Goal: Task Accomplishment & Management: Manage account settings

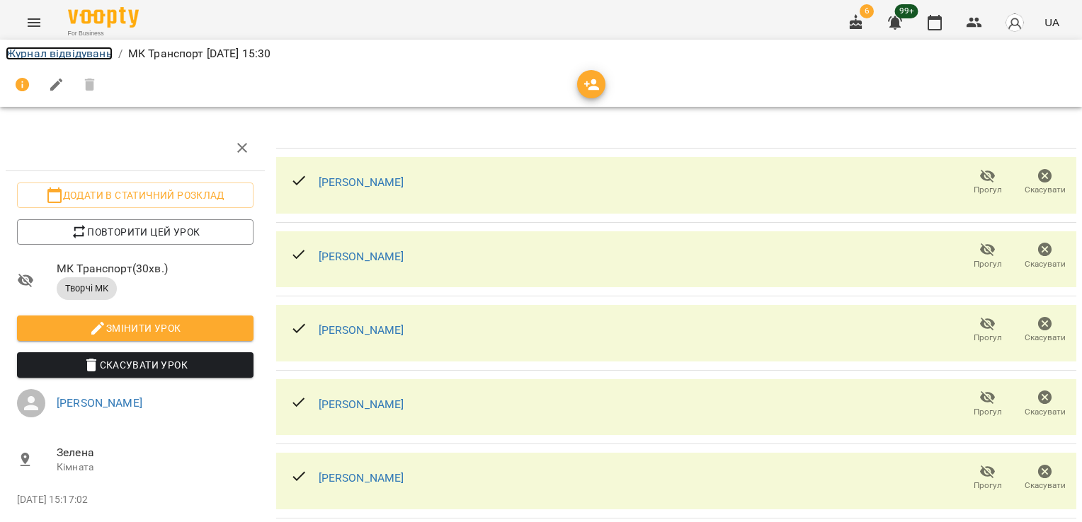
click at [35, 52] on link "Журнал відвідувань" at bounding box center [59, 53] width 107 height 13
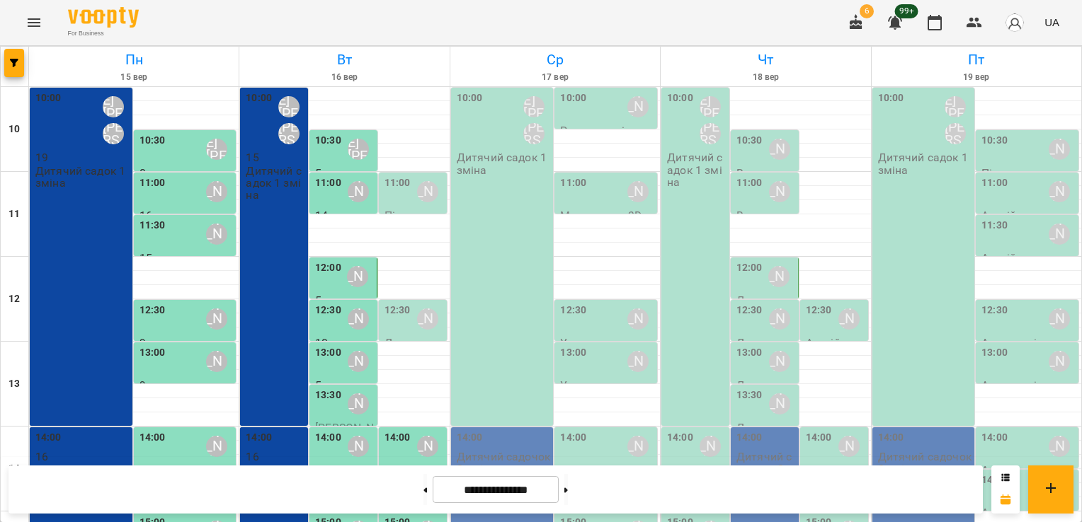
click at [480, 211] on div "10:00 Шварова [PERSON_NAME] [PERSON_NAME] садок 1 зміна" at bounding box center [502, 257] width 103 height 338
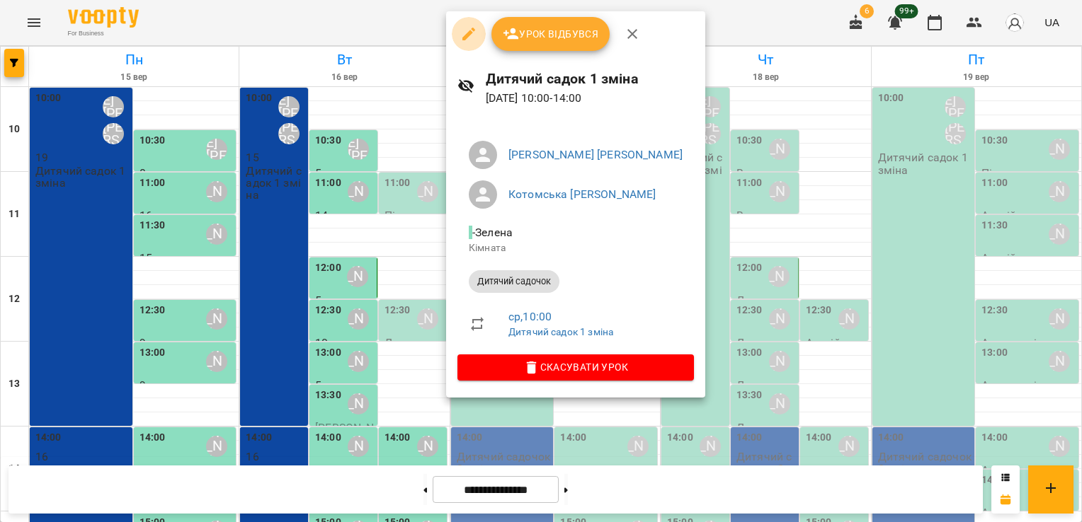
click at [471, 34] on icon "button" at bounding box center [468, 33] width 17 height 17
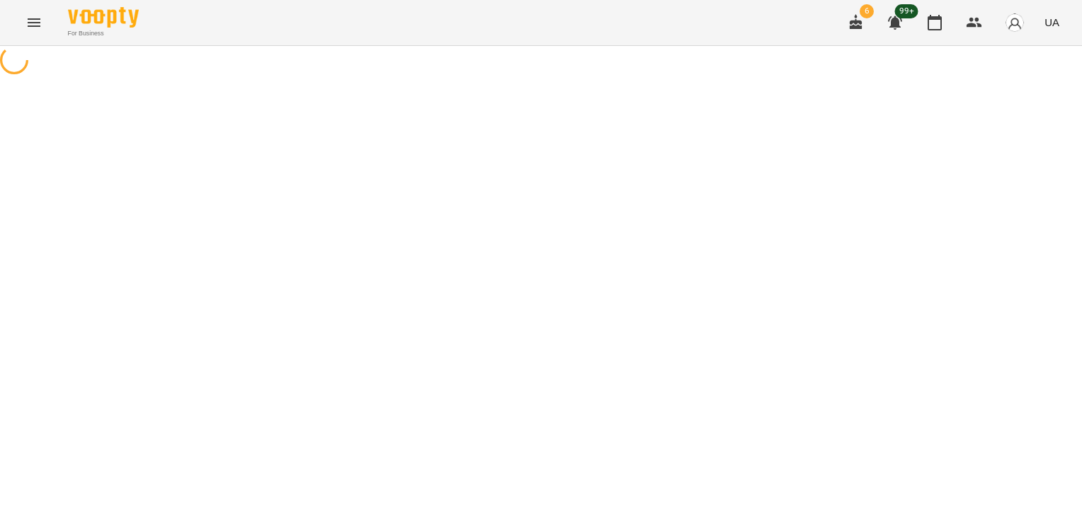
select select "**********"
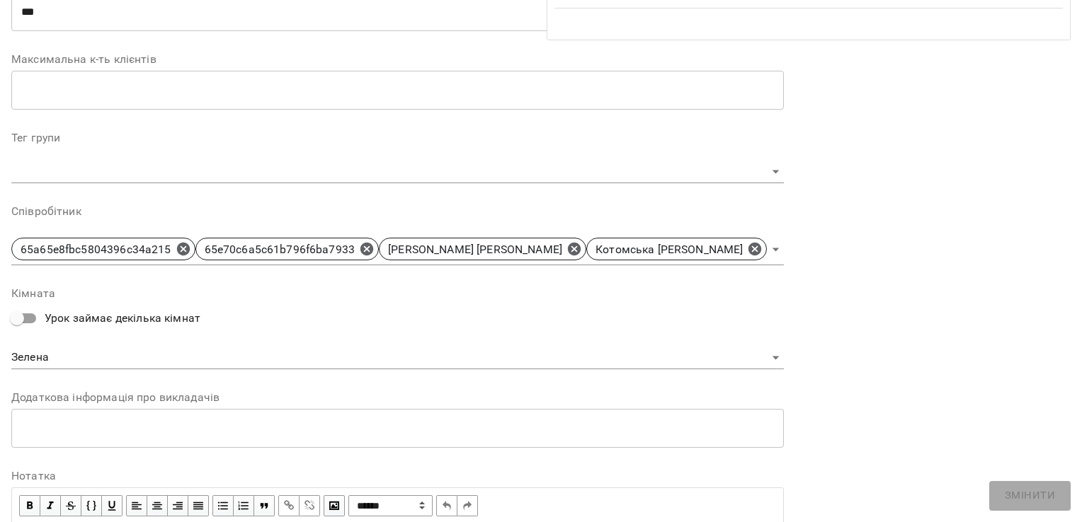
scroll to position [402, 0]
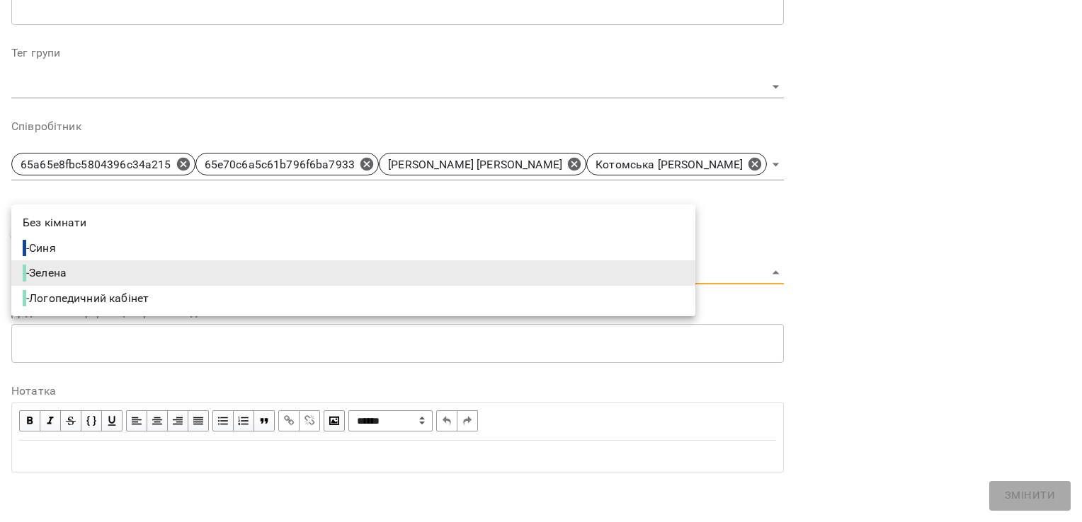
click at [391, 255] on li "- Синя" at bounding box center [353, 248] width 684 height 25
type input "**********"
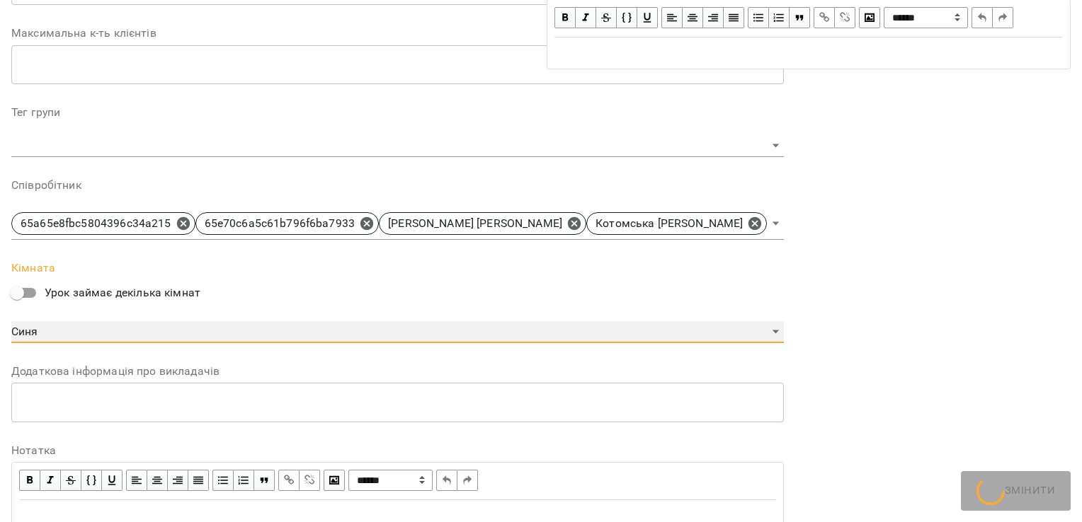
scroll to position [462, 0]
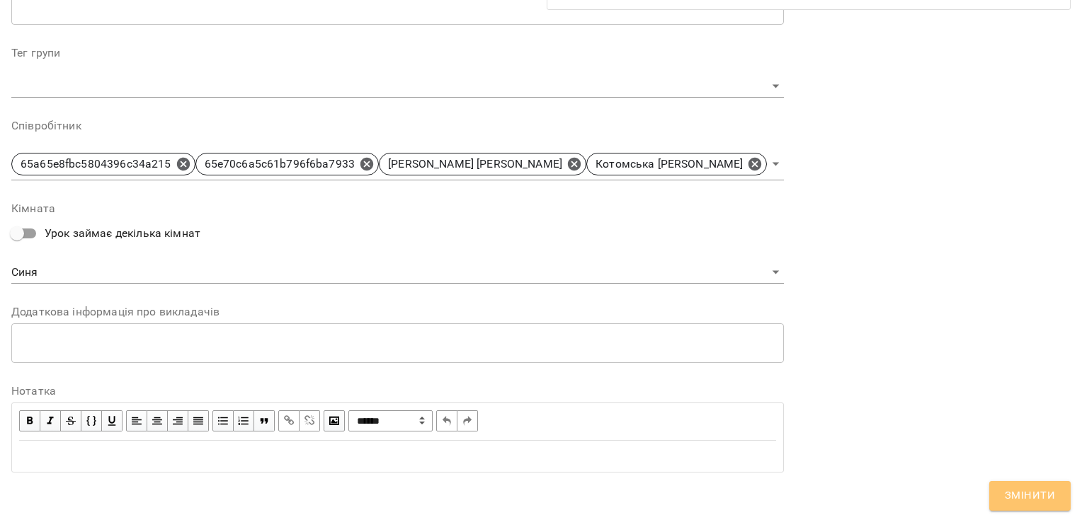
click at [1016, 490] on span "Змінити" at bounding box center [1029, 496] width 50 height 18
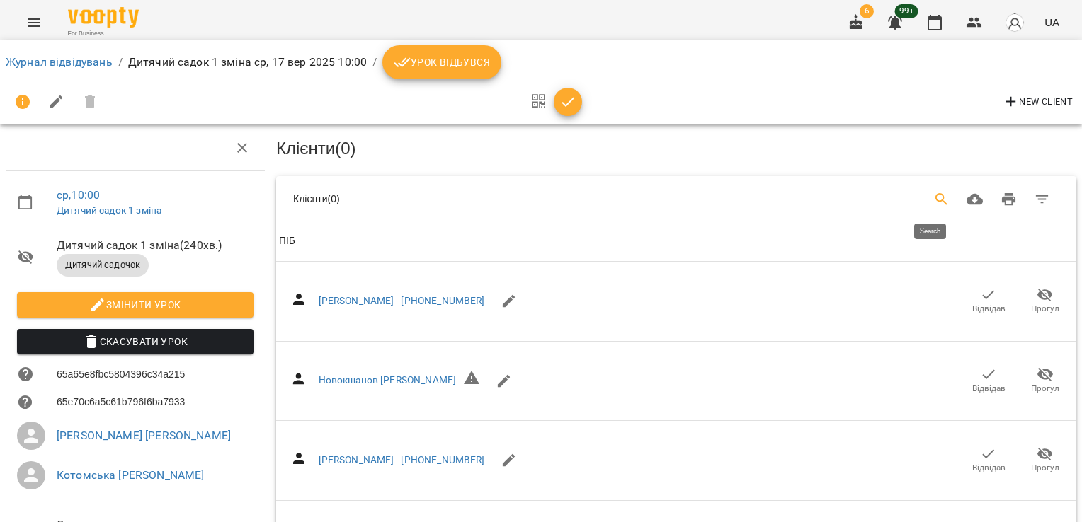
click at [933, 202] on icon "Search" at bounding box center [941, 199] width 17 height 17
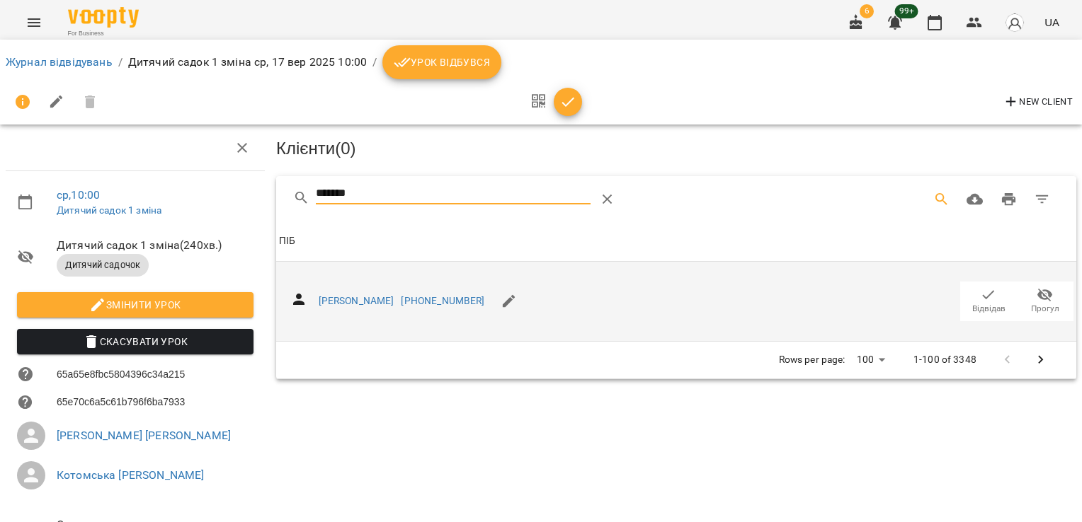
click at [980, 296] on icon "button" at bounding box center [988, 295] width 17 height 17
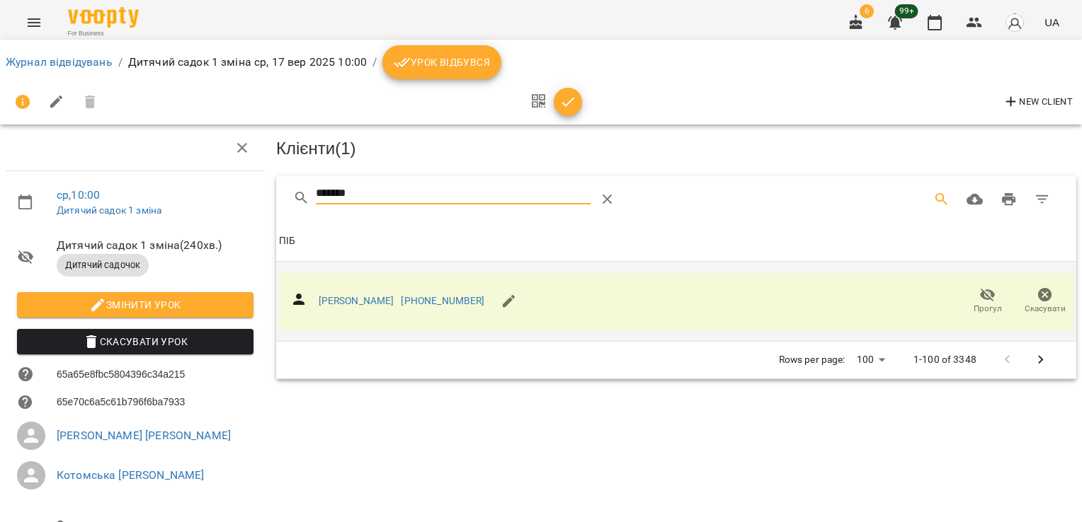
drag, startPoint x: 422, startPoint y: 198, endPoint x: 223, endPoint y: 233, distance: 201.9
click at [224, 233] on div "ср , 10:00 Дитячий садок 1 зміна Дитячий садок 1 зміна ( 240 хв. ) Дитячий садо…" at bounding box center [540, 349] width 1093 height 585
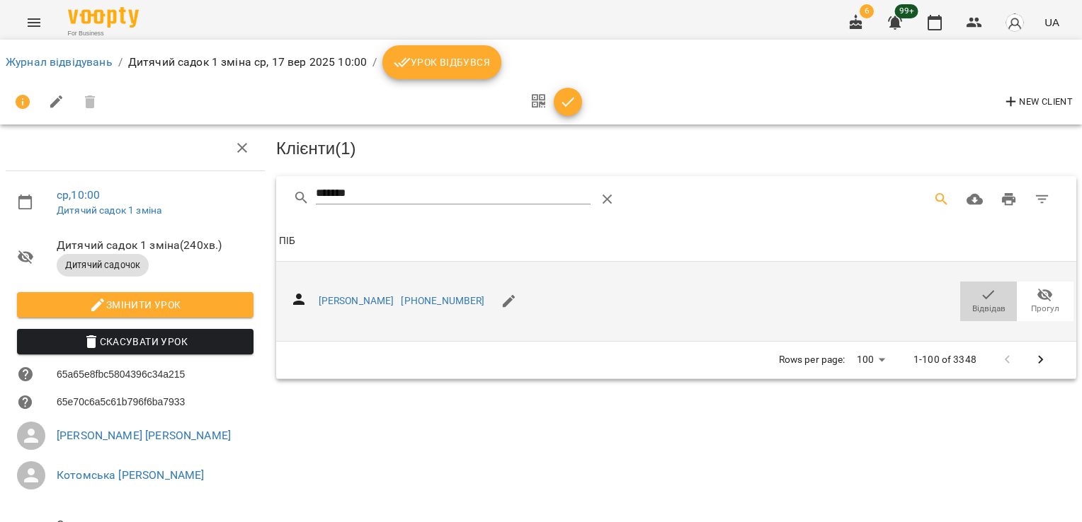
click at [985, 296] on span "Відвідав" at bounding box center [988, 301] width 40 height 28
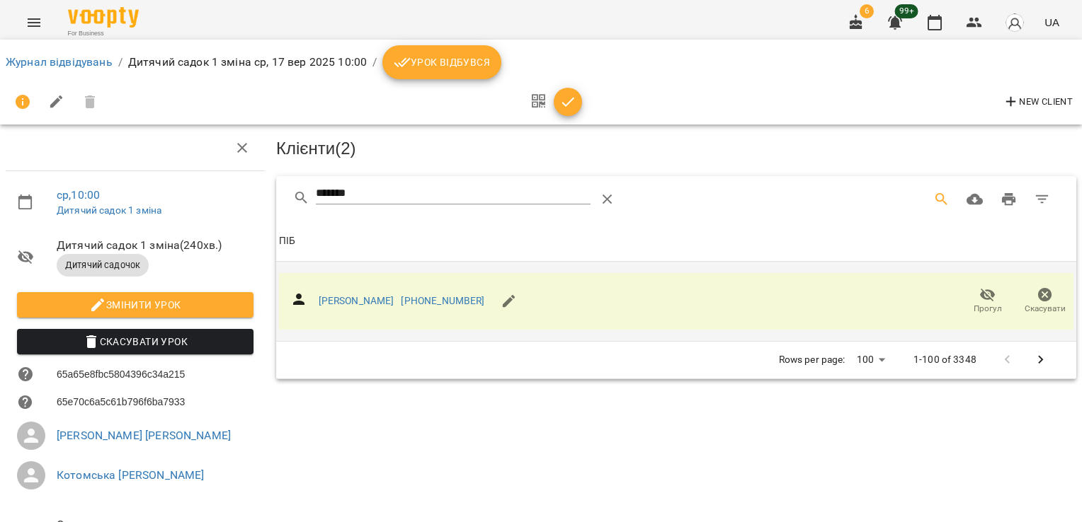
drag, startPoint x: 315, startPoint y: 191, endPoint x: 262, endPoint y: 192, distance: 53.1
click at [264, 192] on div "ср , 10:00 Дитячий садок 1 зміна Дитячий садок 1 зміна ( 240 хв. ) Дитячий садо…" at bounding box center [540, 349] width 1093 height 585
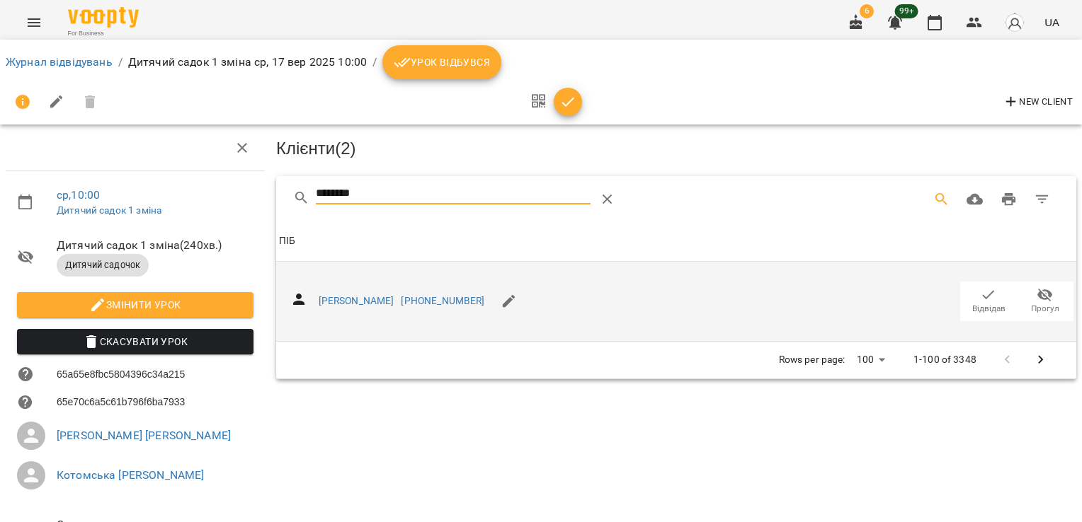
click at [984, 299] on icon "button" at bounding box center [988, 295] width 17 height 17
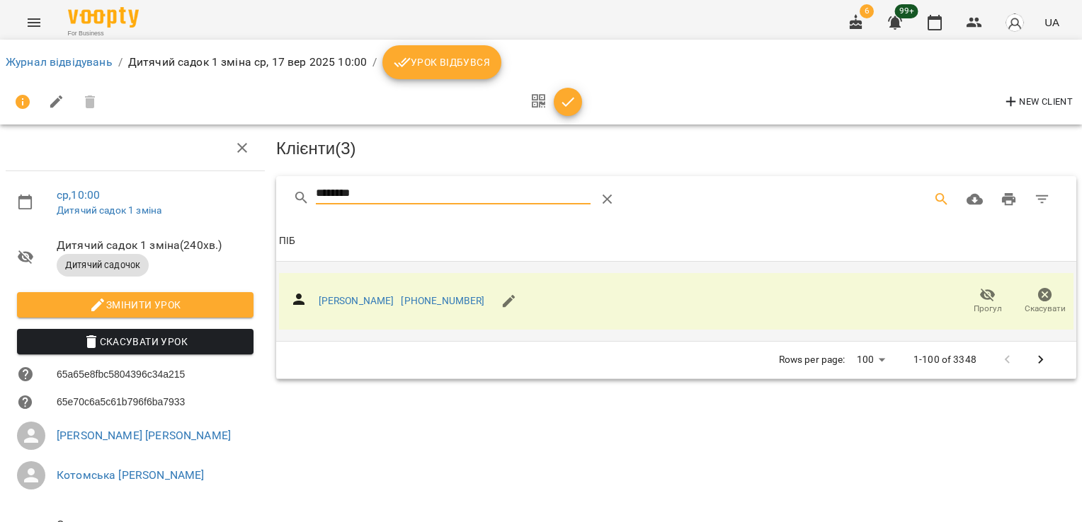
drag, startPoint x: 422, startPoint y: 184, endPoint x: 285, endPoint y: 188, distance: 137.4
click at [289, 188] on div "********" at bounding box center [676, 198] width 800 height 45
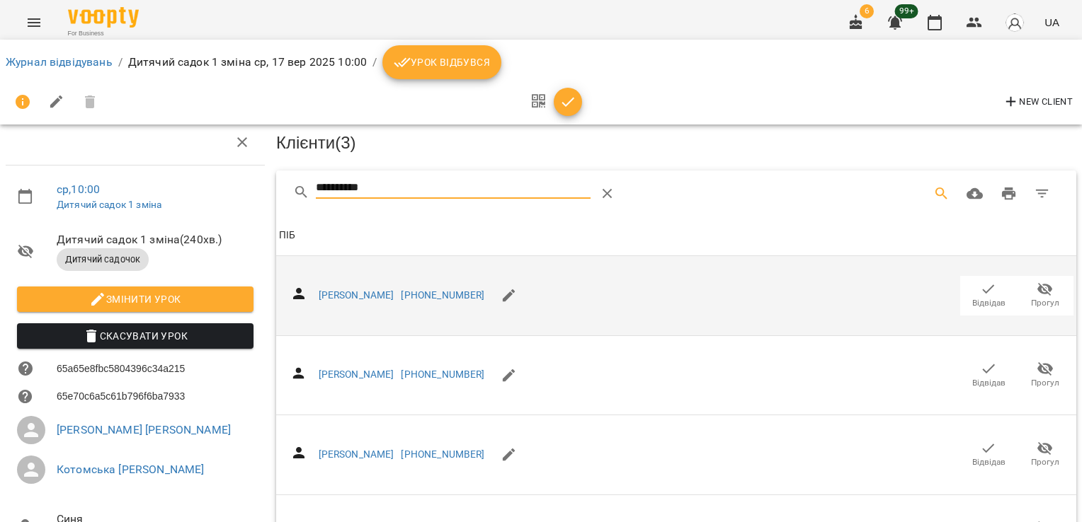
scroll to position [493, 0]
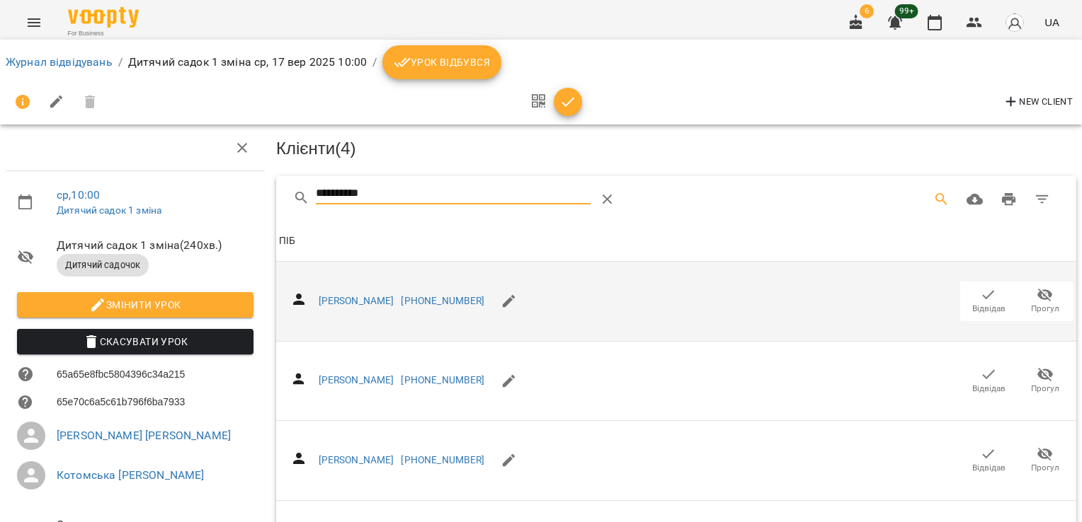
drag, startPoint x: 289, startPoint y: 198, endPoint x: 213, endPoint y: 199, distance: 75.7
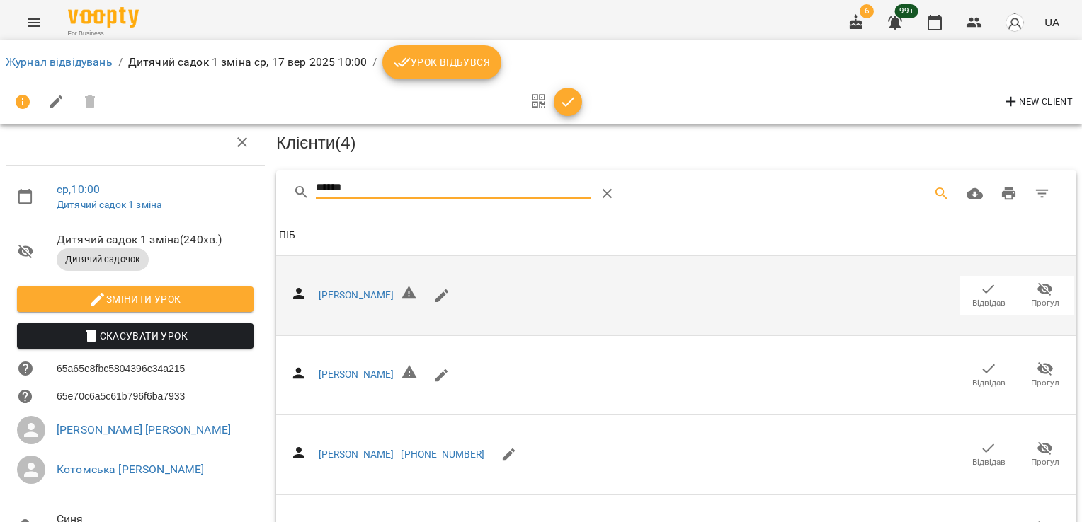
scroll to position [194, 0]
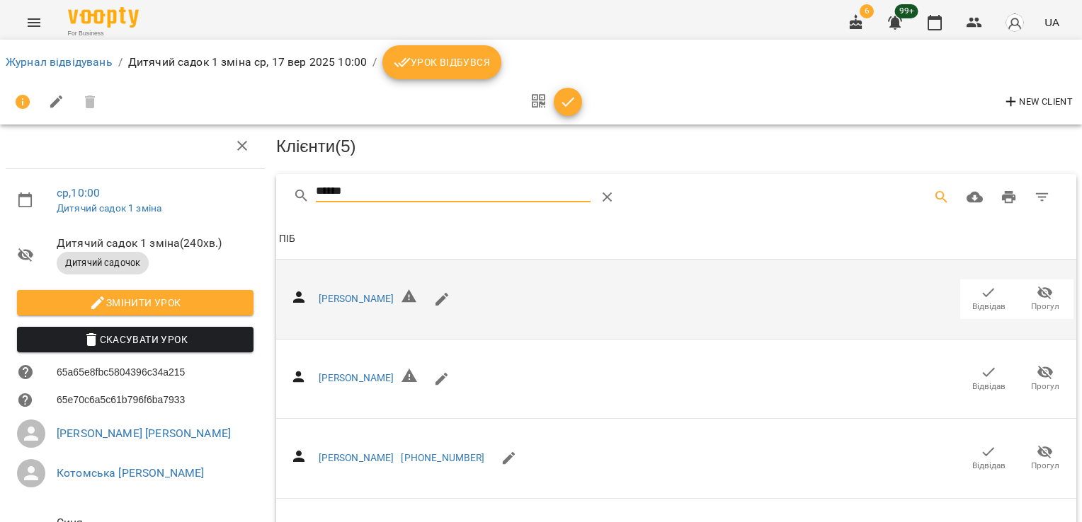
drag, startPoint x: 369, startPoint y: 187, endPoint x: 176, endPoint y: 191, distance: 194.0
click at [178, 190] on div "ср , 10:00 Дитячий садок 1 зміна Дитячий садок 1 зміна ( 240 хв. ) Дитячий садо…" at bounding box center [540, 381] width 1093 height 652
click at [980, 289] on icon "button" at bounding box center [988, 293] width 17 height 17
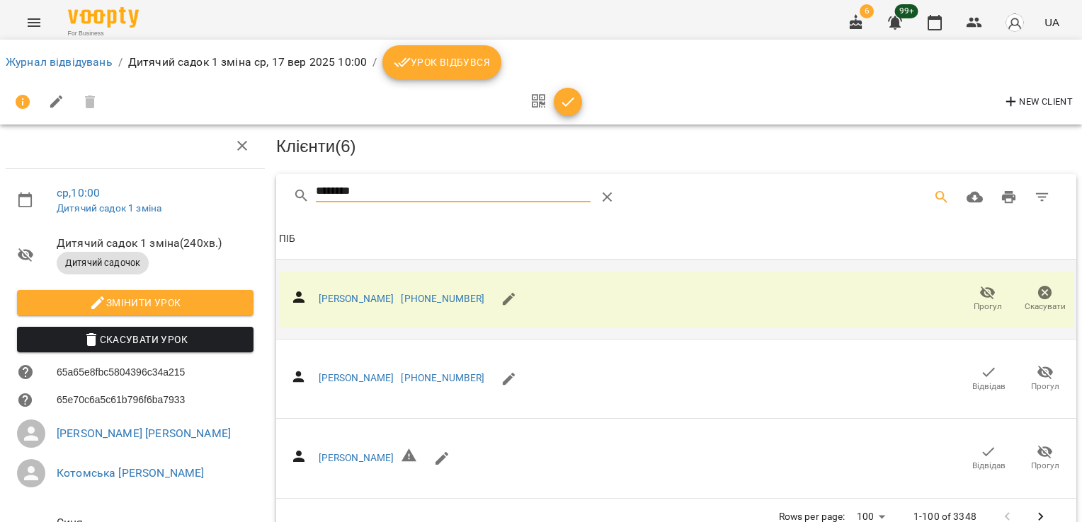
drag, startPoint x: 354, startPoint y: 194, endPoint x: 238, endPoint y: 190, distance: 116.2
click at [252, 196] on div "ср , 10:00 Дитячий садок 1 зміна Дитячий садок 1 зміна ( 240 хв. ) Дитячий садо…" at bounding box center [540, 347] width 1093 height 585
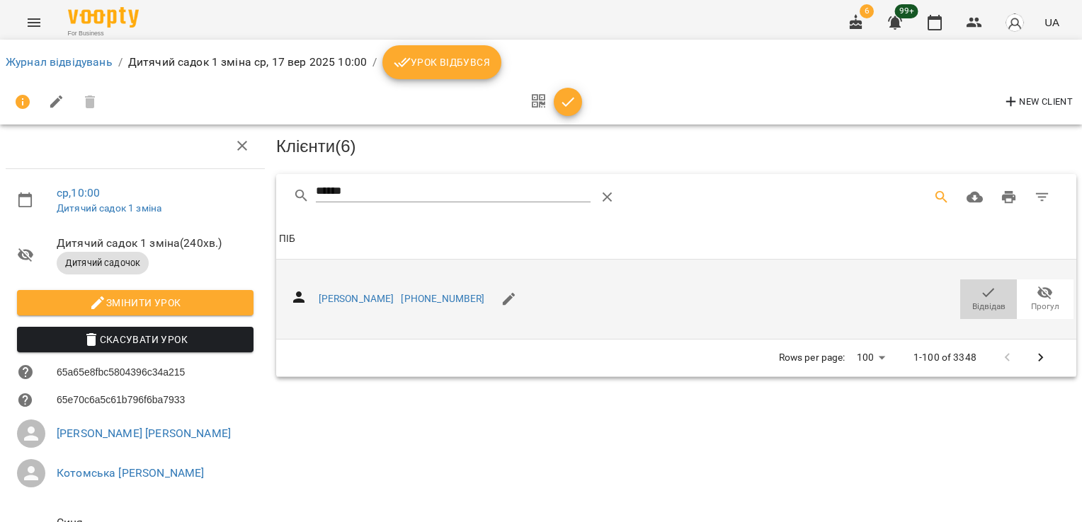
click at [986, 297] on span "Відвідав" at bounding box center [988, 299] width 40 height 28
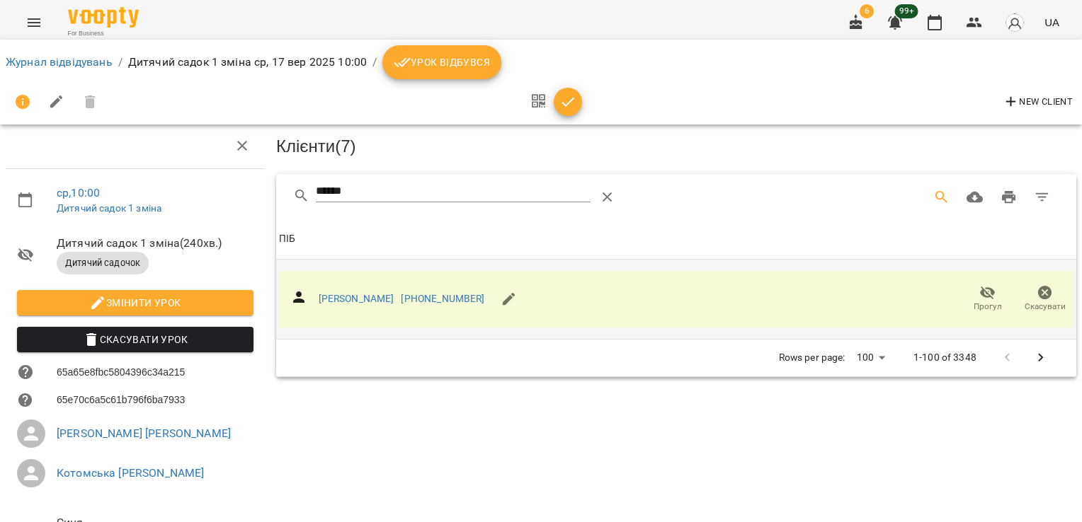
drag, startPoint x: 364, startPoint y: 191, endPoint x: 229, endPoint y: 190, distance: 134.5
click at [229, 190] on div "ср , 10:00 Дитячий садок 1 зміна Дитячий садок 1 зміна ( 240 хв. ) Дитячий садо…" at bounding box center [540, 347] width 1093 height 585
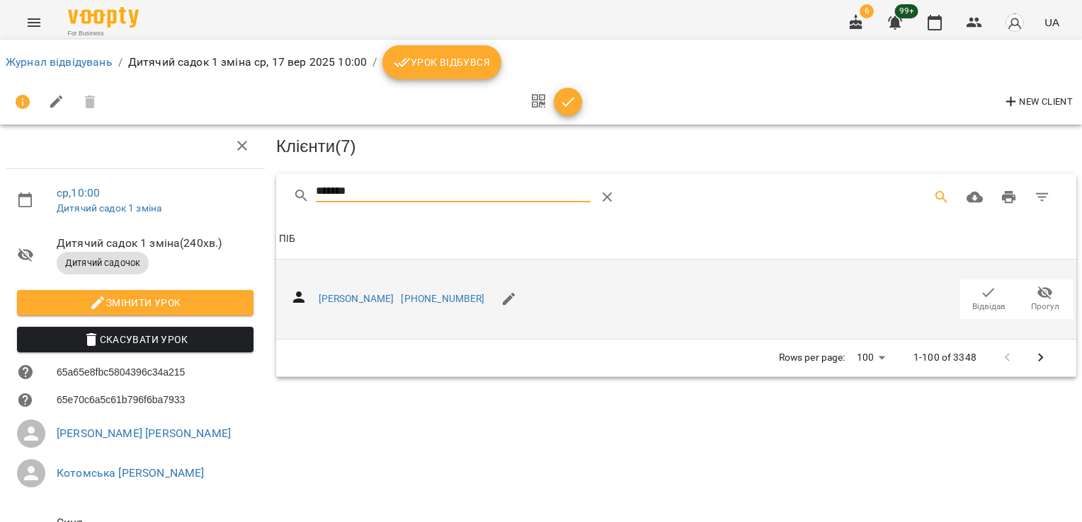
click at [968, 291] on span "Відвідав" at bounding box center [988, 299] width 40 height 28
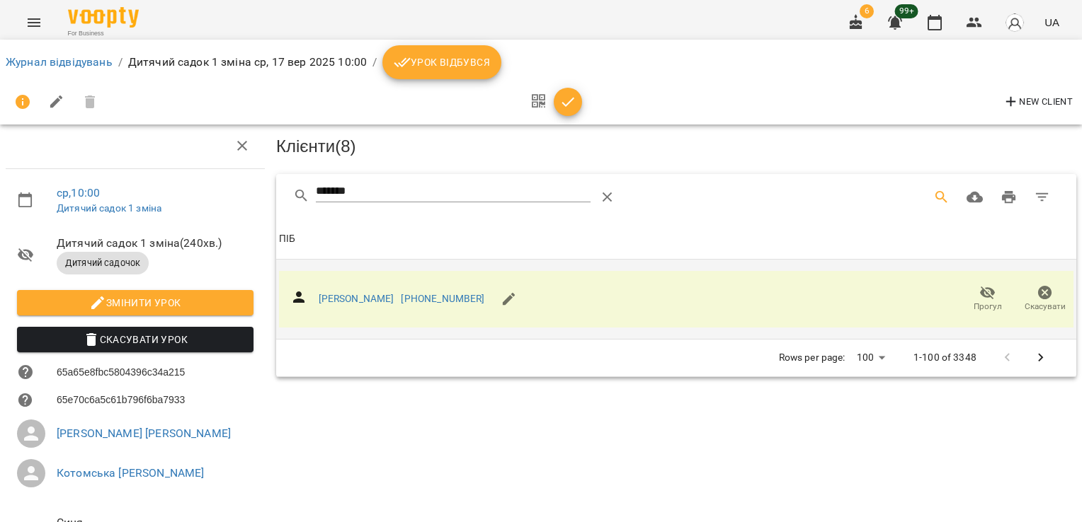
drag, startPoint x: 253, startPoint y: 200, endPoint x: 224, endPoint y: 197, distance: 29.1
click at [234, 199] on div "ср , 10:00 Дитячий садок 1 зміна Дитячий садок 1 зміна ( 240 хв. ) Дитячий садо…" at bounding box center [540, 347] width 1093 height 585
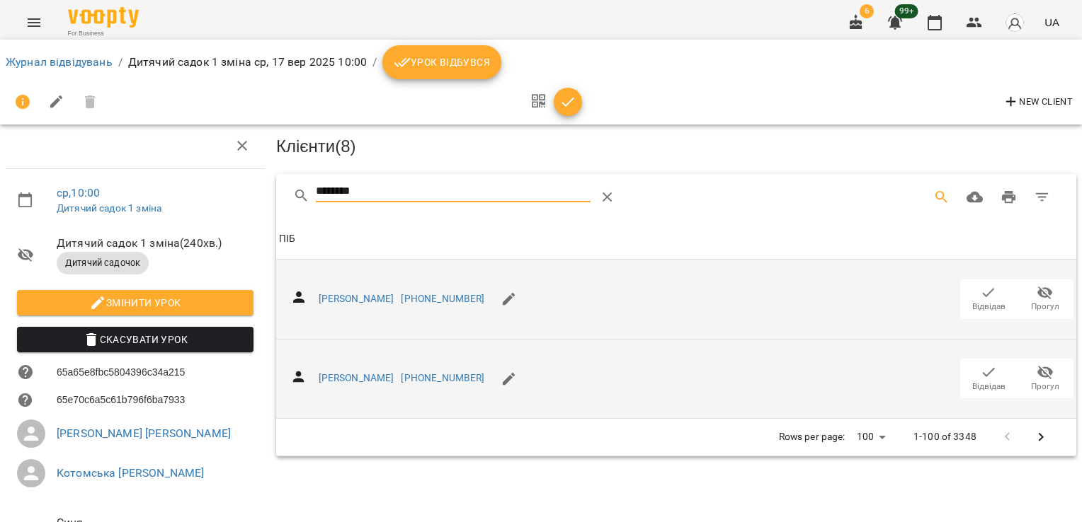
click at [968, 373] on span "Відвідав" at bounding box center [988, 378] width 40 height 28
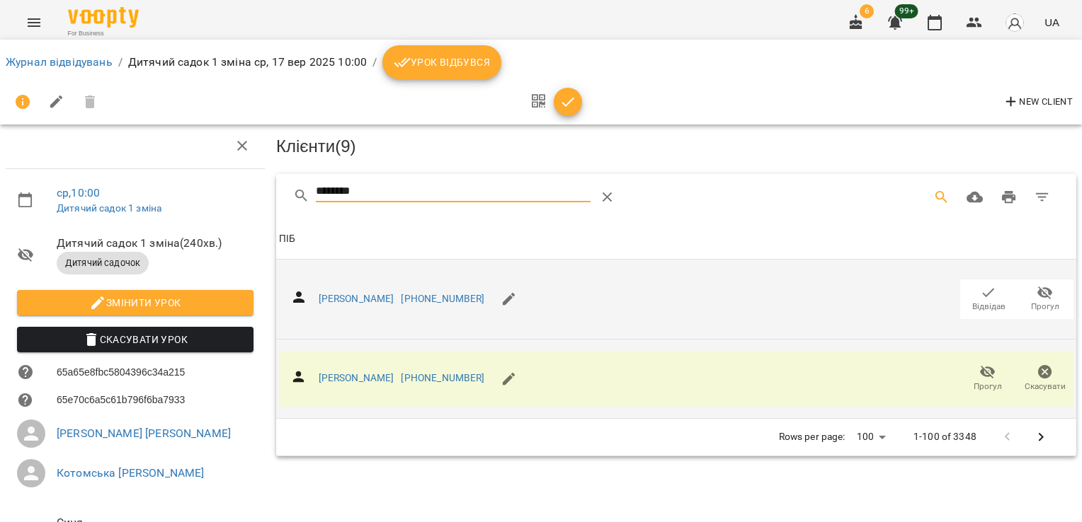
drag, startPoint x: 382, startPoint y: 181, endPoint x: 262, endPoint y: 192, distance: 120.1
click at [262, 192] on div "ср , 10:00 Дитячий садок 1 зміна Дитячий садок 1 зміна ( 240 хв. ) Дитячий садо…" at bounding box center [540, 347] width 1093 height 585
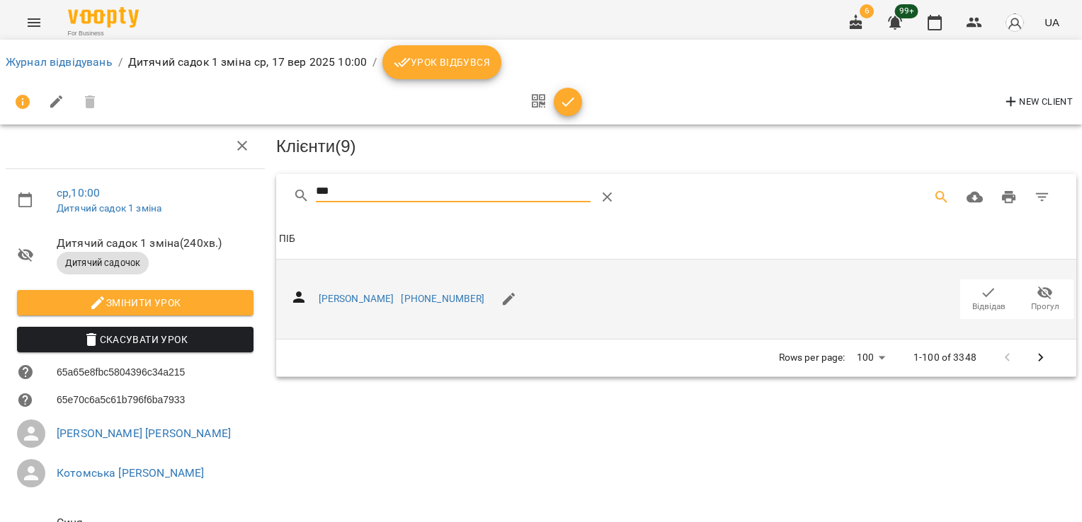
click at [980, 296] on icon "button" at bounding box center [988, 293] width 17 height 17
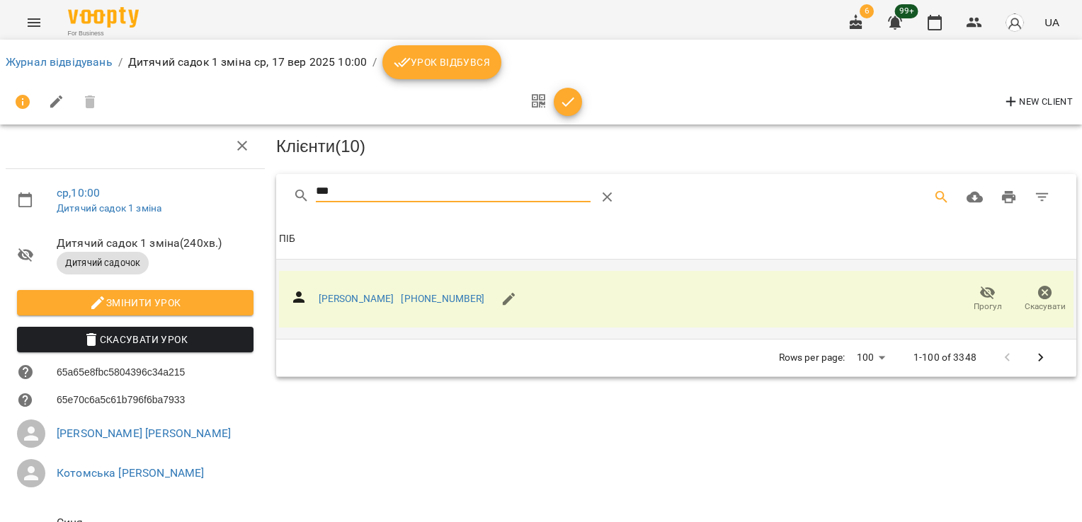
drag, startPoint x: 357, startPoint y: 195, endPoint x: 256, endPoint y: 192, distance: 101.3
click at [266, 192] on div "ср , 10:00 Дитячий садок 1 зміна Дитячий садок 1 зміна ( 240 хв. ) Дитячий садо…" at bounding box center [540, 347] width 1093 height 585
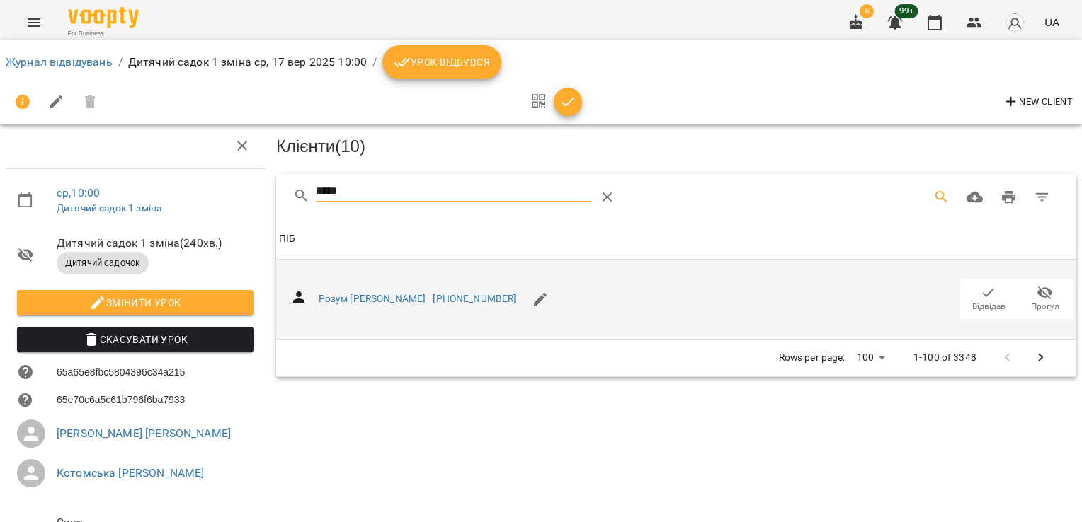
click at [968, 285] on span "Відвідав" at bounding box center [988, 299] width 40 height 28
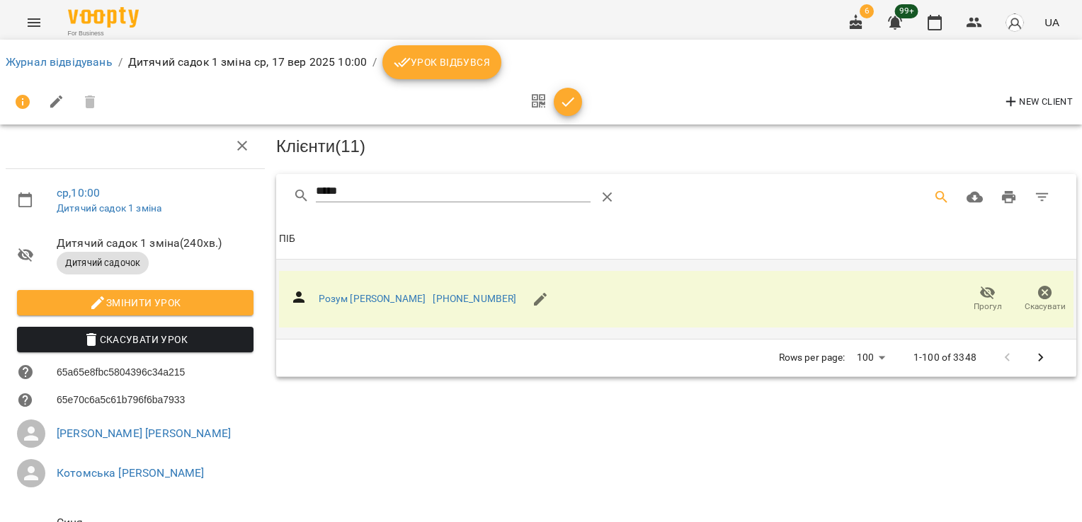
drag, startPoint x: 347, startPoint y: 194, endPoint x: 258, endPoint y: 194, distance: 89.2
click at [258, 194] on div "ср , 10:00 Дитячий садок 1 зміна Дитячий садок 1 зміна ( 240 хв. ) Дитячий садо…" at bounding box center [540, 347] width 1093 height 585
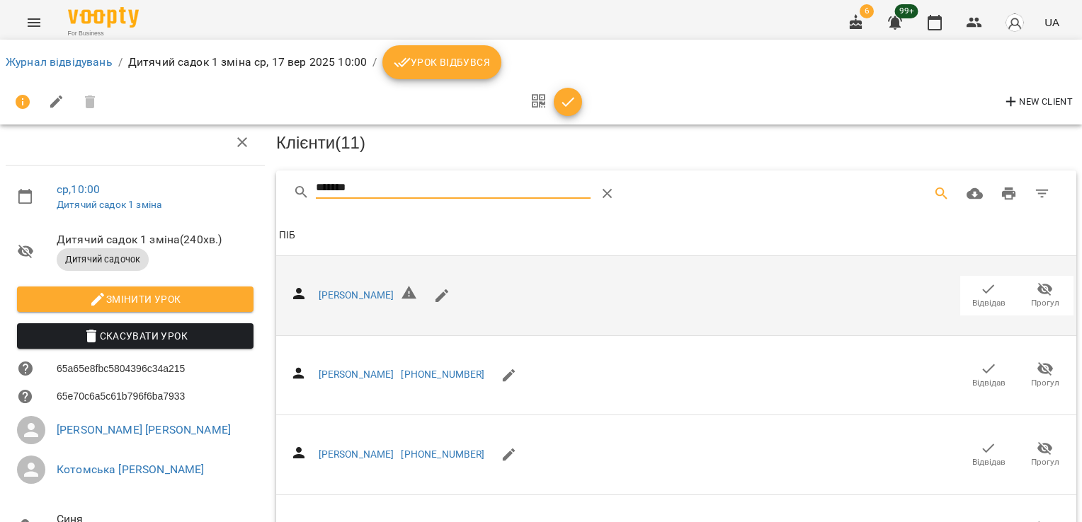
scroll to position [194, 0]
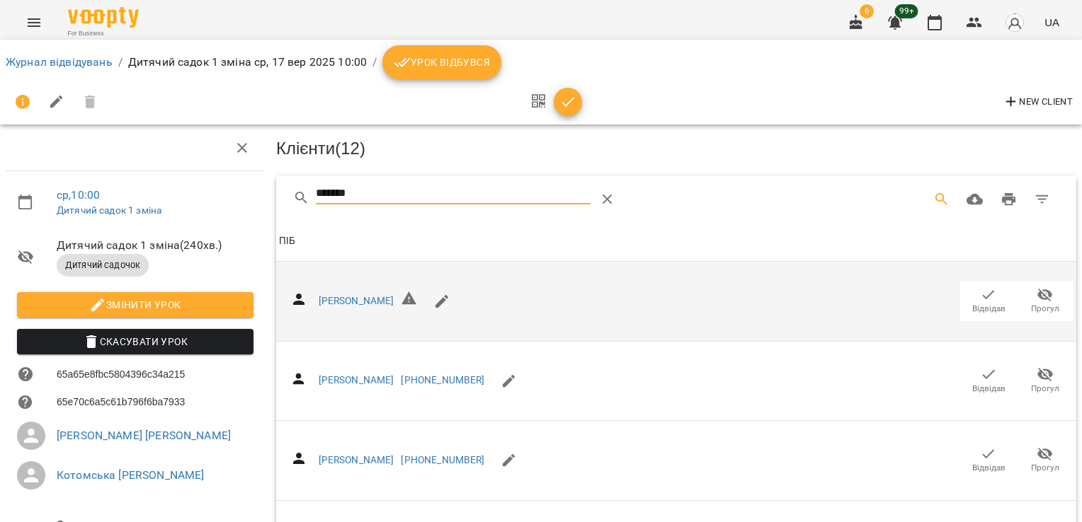
drag, startPoint x: 403, startPoint y: 192, endPoint x: 241, endPoint y: 181, distance: 163.1
click at [241, 181] on div "ср , 10:00 Дитячий садок 1 зміна Дитячий садок 1 зміна ( 240 хв. ) Дитячий садо…" at bounding box center [540, 383] width 1093 height 652
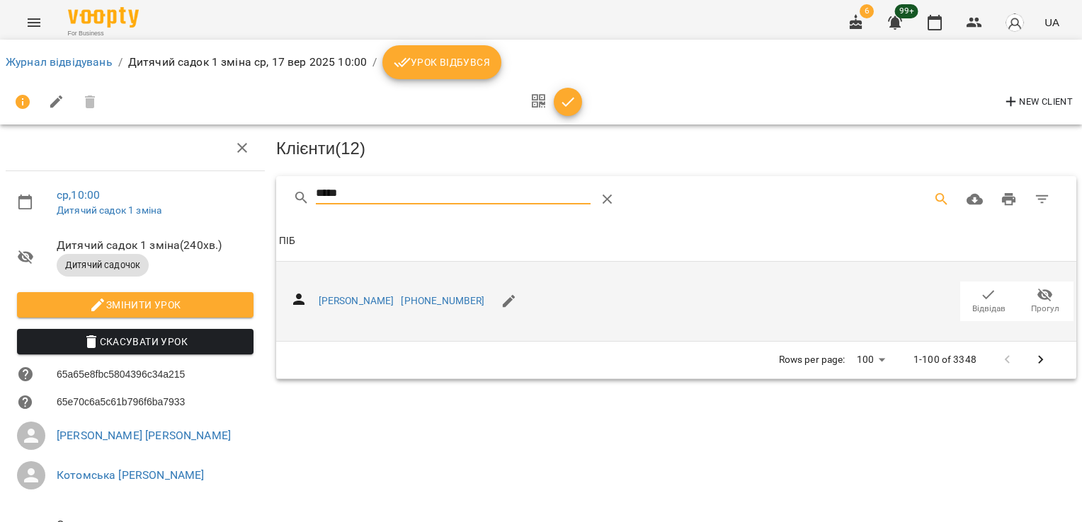
click at [978, 304] on span "Відвідав" at bounding box center [988, 309] width 33 height 12
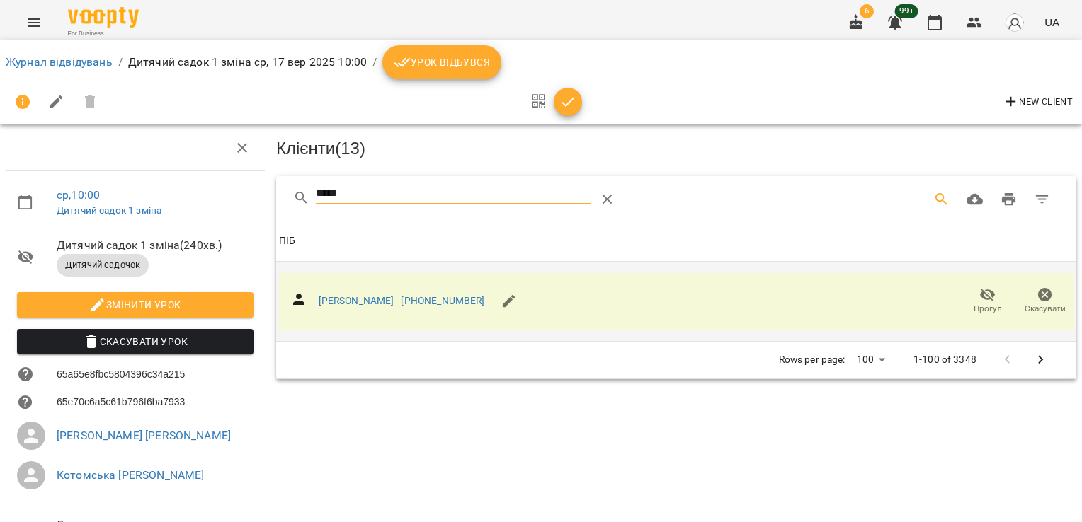
drag, startPoint x: 374, startPoint y: 197, endPoint x: 232, endPoint y: 192, distance: 141.7
click at [232, 192] on div "ср , 10:00 Дитячий садок 1 зміна Дитячий садок 1 зміна ( 240 хв. ) Дитячий садо…" at bounding box center [540, 349] width 1093 height 585
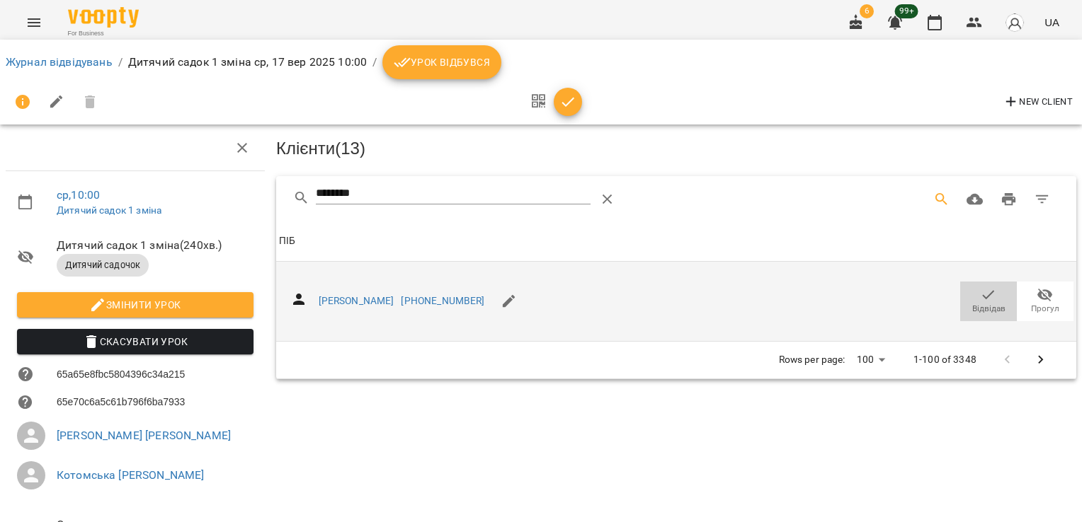
click at [976, 303] on span "Відвідав" at bounding box center [988, 309] width 33 height 12
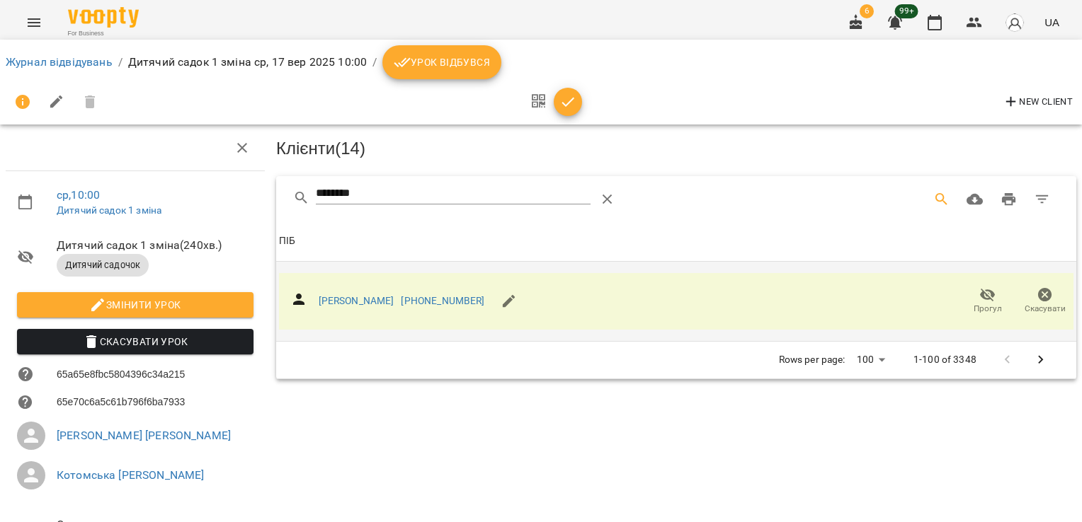
drag, startPoint x: 260, startPoint y: 200, endPoint x: 221, endPoint y: 200, distance: 39.6
click at [229, 200] on div "ср , 10:00 Дитячий садок 1 зміна Дитячий садок 1 зміна ( 240 хв. ) Дитячий садо…" at bounding box center [540, 349] width 1093 height 585
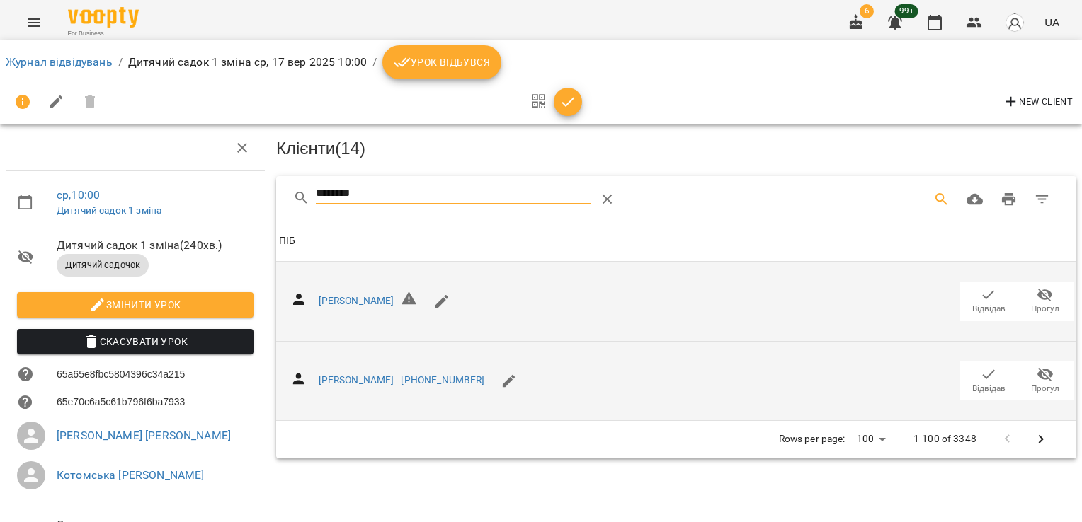
click at [980, 378] on icon "button" at bounding box center [988, 374] width 17 height 17
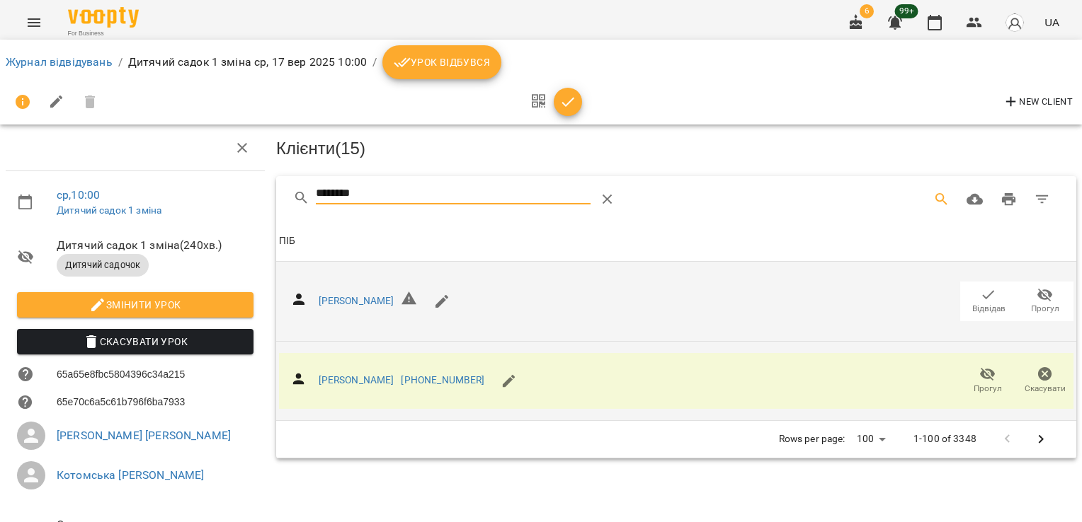
drag, startPoint x: 374, startPoint y: 191, endPoint x: 241, endPoint y: 193, distance: 133.1
click at [250, 194] on div "ср , 10:00 Дитячий садок 1 зміна Дитячий садок 1 зміна ( 240 хв. ) Дитячий садо…" at bounding box center [540, 349] width 1093 height 585
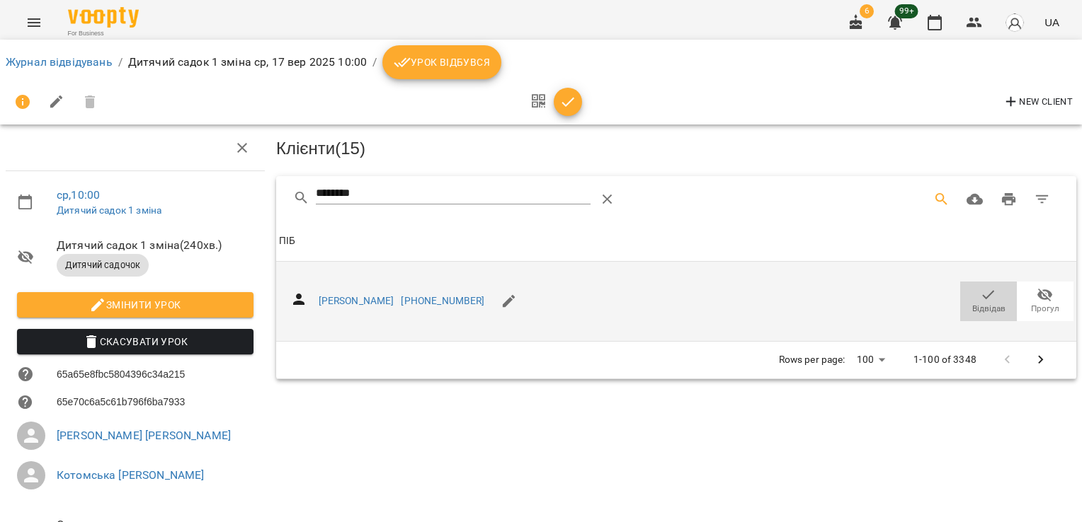
click at [982, 293] on icon "button" at bounding box center [988, 294] width 12 height 9
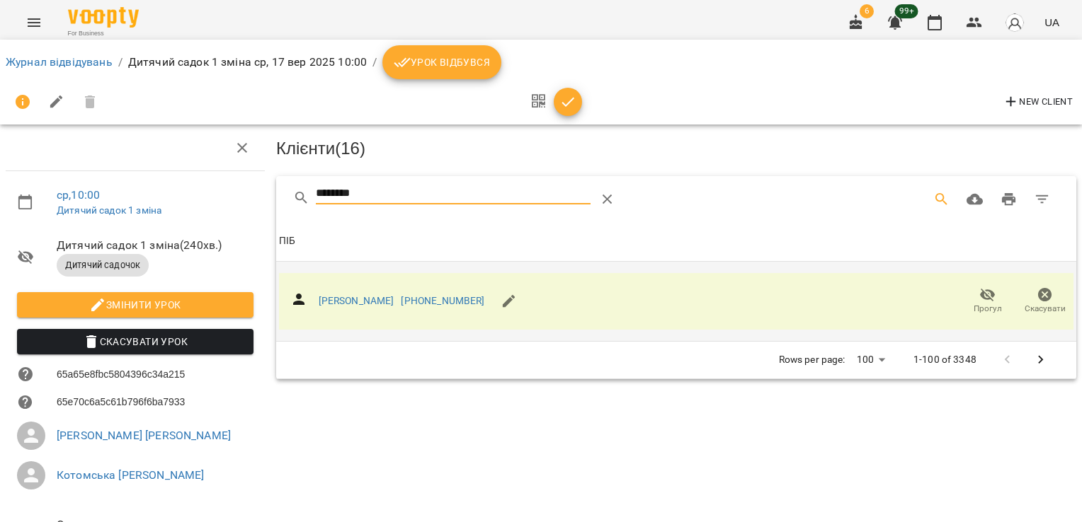
drag, startPoint x: 309, startPoint y: 195, endPoint x: 170, endPoint y: 190, distance: 139.5
click at [217, 193] on div "ср , 10:00 Дитячий садок 1 зміна Дитячий садок 1 зміна ( 240 хв. ) Дитячий садо…" at bounding box center [540, 349] width 1093 height 585
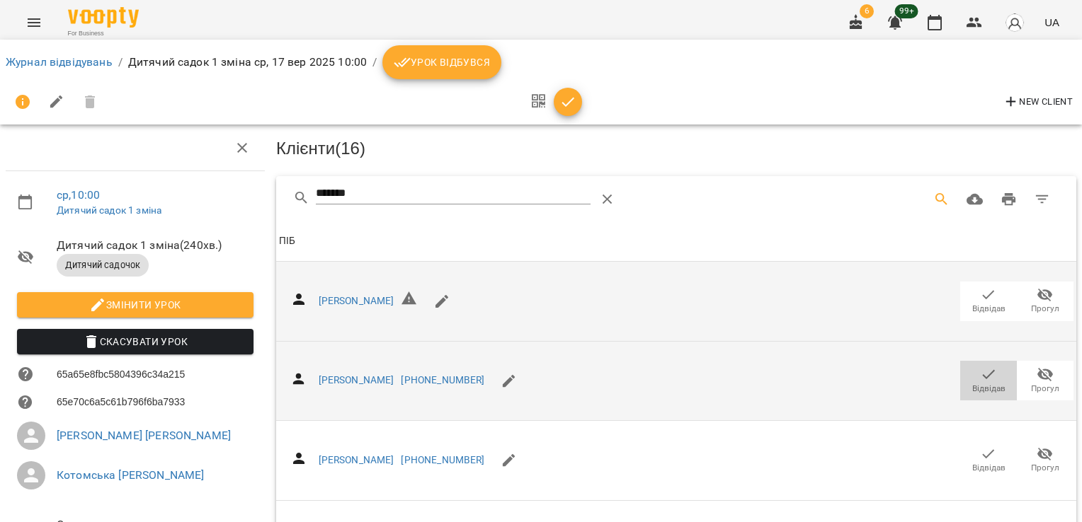
click at [982, 374] on icon "button" at bounding box center [988, 374] width 12 height 9
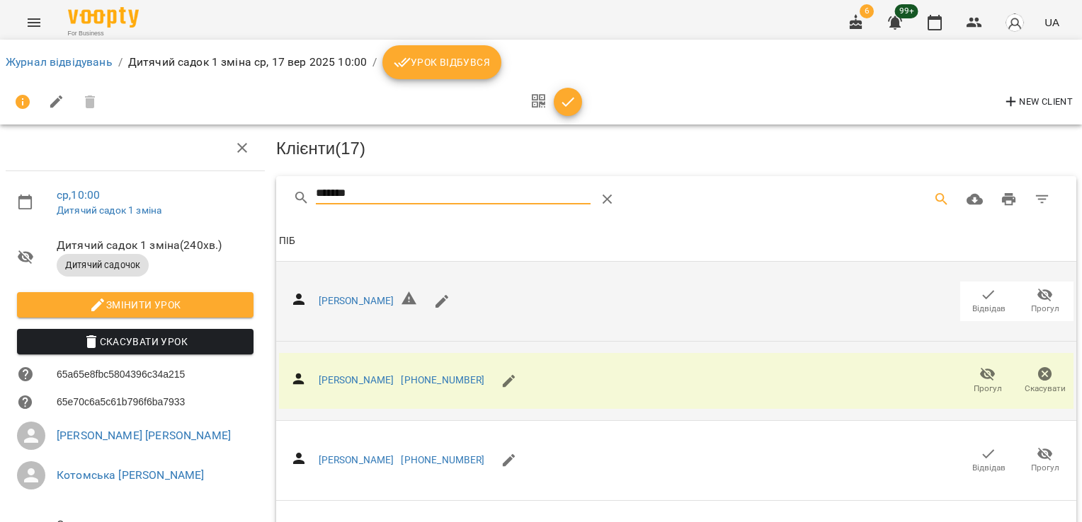
drag, startPoint x: 314, startPoint y: 199, endPoint x: 255, endPoint y: 200, distance: 59.5
click at [258, 200] on div "ср , 10:00 Дитячий садок 1 зміна Дитячий садок 1 зміна ( 240 хв. ) Дитячий садо…" at bounding box center [540, 349] width 1093 height 585
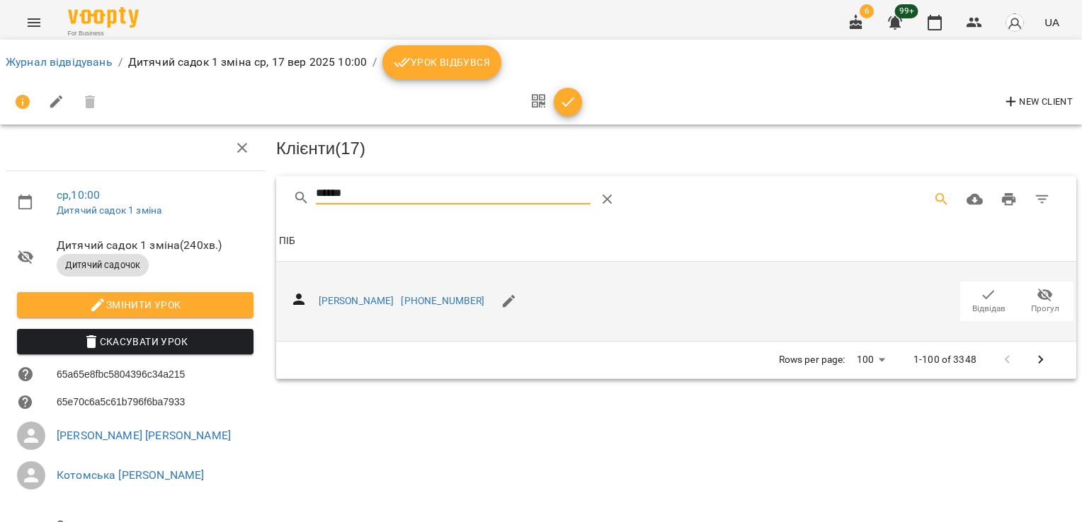
click at [983, 287] on icon "button" at bounding box center [988, 295] width 17 height 17
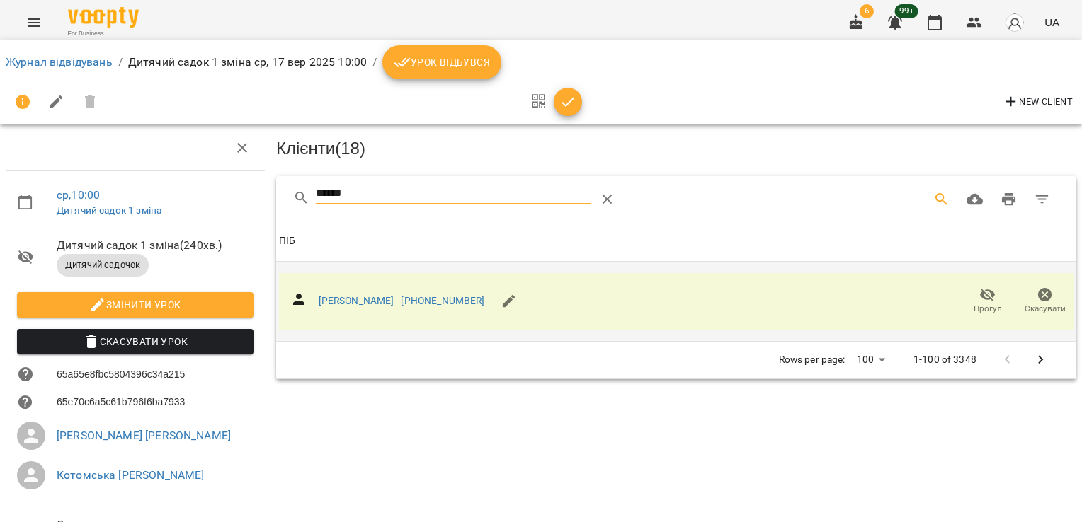
drag, startPoint x: 319, startPoint y: 191, endPoint x: 167, endPoint y: 188, distance: 151.5
click at [178, 192] on div "ср , 10:00 Дитячий садок 1 зміна Дитячий садок 1 зміна ( 240 хв. ) Дитячий садо…" at bounding box center [540, 349] width 1093 height 585
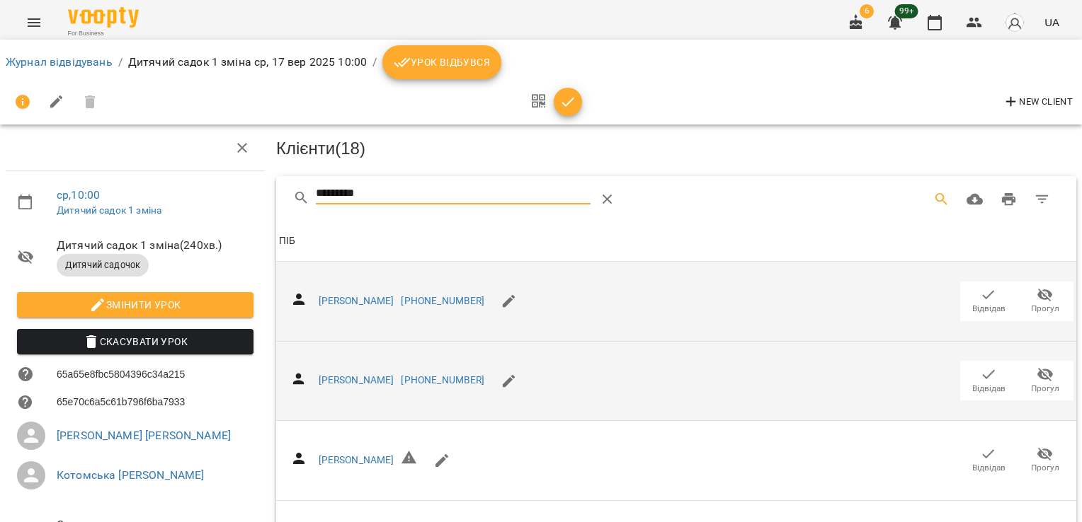
click at [984, 386] on span "Відвідав" at bounding box center [988, 389] width 33 height 12
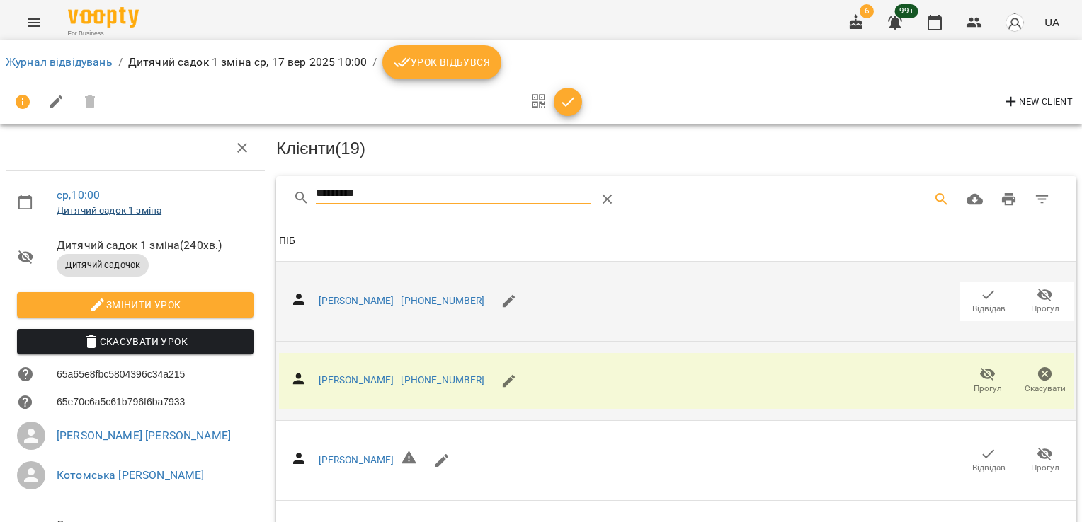
drag, startPoint x: 235, startPoint y: 214, endPoint x: 156, endPoint y: 214, distance: 79.3
click at [166, 219] on div "ср , 10:00 Дитячий садок 1 зміна Дитячий садок 1 зміна ( 240 хв. ) Дитячий садо…" at bounding box center [540, 349] width 1093 height 585
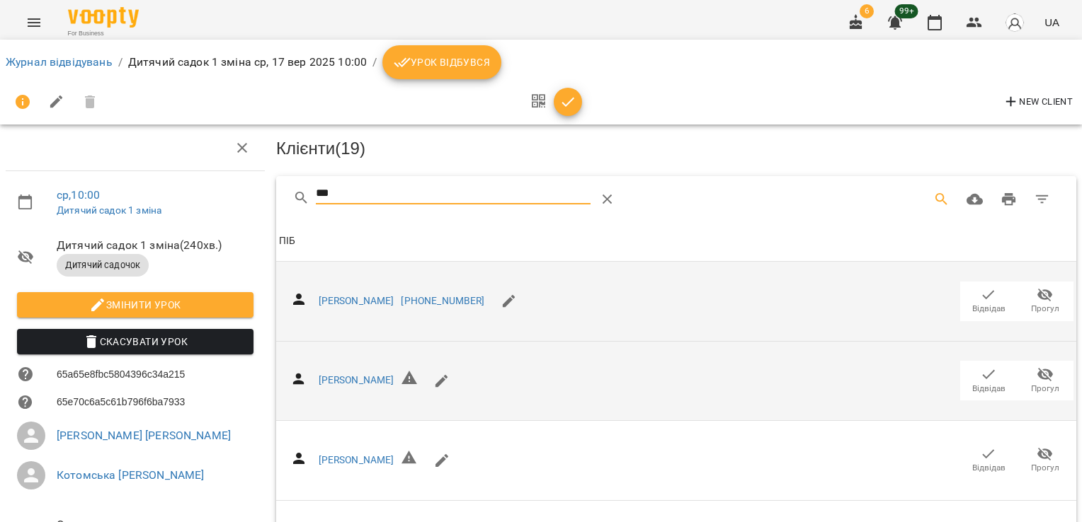
click at [970, 282] on button "Відвідав" at bounding box center [988, 302] width 57 height 40
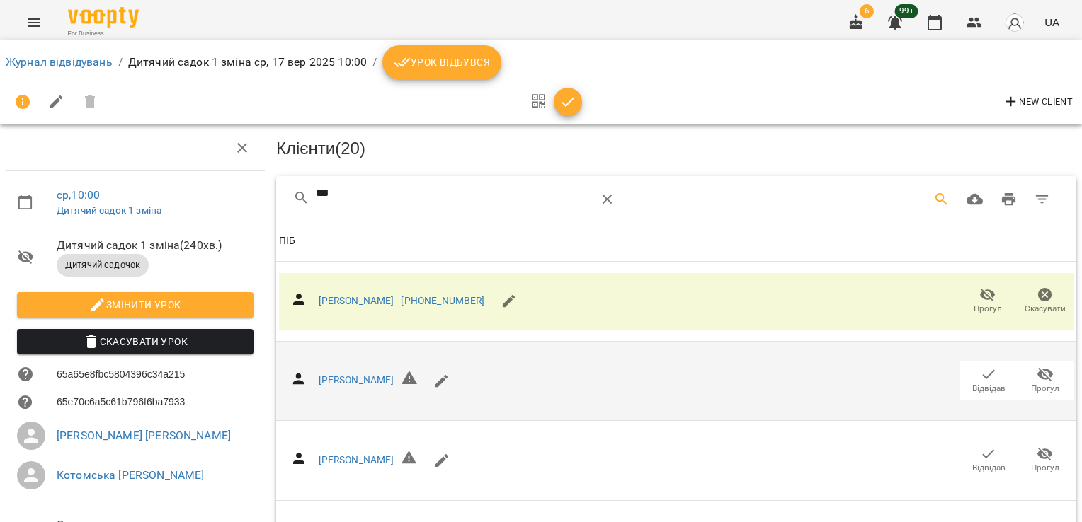
click at [978, 384] on span "Відвідав" at bounding box center [988, 389] width 33 height 12
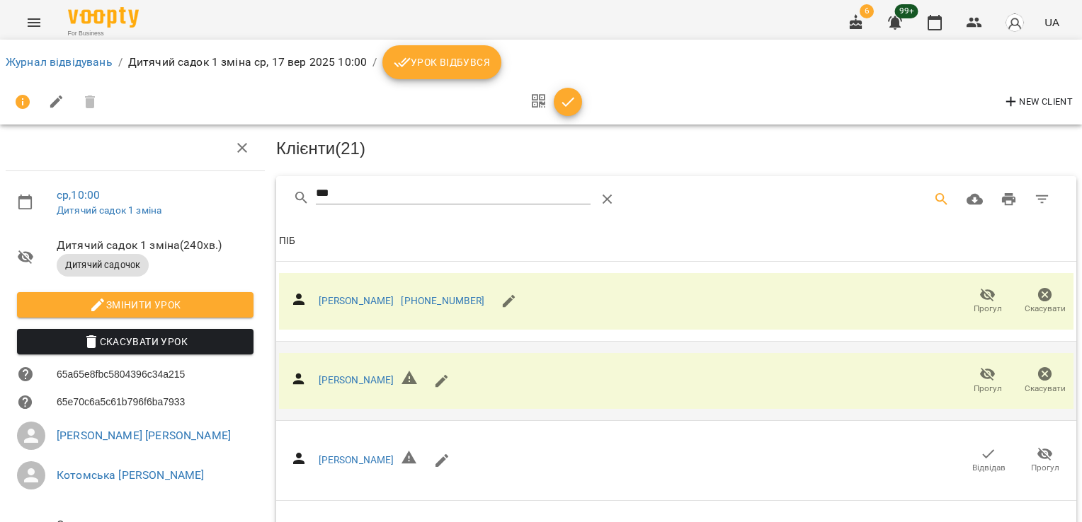
drag, startPoint x: 393, startPoint y: 179, endPoint x: 297, endPoint y: 185, distance: 95.8
click at [297, 185] on div "***" at bounding box center [676, 198] width 800 height 45
drag, startPoint x: 343, startPoint y: 192, endPoint x: 251, endPoint y: 199, distance: 92.3
click at [251, 199] on div "ср , 10:00 Дитячий садок 1 зміна Дитячий садок 1 зміна ( 240 хв. ) Дитячий садо…" at bounding box center [540, 383] width 1093 height 652
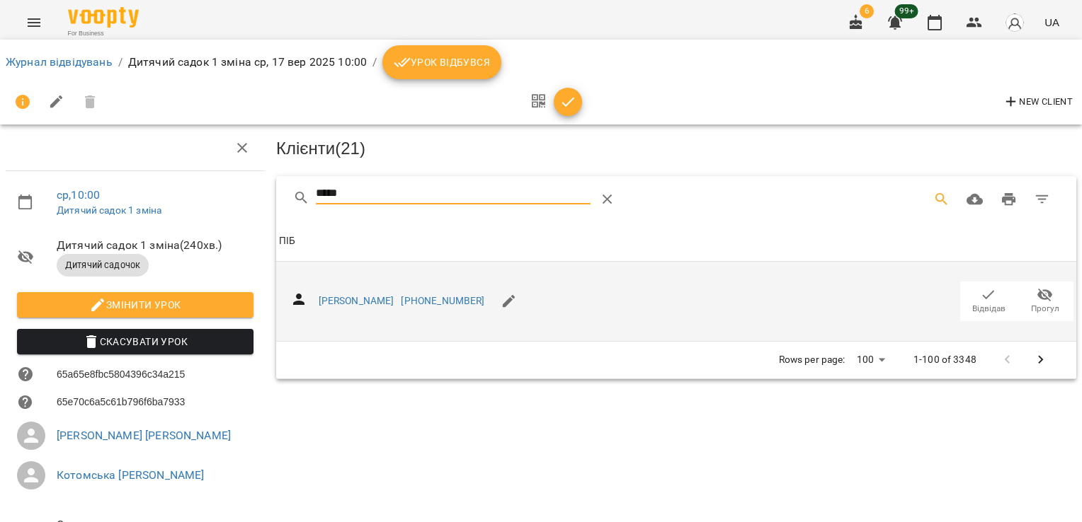
type input "*****"
click at [968, 287] on span "Відвідав" at bounding box center [988, 301] width 40 height 28
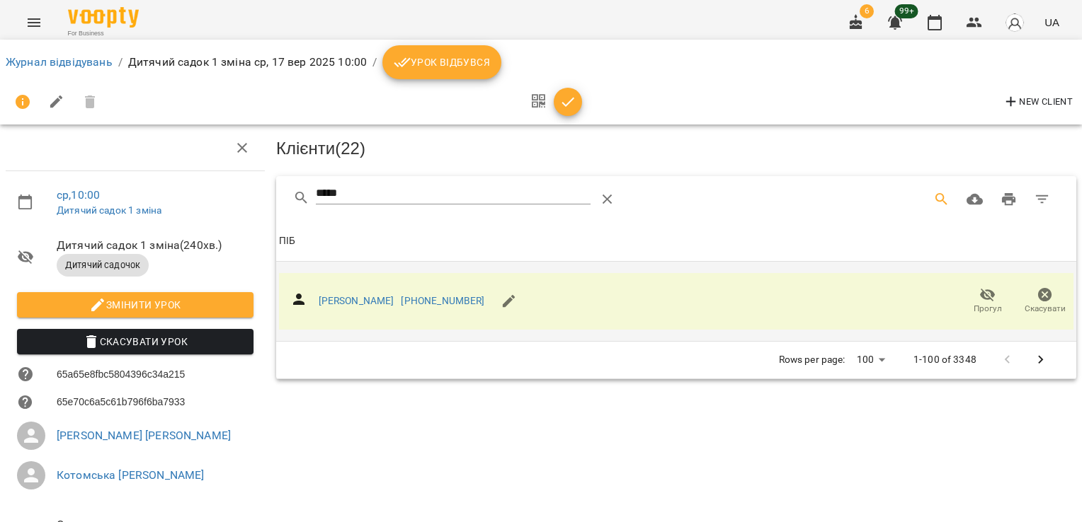
click at [572, 109] on icon "button" at bounding box center [567, 101] width 17 height 17
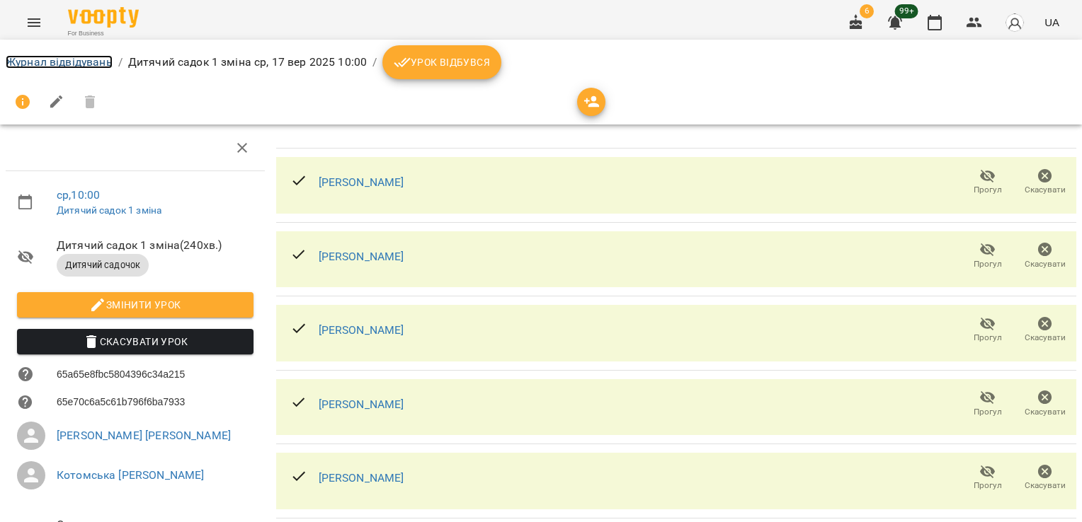
click at [76, 62] on link "Журнал відвідувань" at bounding box center [59, 61] width 107 height 13
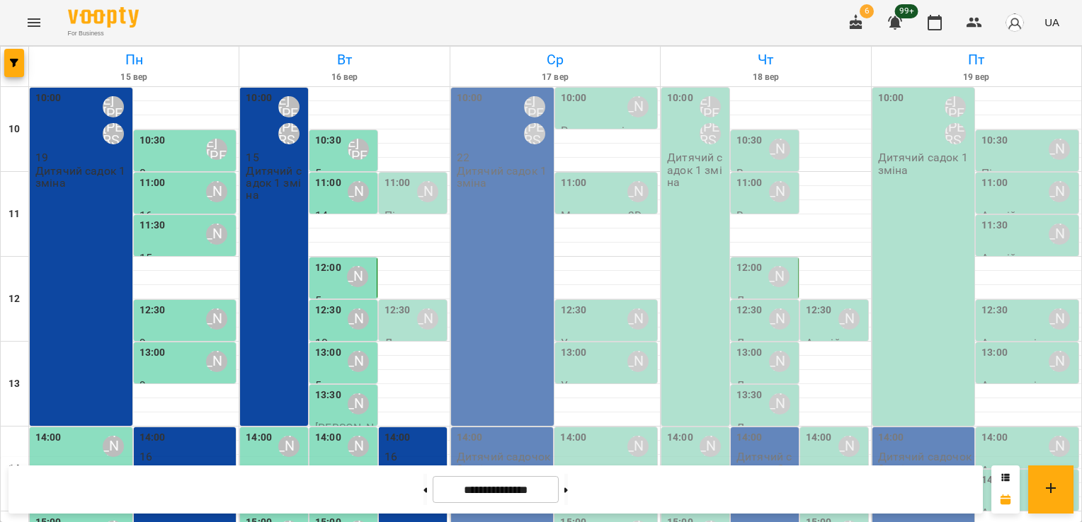
click at [499, 215] on div "10:00 [PERSON_NAME] [PERSON_NAME] [PERSON_NAME] 22 Дитячий садок 1 зміна" at bounding box center [502, 257] width 103 height 338
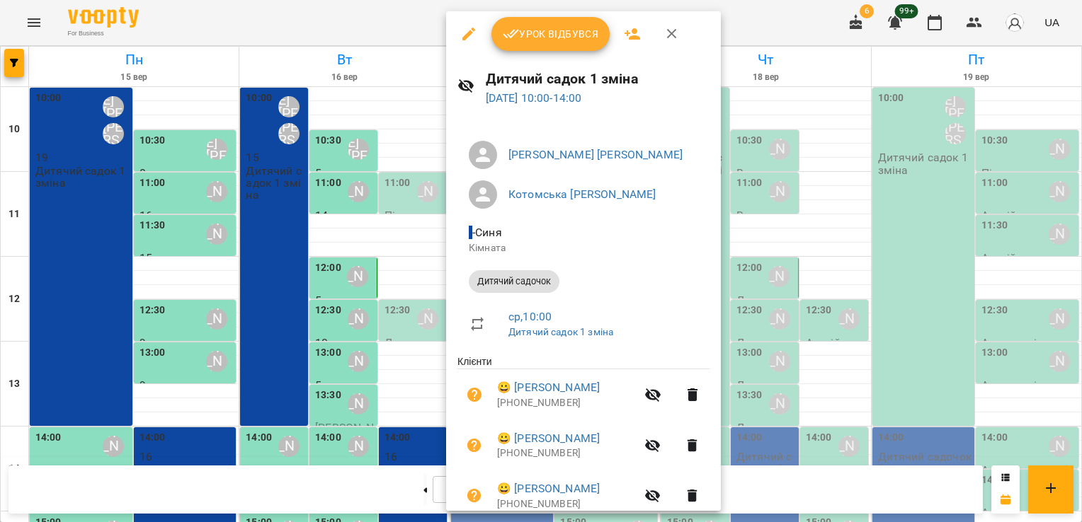
click at [566, 40] on span "Урок відбувся" at bounding box center [551, 33] width 96 height 17
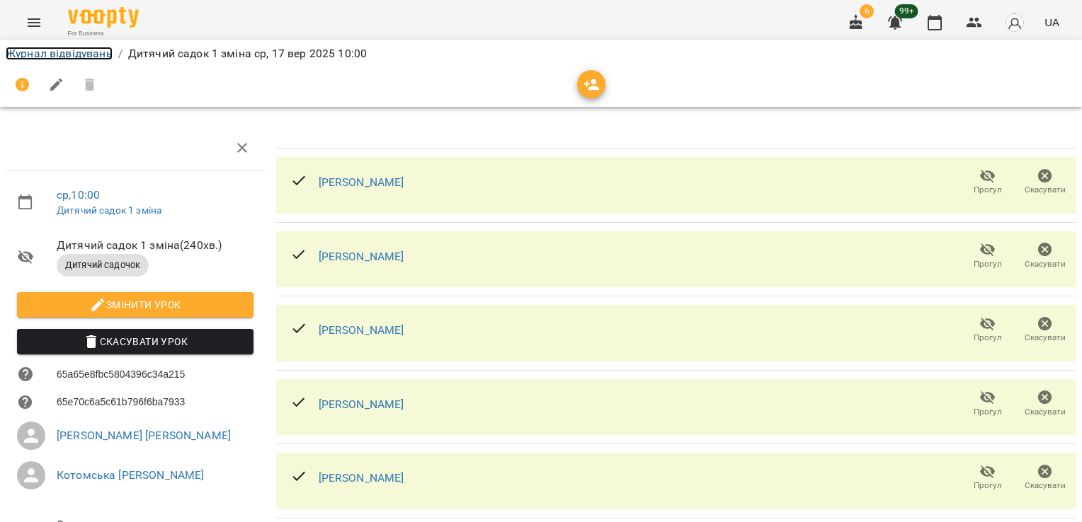
click at [58, 48] on link "Журнал відвідувань" at bounding box center [59, 53] width 107 height 13
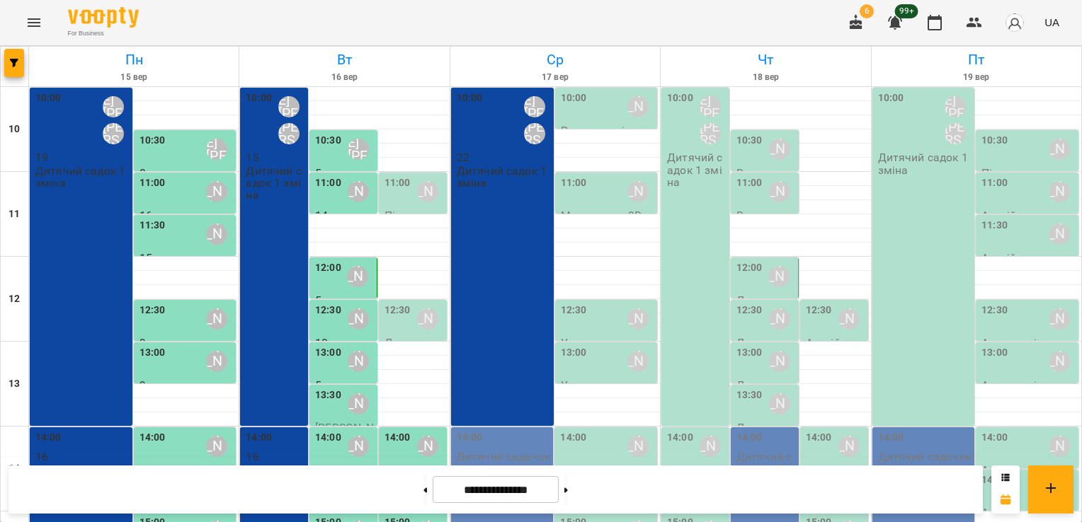
click at [592, 200] on div "11:00 [PERSON_NAME]" at bounding box center [608, 192] width 94 height 33
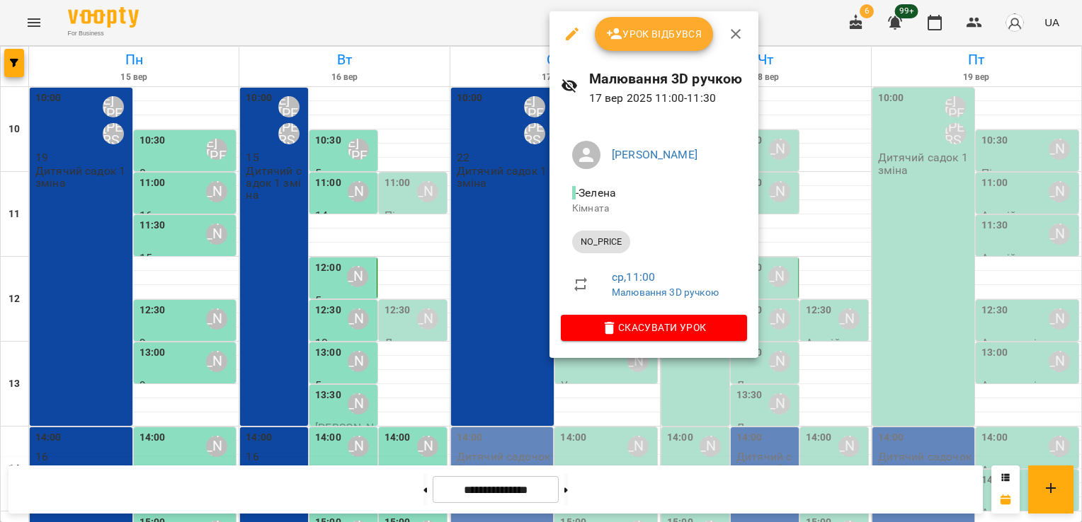
click at [604, 403] on div at bounding box center [541, 261] width 1082 height 522
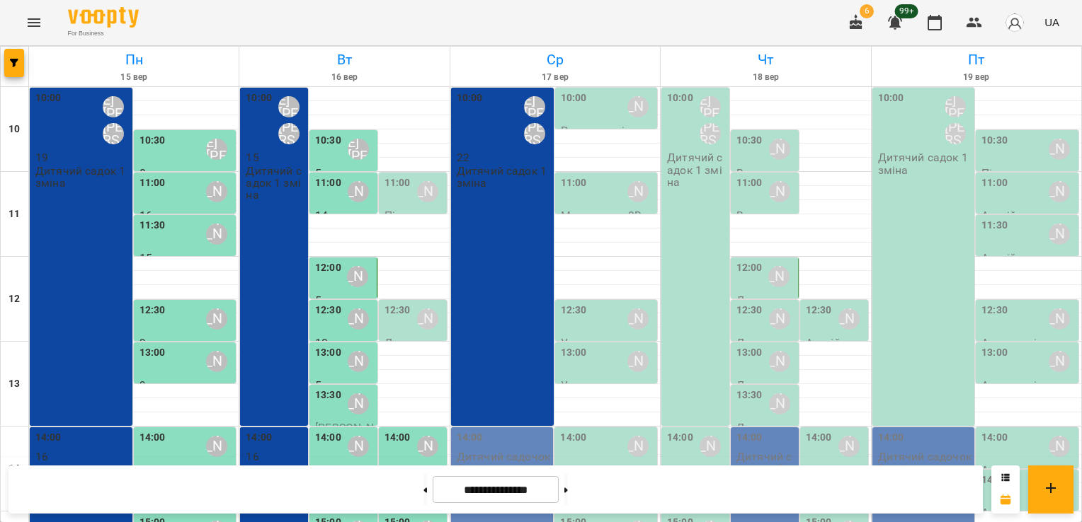
click at [603, 194] on div "11:00 [PERSON_NAME]" at bounding box center [608, 192] width 94 height 33
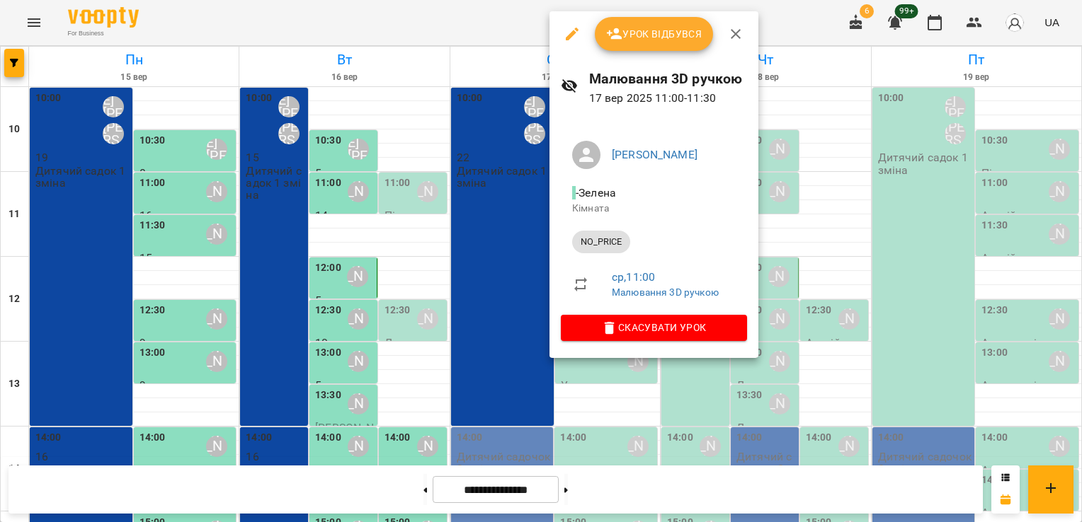
click at [572, 31] on icon "button" at bounding box center [572, 34] width 13 height 13
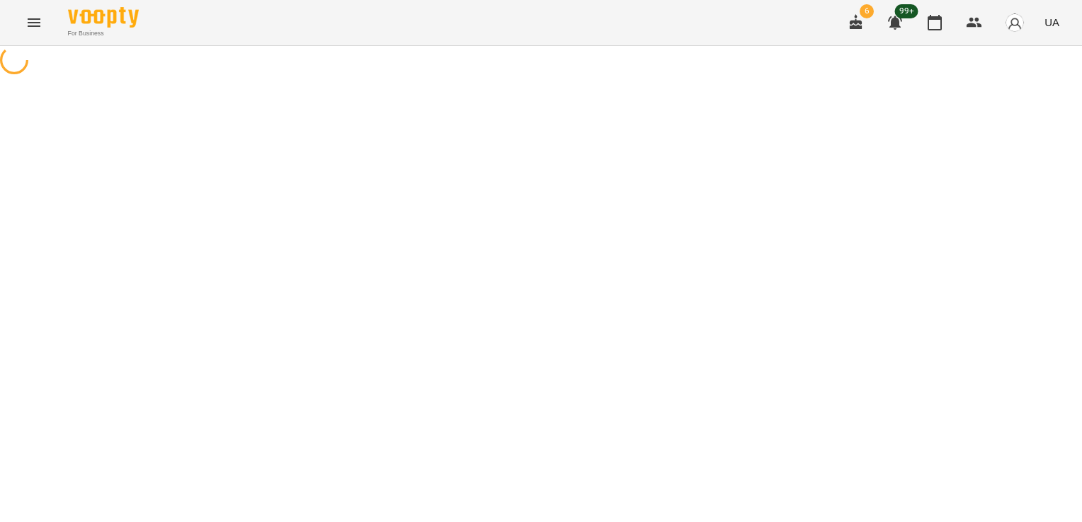
select select "********"
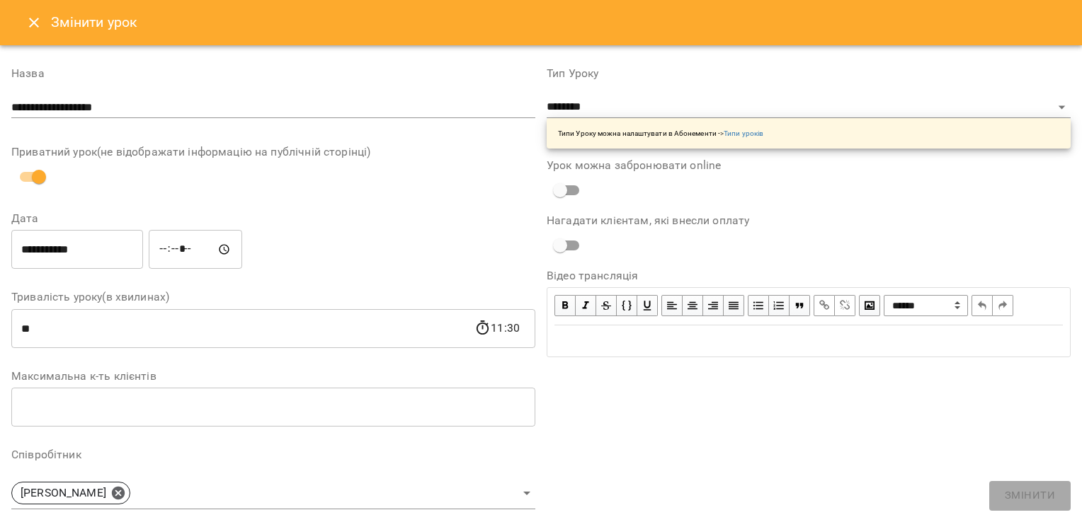
drag, startPoint x: 151, startPoint y: 113, endPoint x: 0, endPoint y: 122, distance: 151.1
click at [0, 125] on html "**********" at bounding box center [541, 252] width 1082 height 504
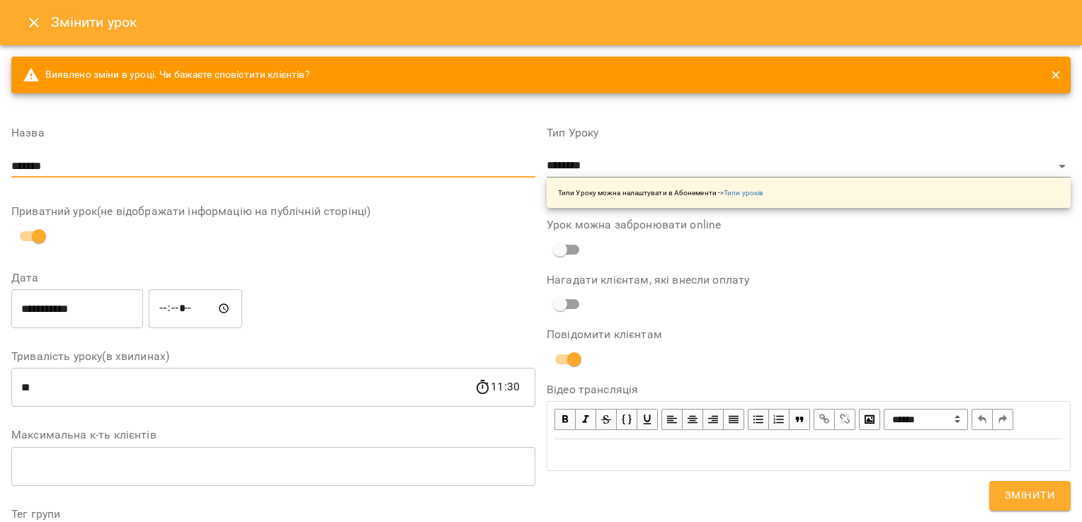
type input "*******"
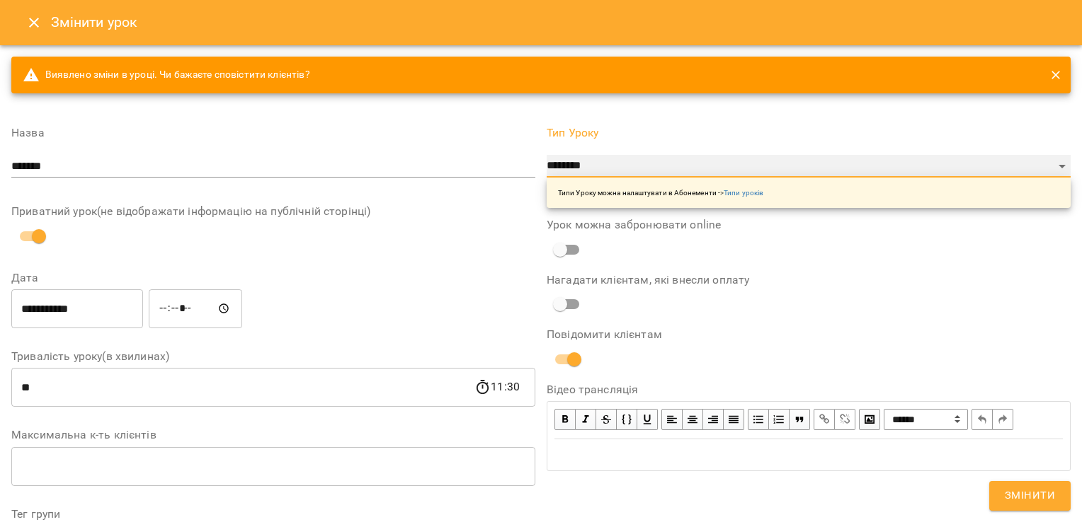
click at [600, 161] on select "**********" at bounding box center [808, 166] width 524 height 23
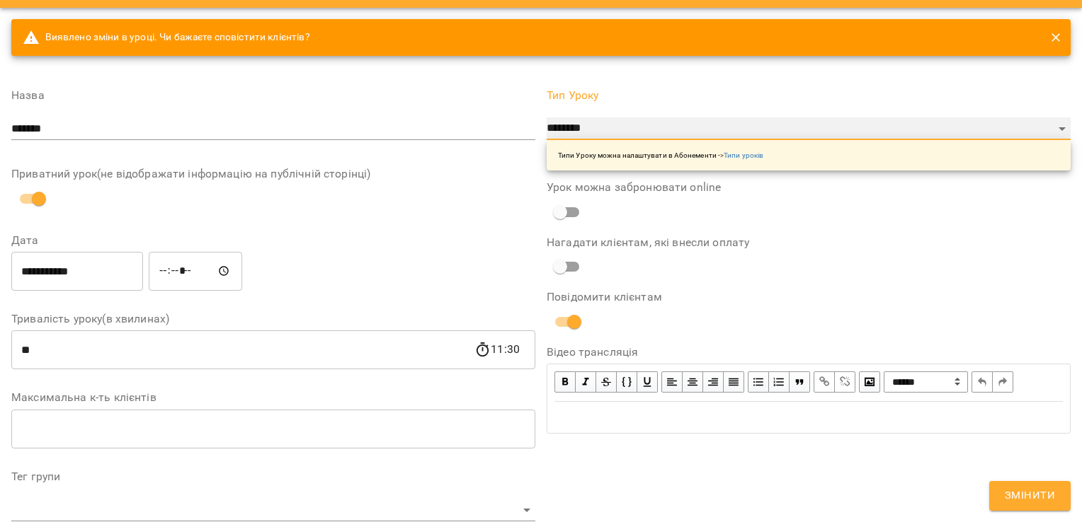
scroll to position [71, 0]
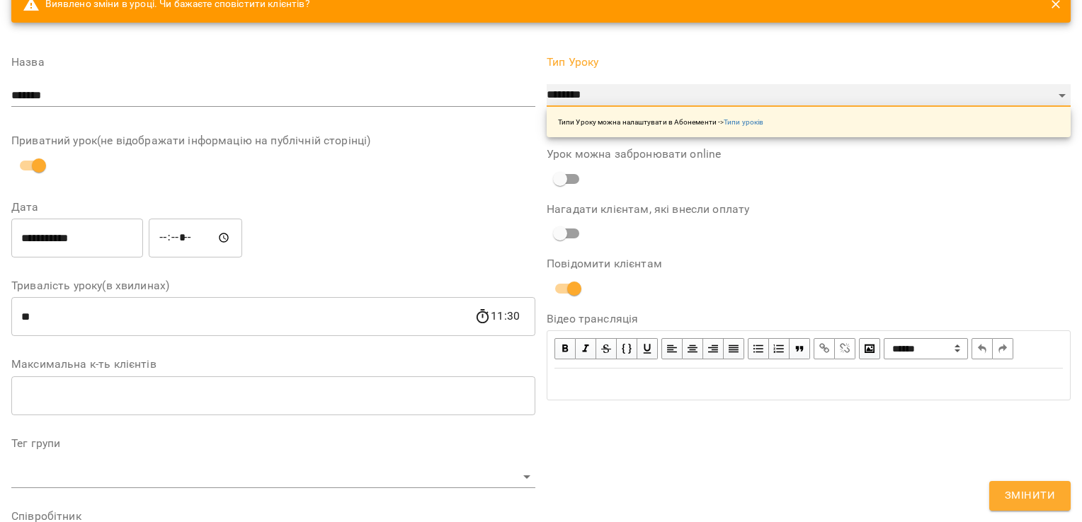
click at [1038, 100] on select "**********" at bounding box center [808, 95] width 524 height 23
select select "**********"
click at [546, 84] on select "**********" at bounding box center [808, 95] width 524 height 23
drag, startPoint x: 49, startPoint y: 309, endPoint x: -3, endPoint y: 312, distance: 51.8
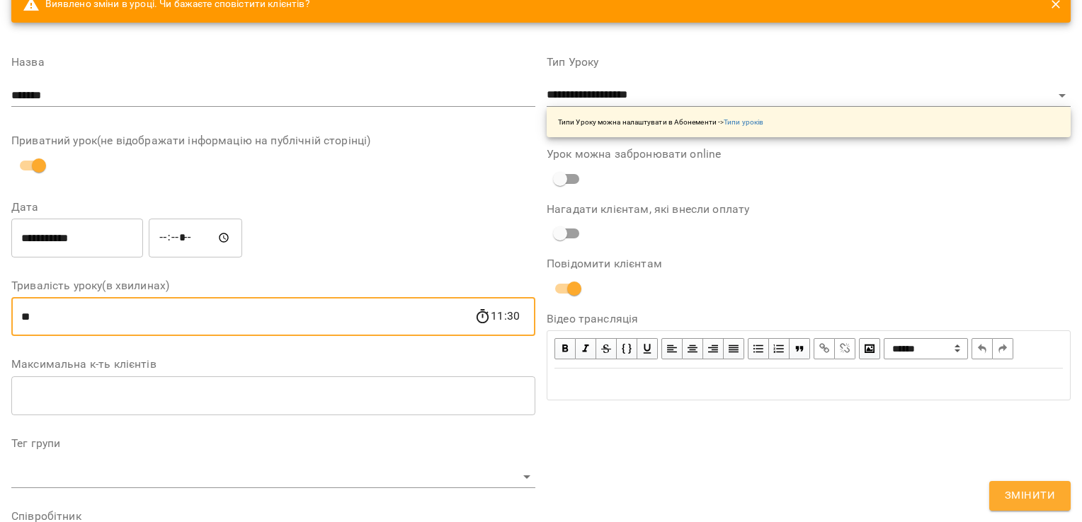
type input "**"
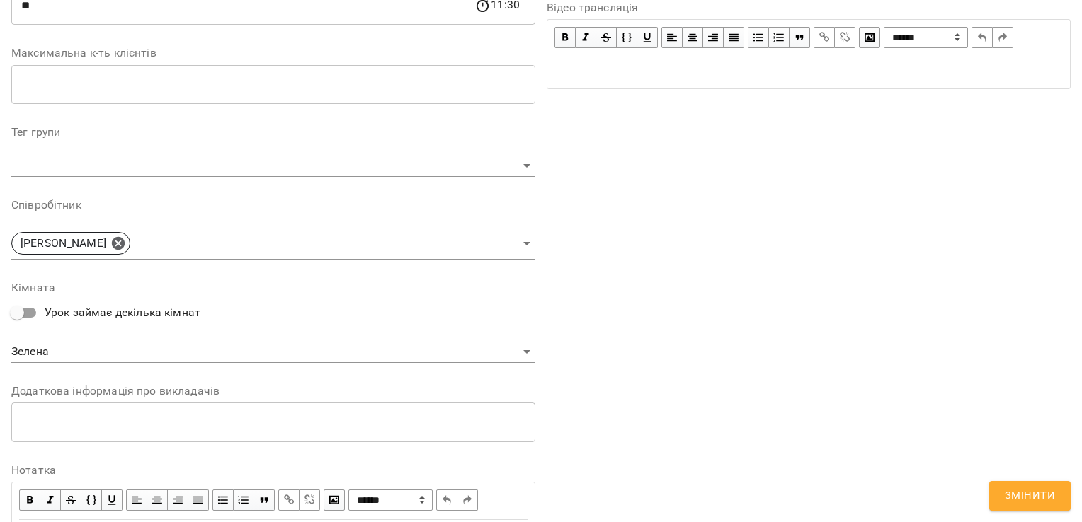
scroll to position [385, 0]
click at [112, 242] on icon at bounding box center [118, 240] width 13 height 13
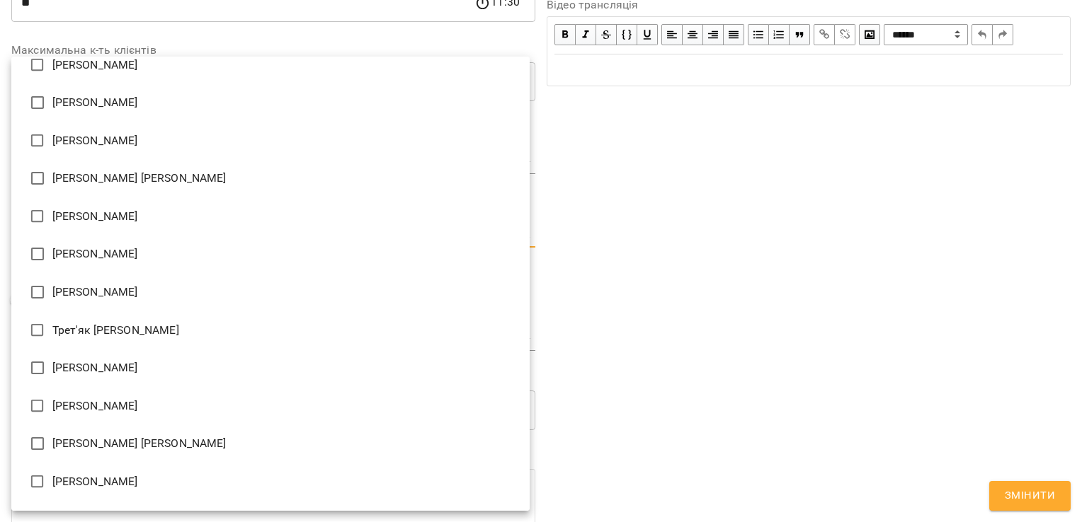
scroll to position [2230, 0]
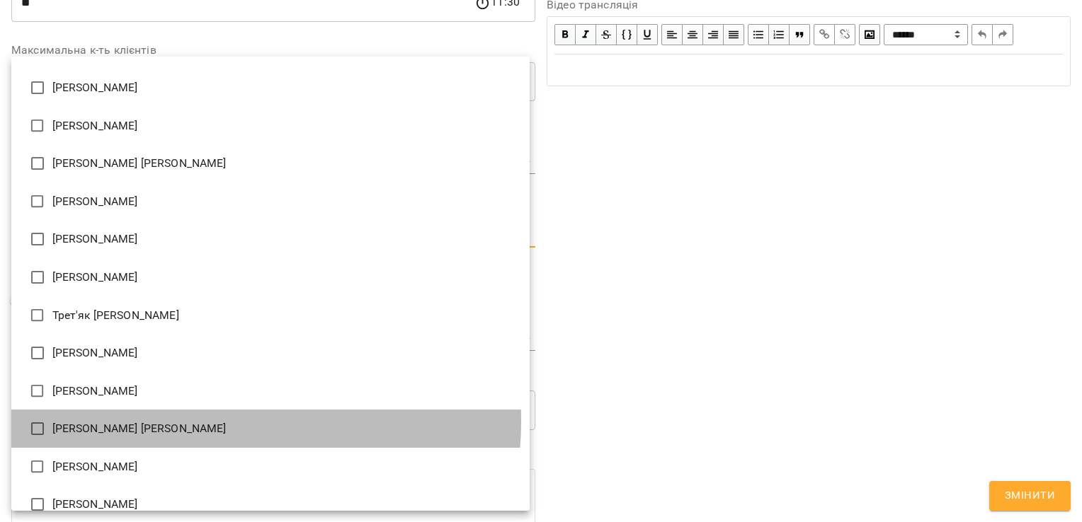
click at [177, 420] on li "[PERSON_NAME] [PERSON_NAME]" at bounding box center [270, 429] width 518 height 38
type input "**********"
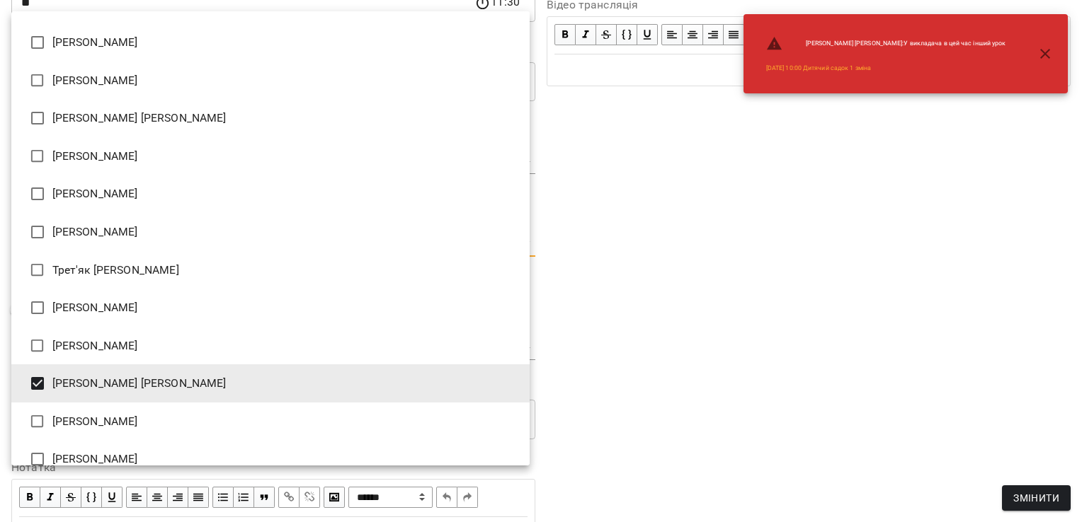
click at [637, 316] on div at bounding box center [541, 261] width 1082 height 522
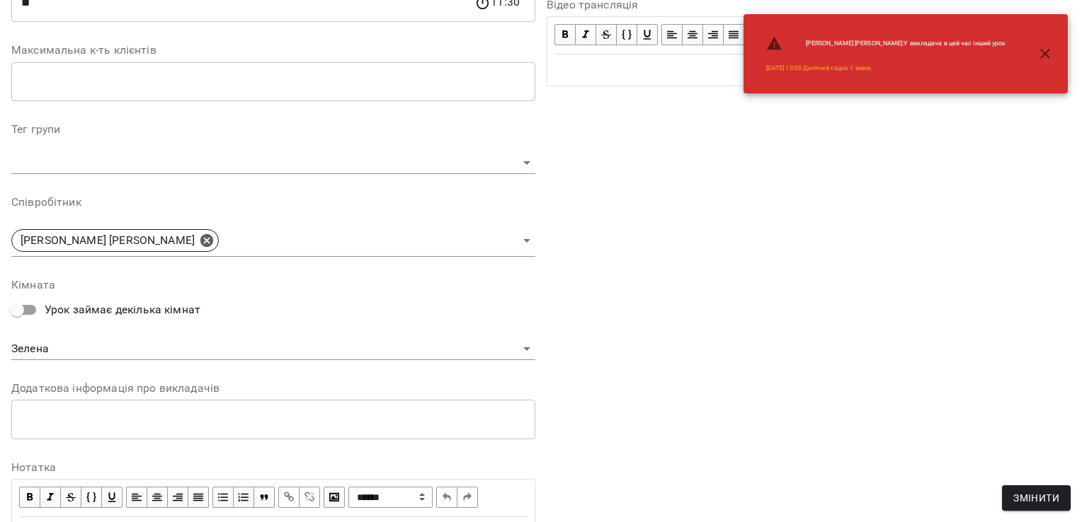
scroll to position [462, 0]
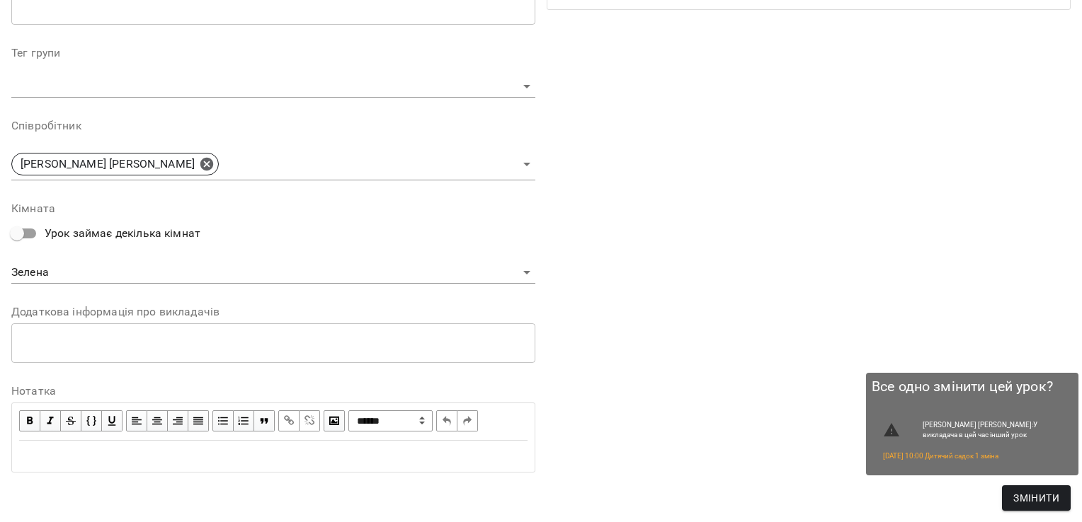
click at [1036, 501] on span "Змінити" at bounding box center [1036, 498] width 46 height 17
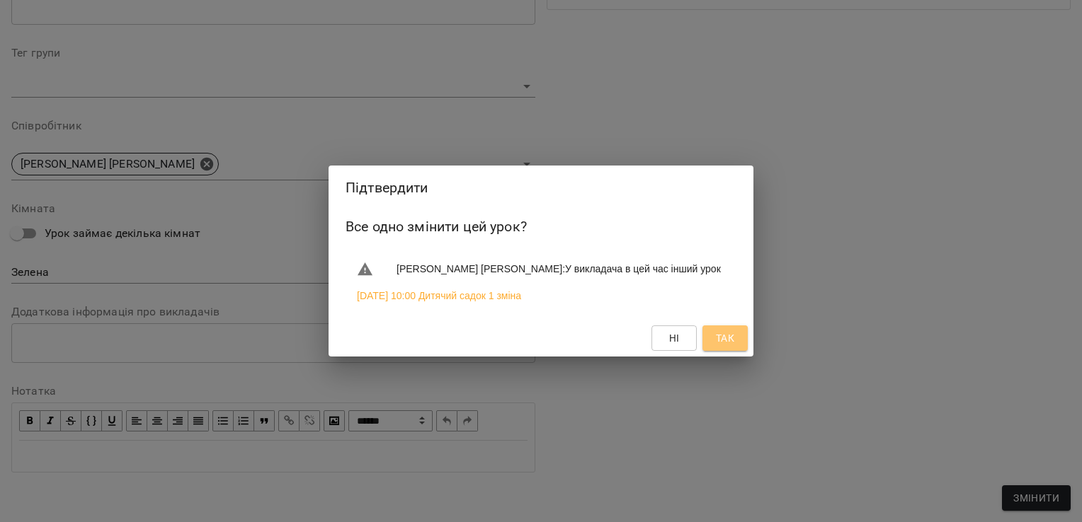
click at [738, 350] on button "Так" at bounding box center [724, 338] width 45 height 25
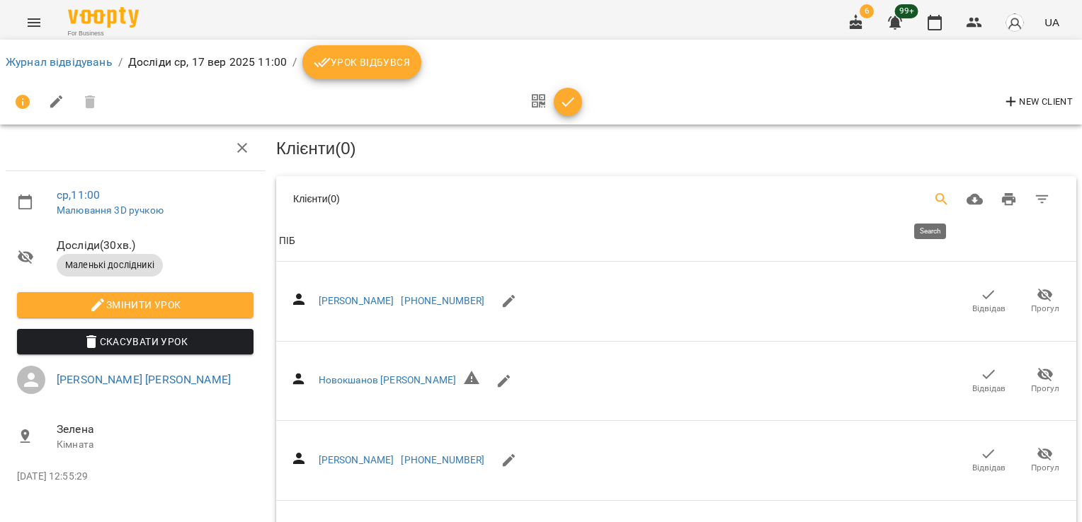
click at [936, 197] on icon "Search" at bounding box center [941, 199] width 17 height 17
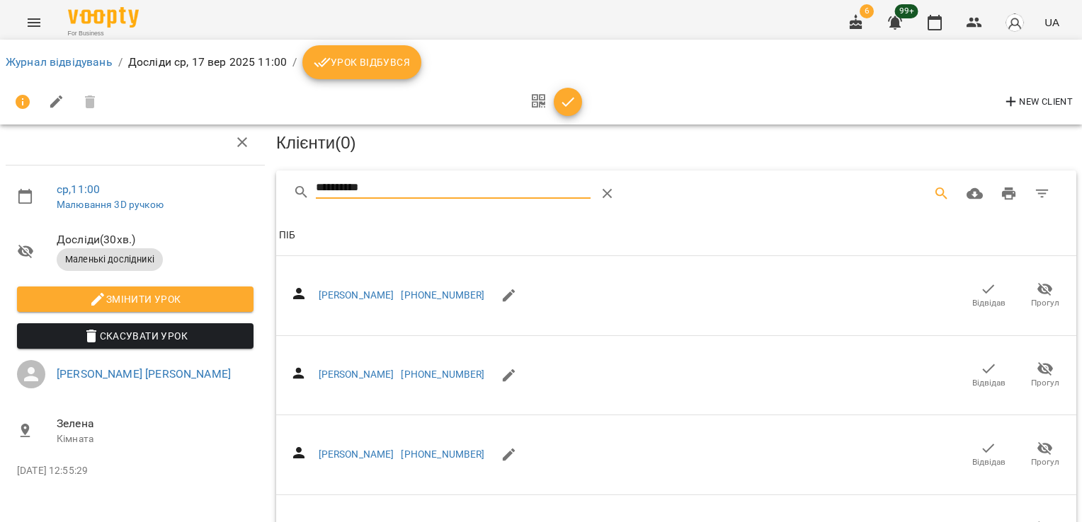
scroll to position [515, 0]
drag, startPoint x: 396, startPoint y: 142, endPoint x: 282, endPoint y: 151, distance: 113.6
click at [282, 171] on div "**********" at bounding box center [676, 193] width 800 height 45
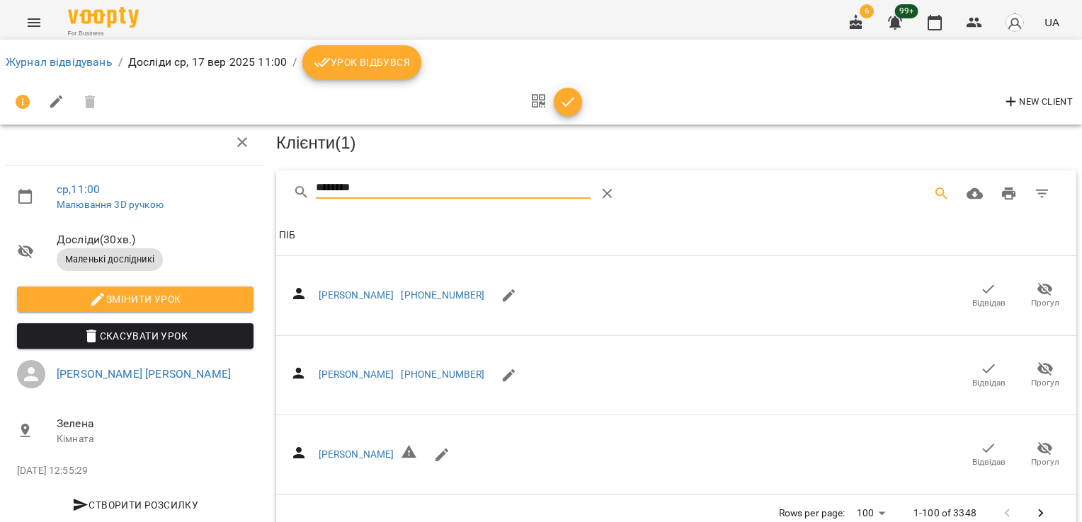
scroll to position [35, 0]
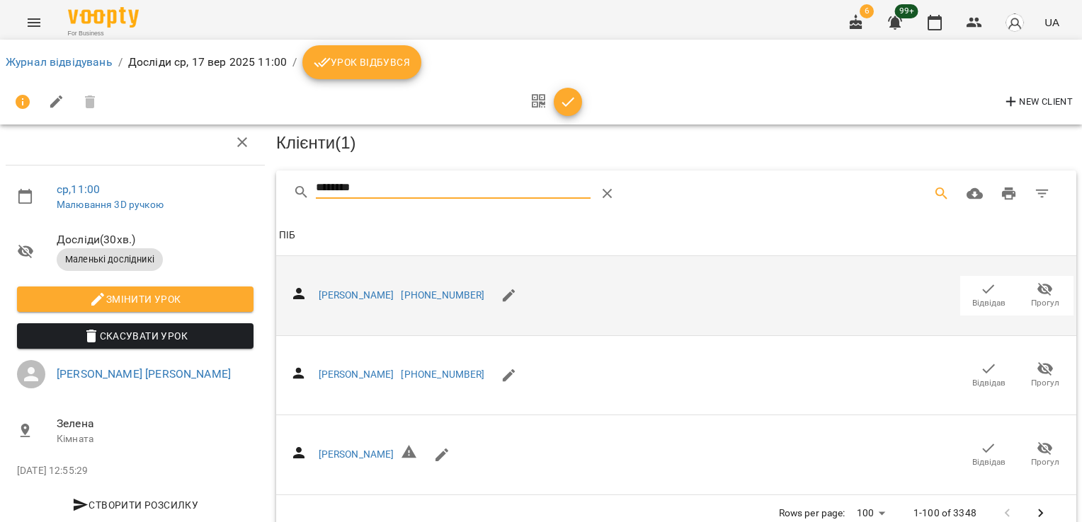
click at [980, 281] on icon "button" at bounding box center [988, 289] width 17 height 17
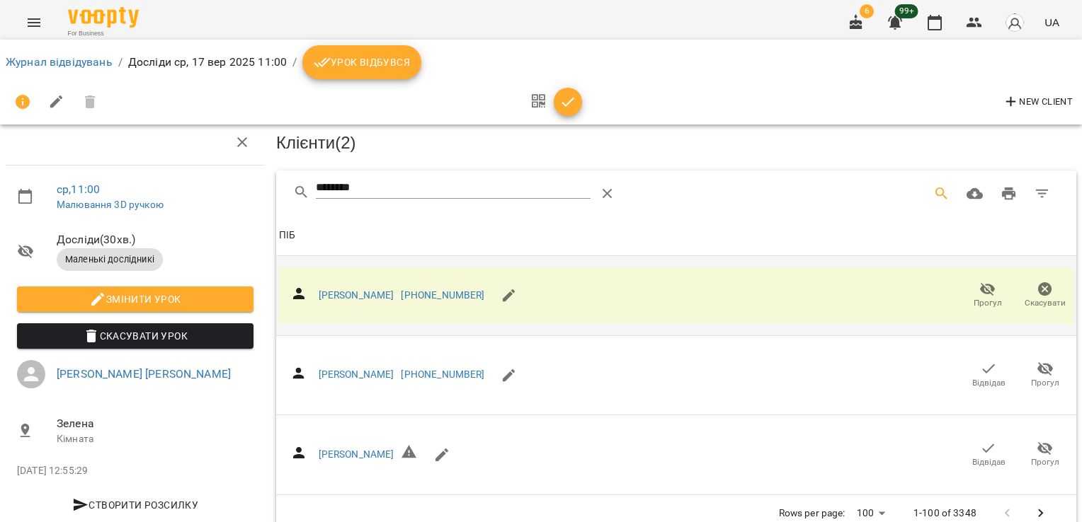
drag, startPoint x: 384, startPoint y: 160, endPoint x: 243, endPoint y: 173, distance: 141.4
click at [243, 173] on div "ср , 11:00 Малювання 3D ручкою Досліди ( 30 хв. ) Маленькі дослідникі Змінити у…" at bounding box center [540, 298] width 1093 height 493
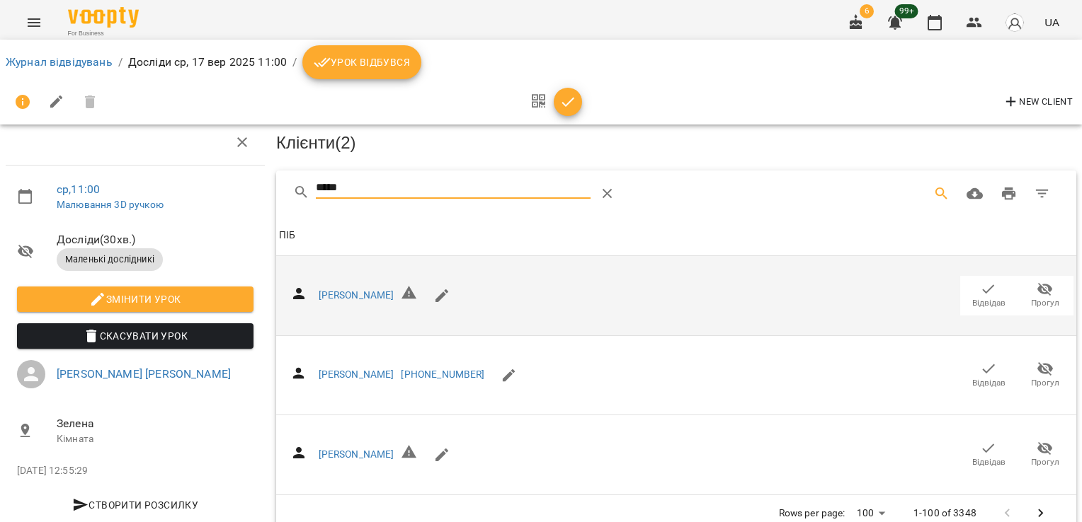
scroll to position [34, 0]
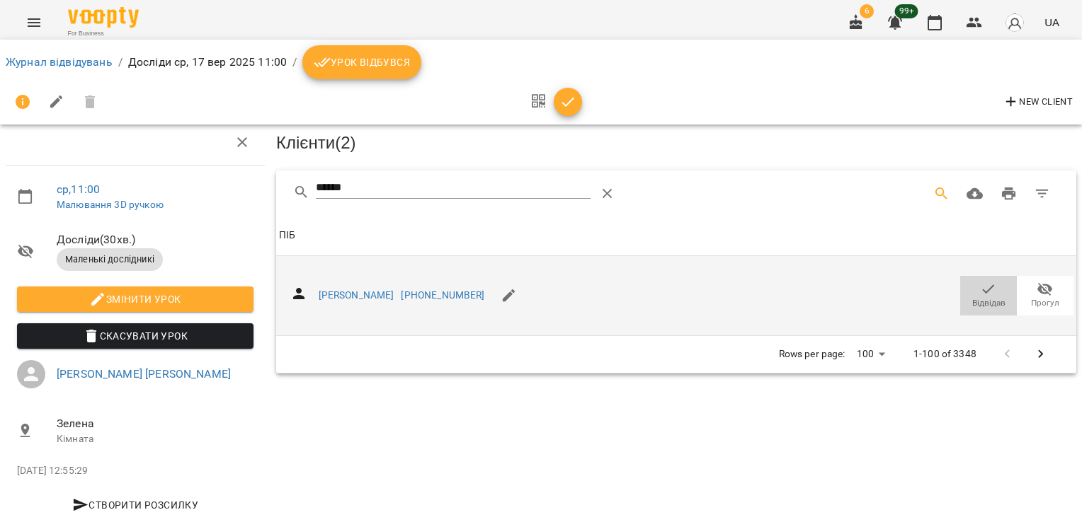
click at [978, 297] on span "Відвідав" at bounding box center [988, 303] width 33 height 12
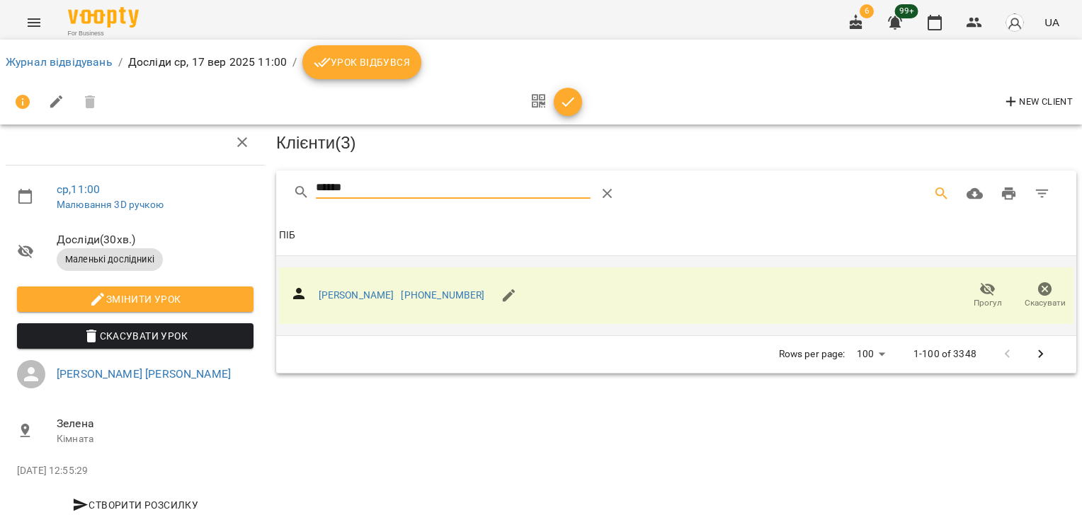
drag, startPoint x: 286, startPoint y: 159, endPoint x: 236, endPoint y: 154, distance: 49.7
click at [243, 159] on div "ср , 11:00 Малювання 3D ручкою Досліди ( 30 хв. ) Маленькі дослідникі Змінити у…" at bounding box center [540, 296] width 1093 height 489
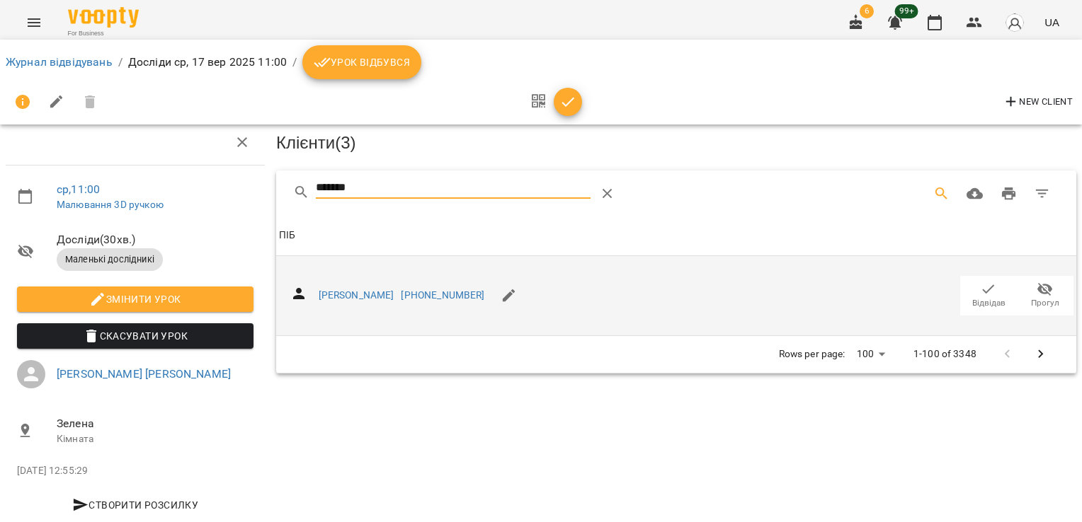
click at [980, 281] on icon "button" at bounding box center [988, 289] width 17 height 17
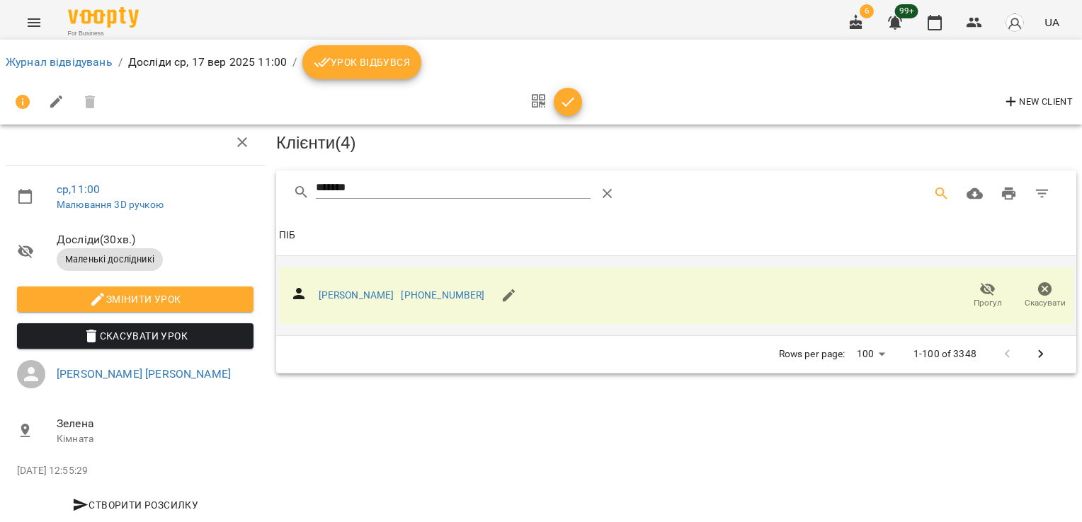
drag, startPoint x: 381, startPoint y: 154, endPoint x: 260, endPoint y: 159, distance: 121.1
click at [260, 159] on div "ср , 11:00 Малювання 3D ручкою Досліди ( 30 хв. ) Маленькі дослідникі Змінити у…" at bounding box center [540, 296] width 1093 height 489
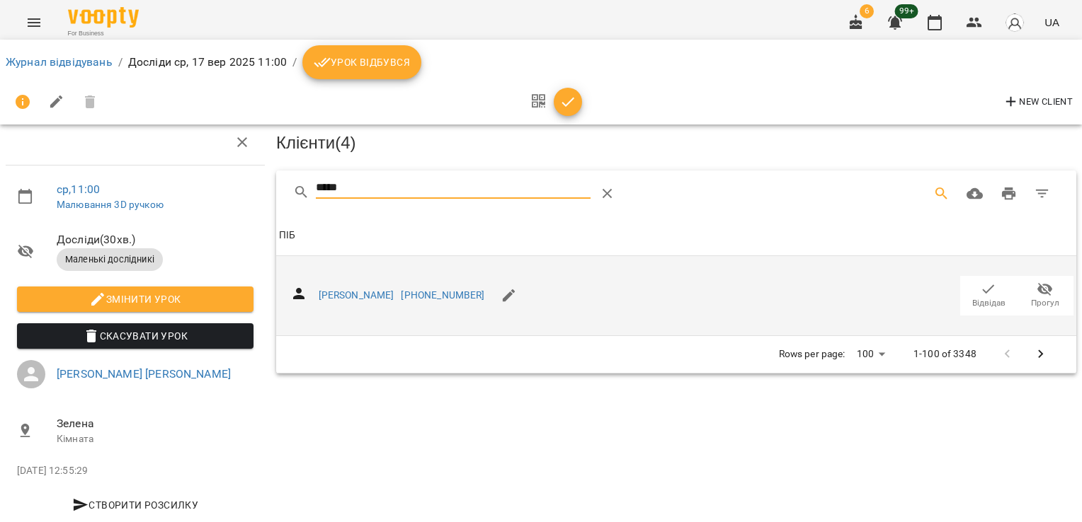
click at [980, 281] on icon "button" at bounding box center [988, 289] width 17 height 17
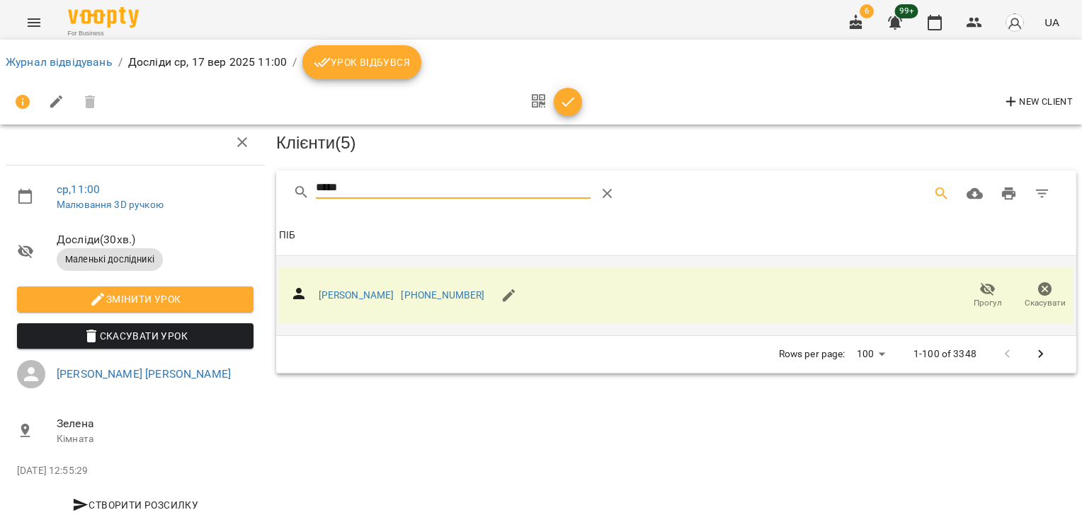
drag, startPoint x: 338, startPoint y: 154, endPoint x: 224, endPoint y: 149, distance: 114.1
click at [235, 157] on div "ср , 11:00 Малювання 3D ручкою Досліди ( 30 хв. ) Маленькі дослідникі Змінити у…" at bounding box center [540, 296] width 1093 height 489
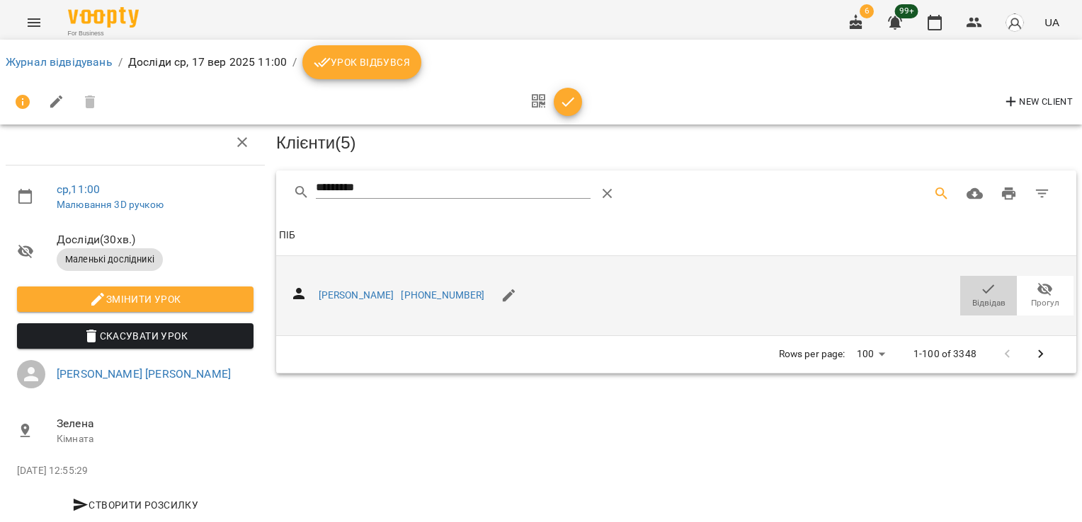
click at [973, 297] on span "Відвідав" at bounding box center [988, 303] width 33 height 12
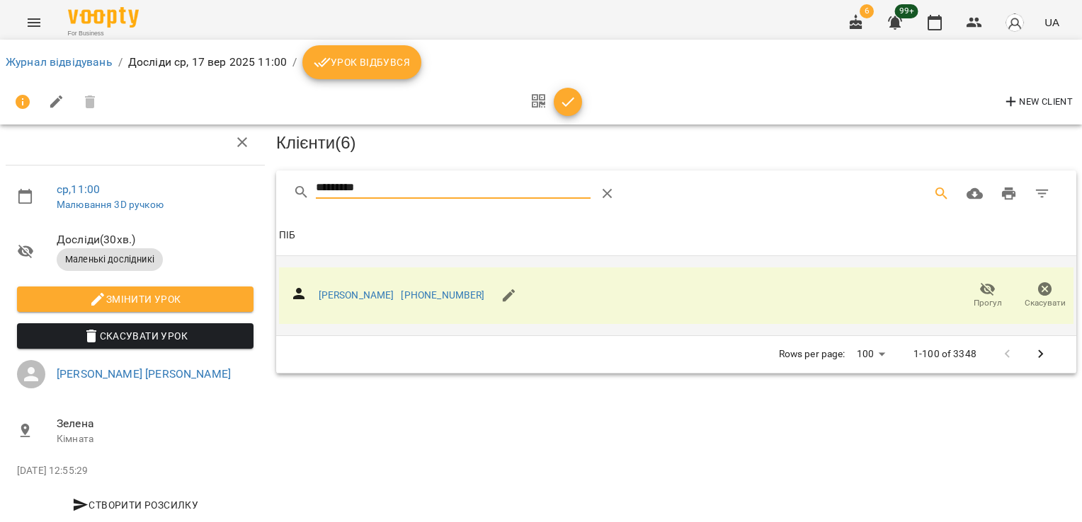
drag, startPoint x: 387, startPoint y: 160, endPoint x: 287, endPoint y: 164, distance: 99.9
click at [287, 171] on div "*********" at bounding box center [676, 193] width 800 height 45
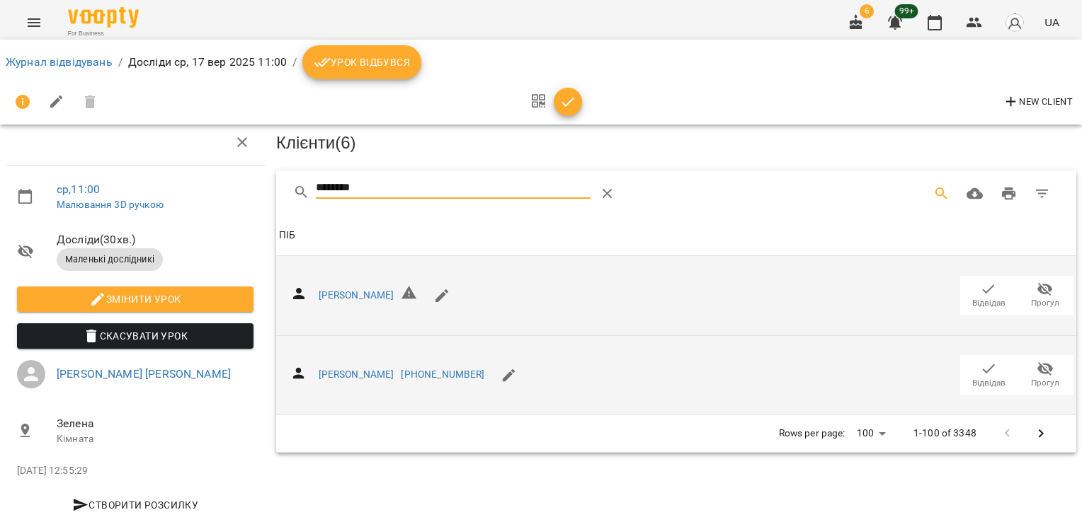
click at [980, 360] on icon "button" at bounding box center [988, 368] width 17 height 17
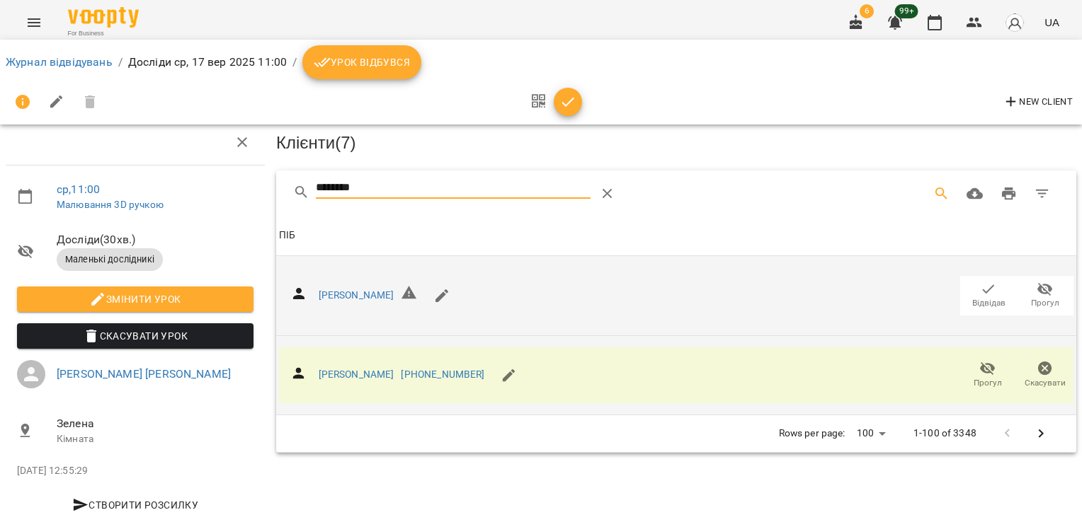
drag, startPoint x: 375, startPoint y: 161, endPoint x: 231, endPoint y: 148, distance: 145.0
click at [239, 156] on div "ср , 11:00 Малювання 3D ручкою Досліди ( 30 хв. ) Маленькі дослідникі Змінити у…" at bounding box center [540, 296] width 1093 height 489
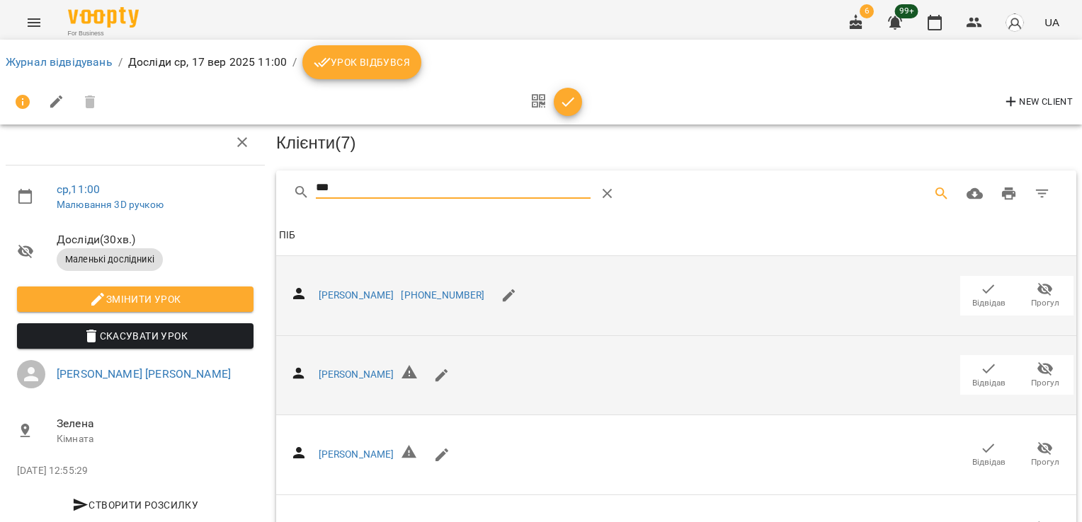
click at [980, 281] on icon "button" at bounding box center [988, 289] width 17 height 17
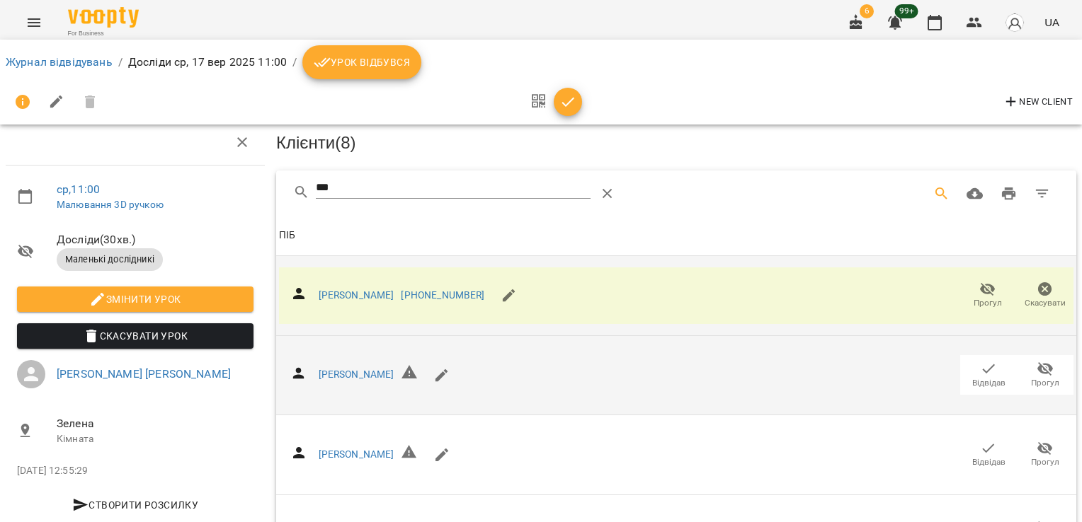
click at [980, 360] on icon "button" at bounding box center [988, 368] width 17 height 17
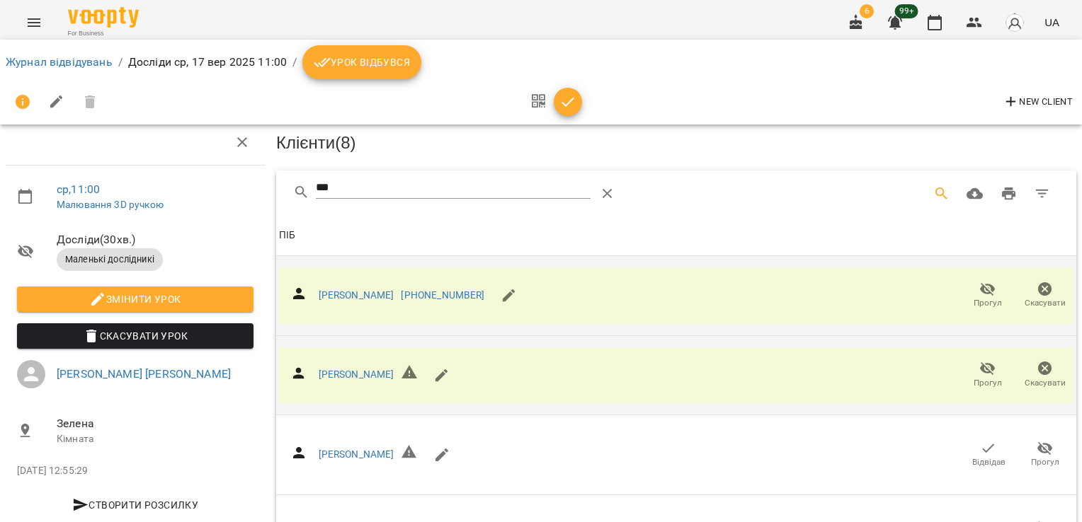
drag, startPoint x: 343, startPoint y: 161, endPoint x: 224, endPoint y: 161, distance: 118.9
click at [229, 164] on div "ср , 11:00 Малювання 3D ручкою Досліди ( 30 хв. ) Маленькі дослідникі Змінити у…" at bounding box center [540, 378] width 1093 height 652
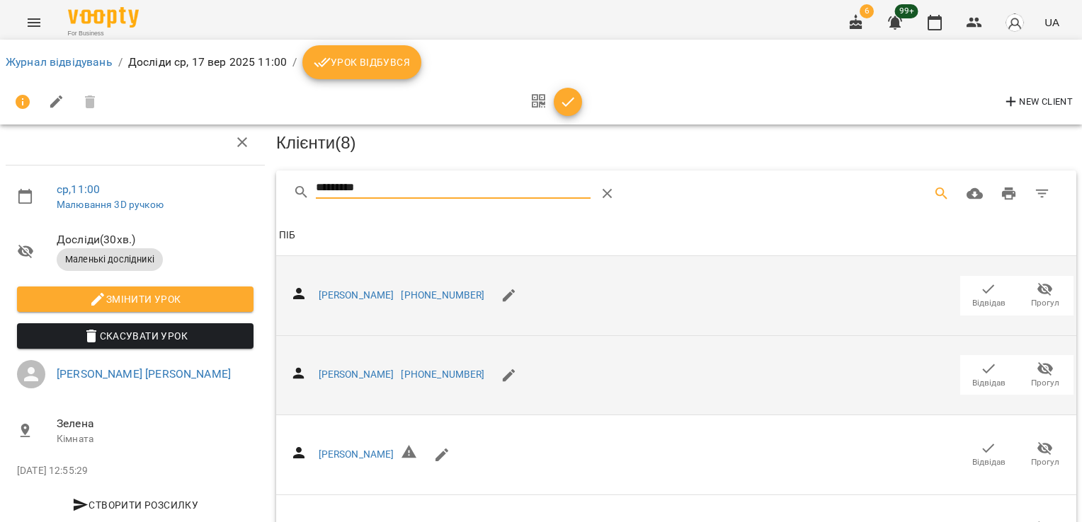
click at [982, 377] on span "Відвідав" at bounding box center [988, 383] width 33 height 12
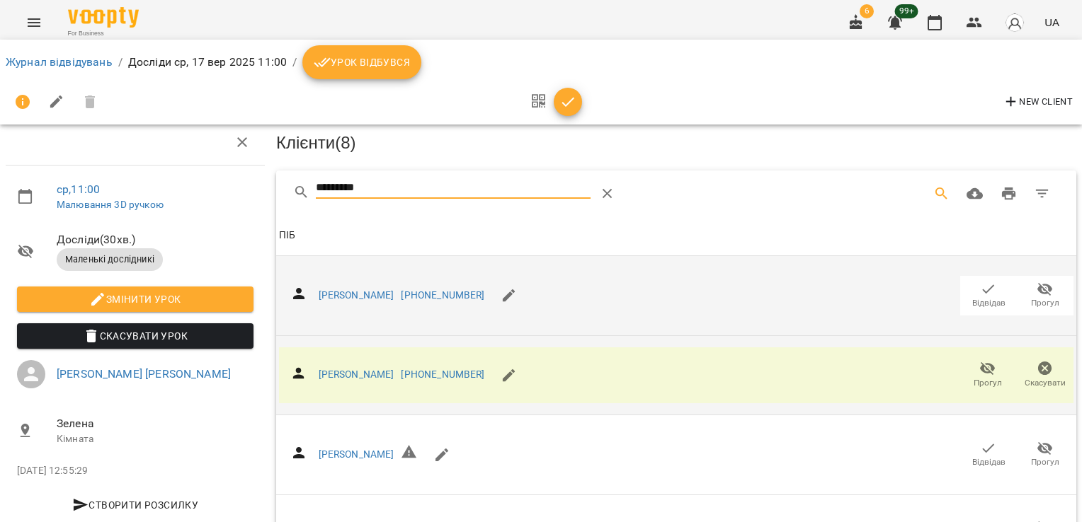
drag, startPoint x: 409, startPoint y: 165, endPoint x: 243, endPoint y: 171, distance: 165.8
click at [243, 171] on div "ср , 11:00 Малювання 3D ручкою Досліди ( 30 хв. ) Маленькі дослідникі Змінити у…" at bounding box center [540, 338] width 1093 height 572
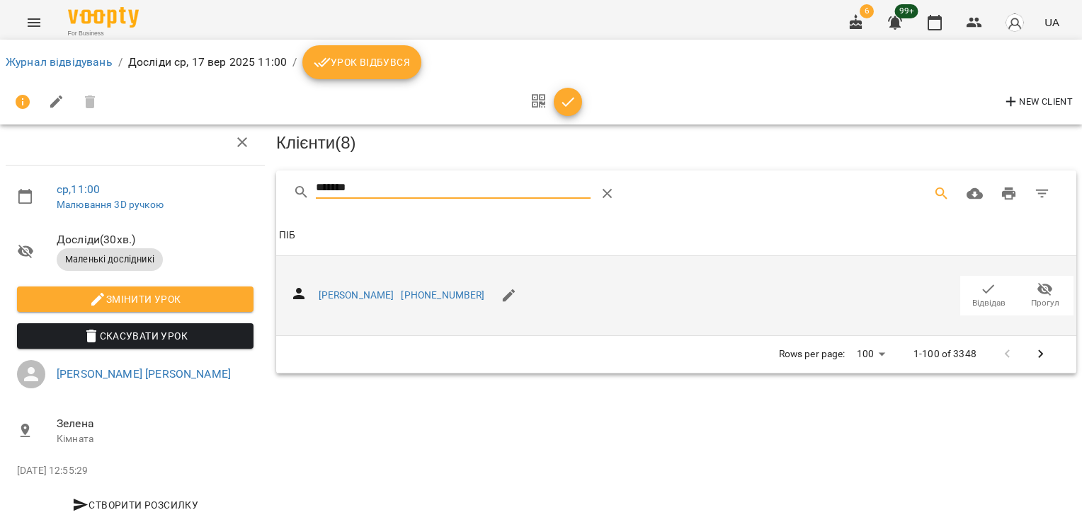
click at [980, 281] on icon "button" at bounding box center [988, 289] width 17 height 17
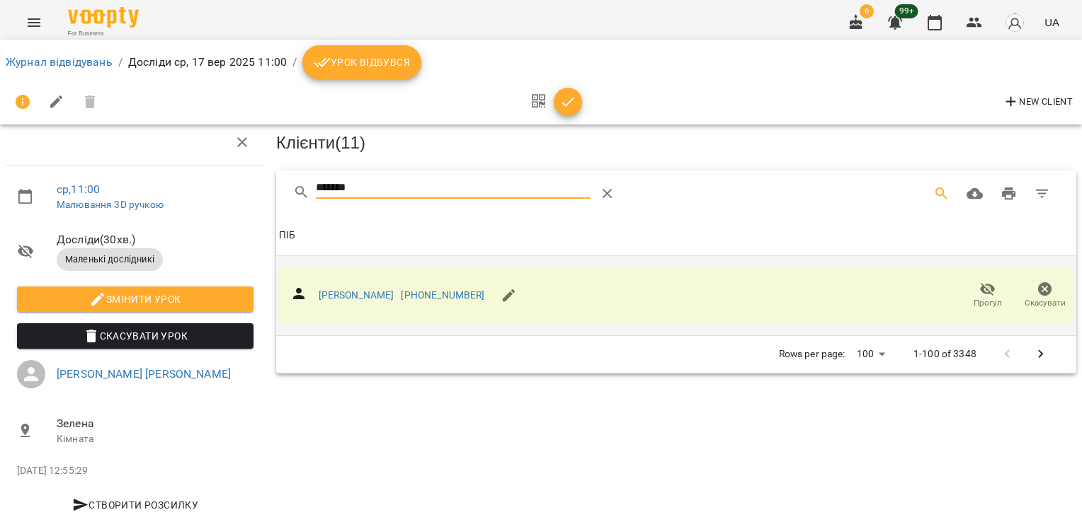
drag, startPoint x: 367, startPoint y: 161, endPoint x: 212, endPoint y: 165, distance: 154.4
click at [212, 165] on div "ср , 11:00 Малювання 3D ручкою Досліди ( 30 хв. ) Маленькі дослідникі Змінити у…" at bounding box center [540, 296] width 1093 height 489
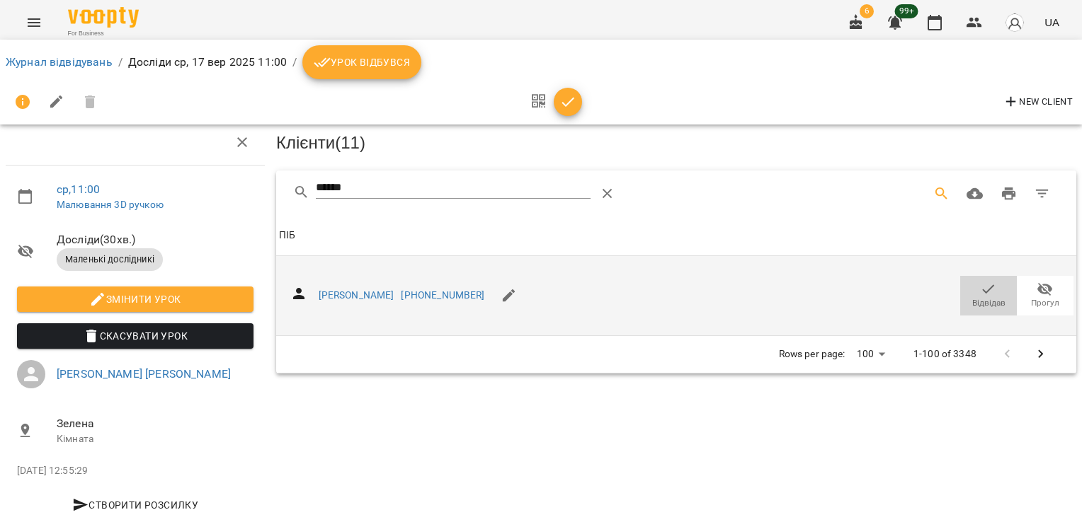
click at [980, 281] on icon "button" at bounding box center [988, 289] width 17 height 17
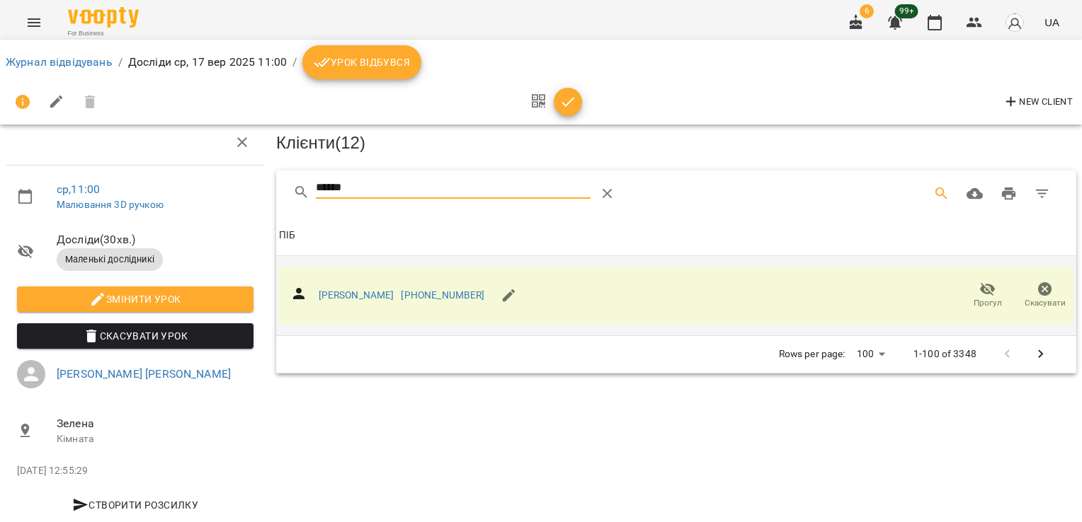
drag, startPoint x: 362, startPoint y: 160, endPoint x: 227, endPoint y: 174, distance: 135.9
click at [230, 174] on div "ср , 11:00 Малювання 3D ручкою Досліди ( 30 хв. ) Маленькі дослідникі Змінити у…" at bounding box center [540, 296] width 1093 height 489
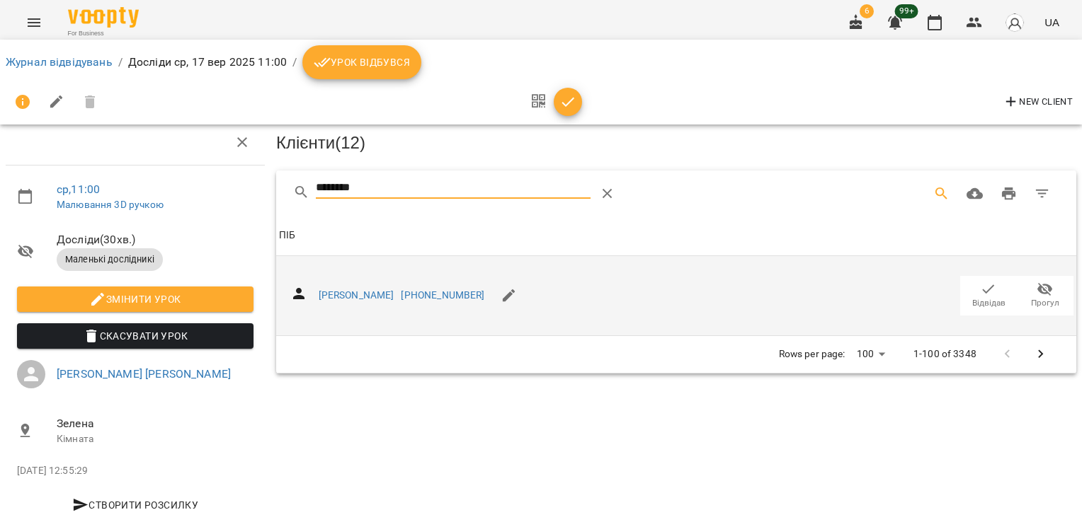
click at [980, 281] on icon "button" at bounding box center [988, 289] width 17 height 17
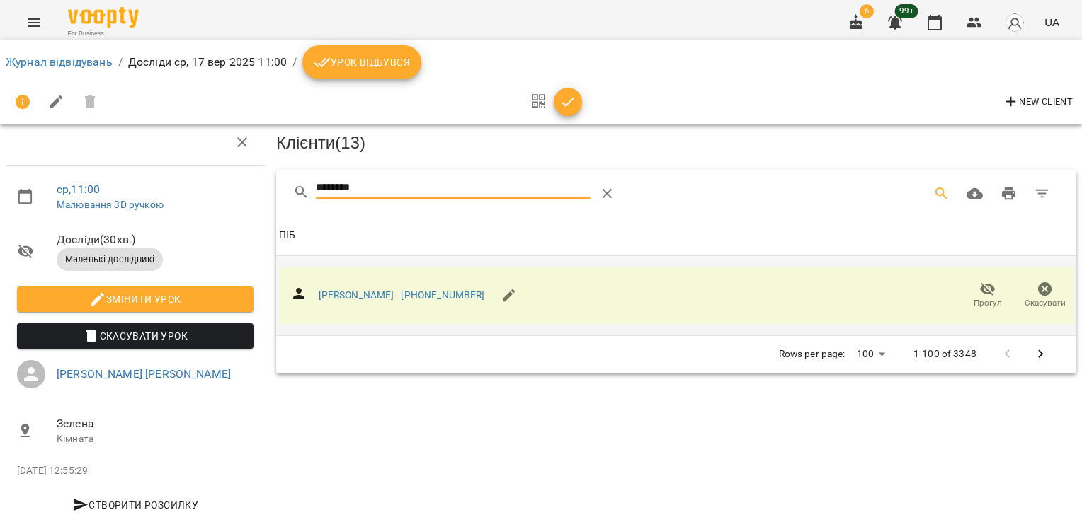
drag, startPoint x: 388, startPoint y: 160, endPoint x: 142, endPoint y: 158, distance: 246.3
click at [163, 163] on div "ср , 11:00 Малювання 3D ручкою Досліди ( 30 хв. ) Маленькі дослідникі Змінити у…" at bounding box center [540, 296] width 1093 height 489
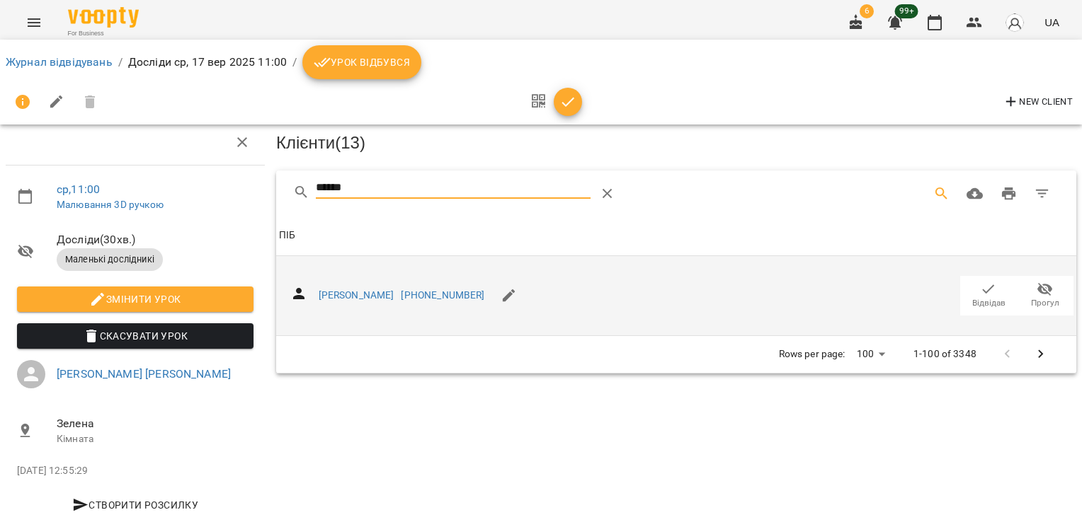
click at [980, 281] on icon "button" at bounding box center [988, 289] width 17 height 17
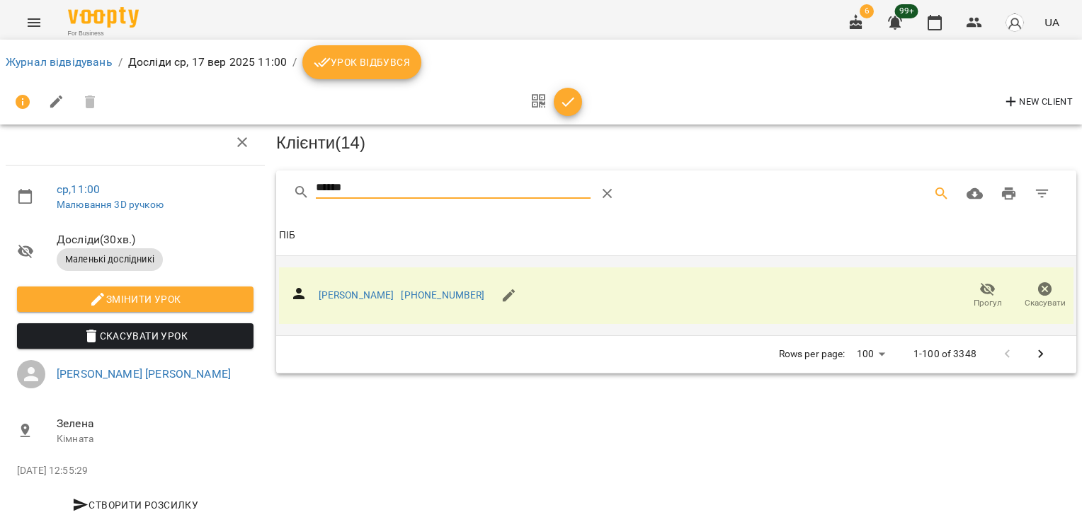
drag, startPoint x: 317, startPoint y: 173, endPoint x: 184, endPoint y: 180, distance: 133.3
click at [192, 180] on div "ср , 11:00 Малювання 3D ручкою Досліди ( 30 хв. ) Маленькі дослідникі Змінити у…" at bounding box center [540, 296] width 1093 height 489
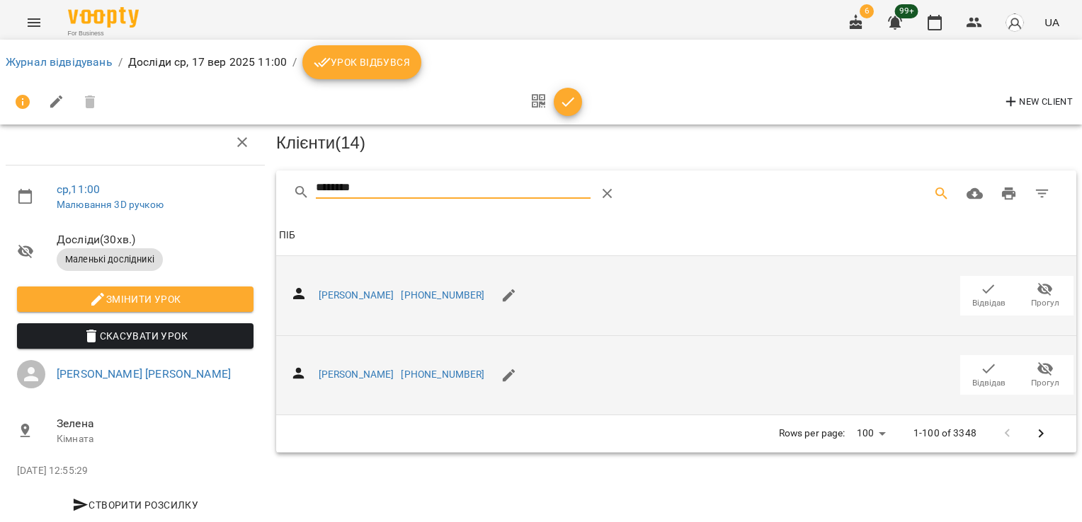
click at [980, 360] on icon "button" at bounding box center [988, 368] width 17 height 17
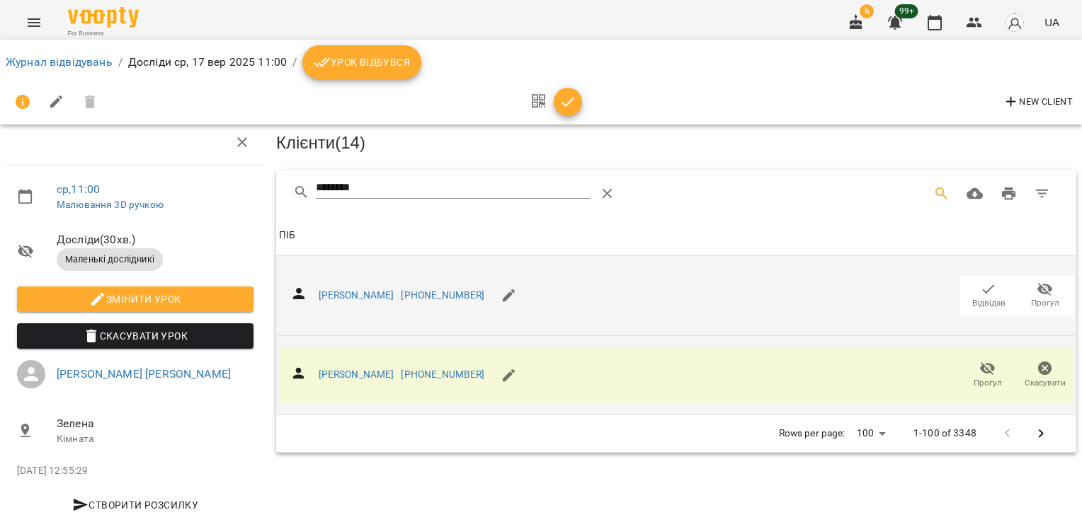
click at [213, 163] on div "ср , 11:00 Малювання 3D ручкою Досліди ( 30 хв. ) Маленькі дослідникі Змінити у…" at bounding box center [540, 296] width 1093 height 489
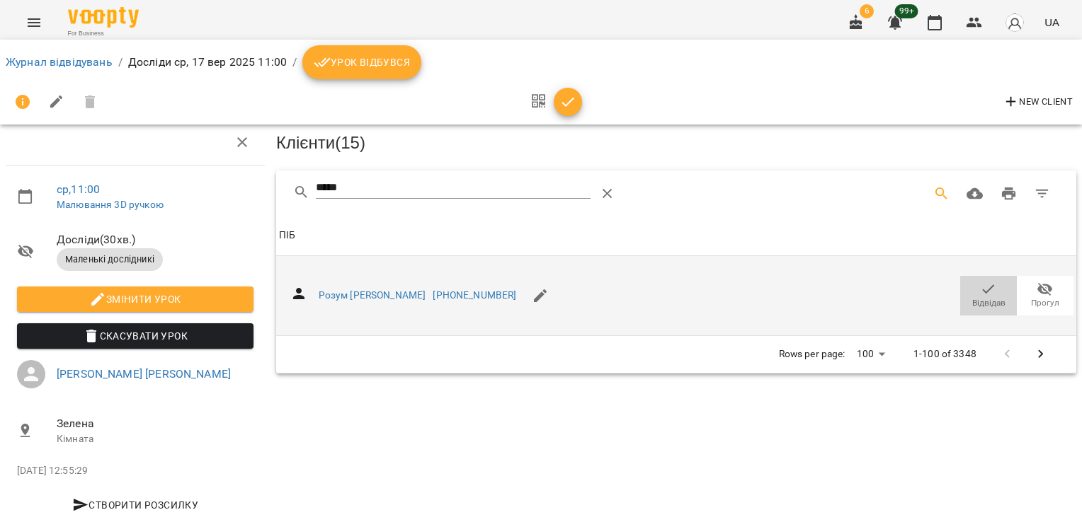
click at [982, 285] on icon "button" at bounding box center [988, 289] width 12 height 9
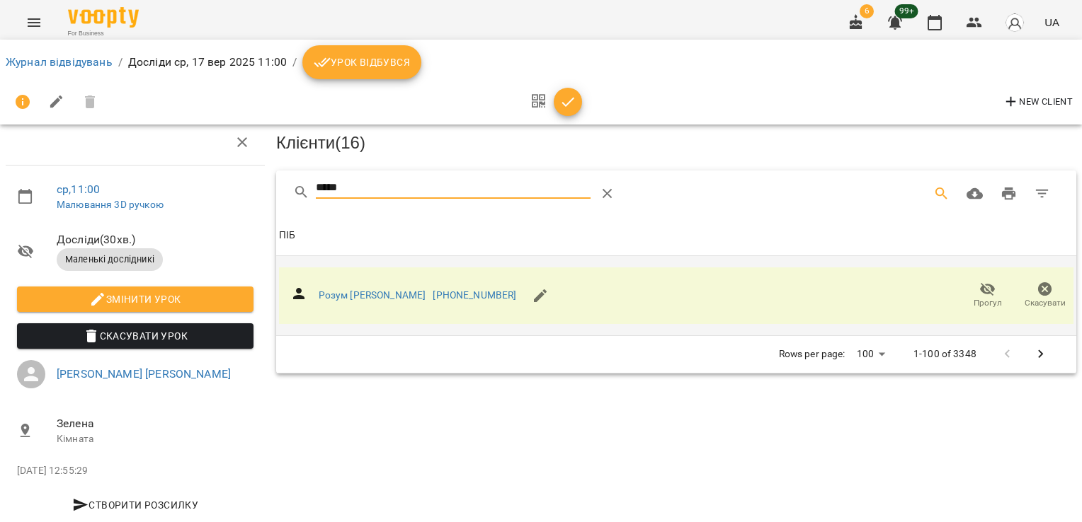
drag, startPoint x: 297, startPoint y: 167, endPoint x: 207, endPoint y: 161, distance: 90.1
click at [227, 167] on div "ср , 11:00 Малювання 3D ручкою Досліди ( 30 хв. ) Маленькі дослідникі Змінити у…" at bounding box center [540, 296] width 1093 height 489
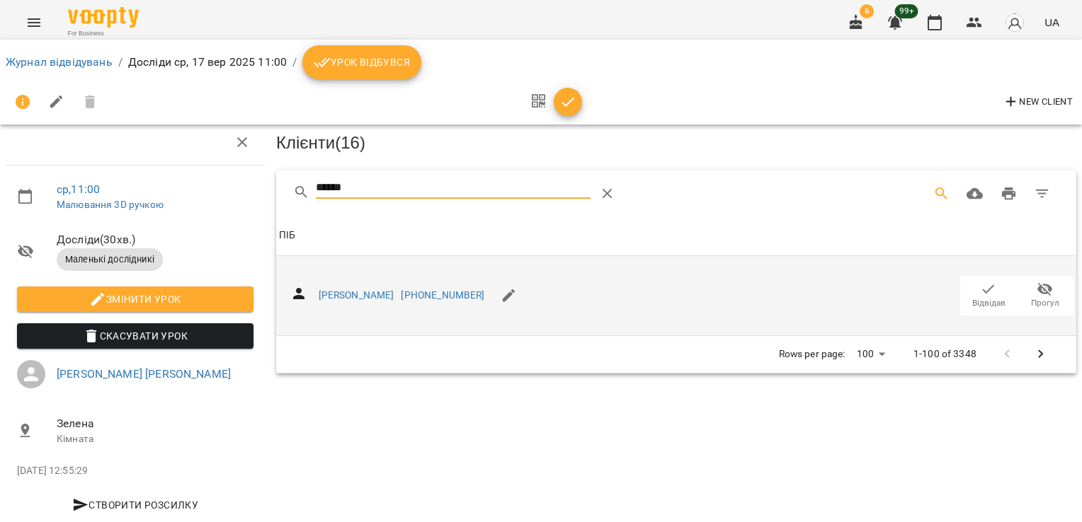
click at [980, 281] on icon "button" at bounding box center [988, 289] width 17 height 17
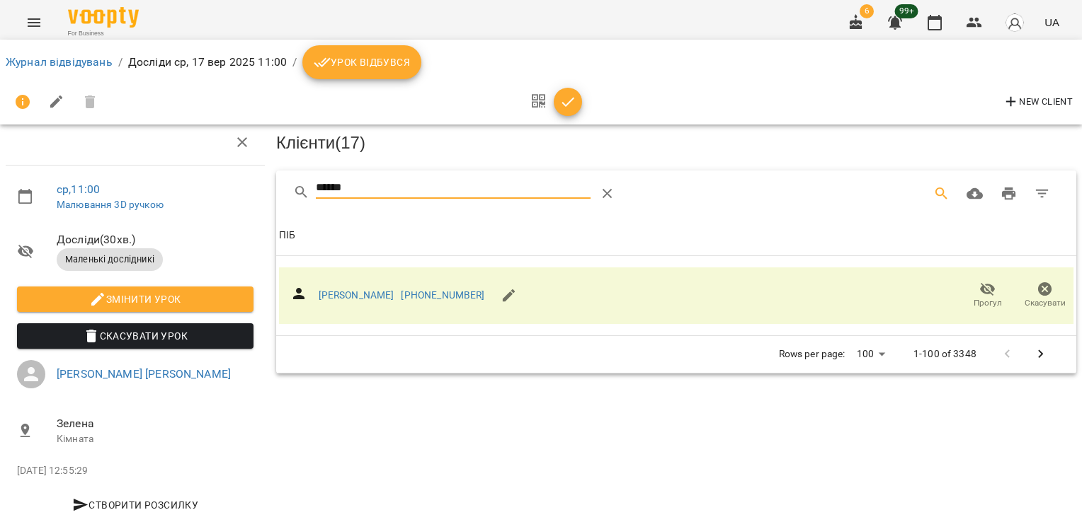
drag, startPoint x: 368, startPoint y: 157, endPoint x: 151, endPoint y: 157, distance: 216.6
click at [170, 164] on div "ср , 11:00 Малювання 3D ручкою Досліди ( 30 хв. ) Маленькі дослідникі Змінити у…" at bounding box center [540, 296] width 1093 height 489
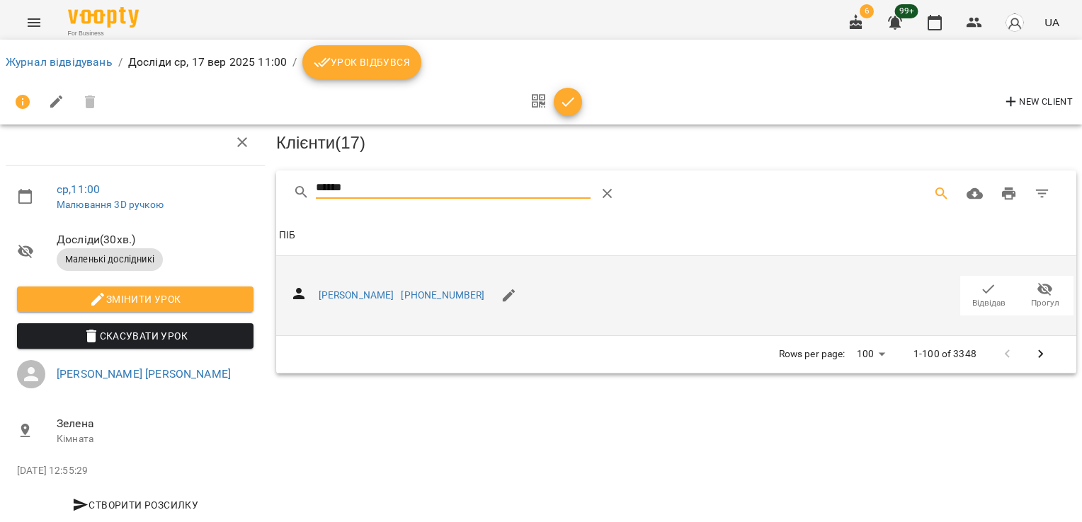
type input "******"
click at [980, 281] on icon "button" at bounding box center [988, 289] width 17 height 17
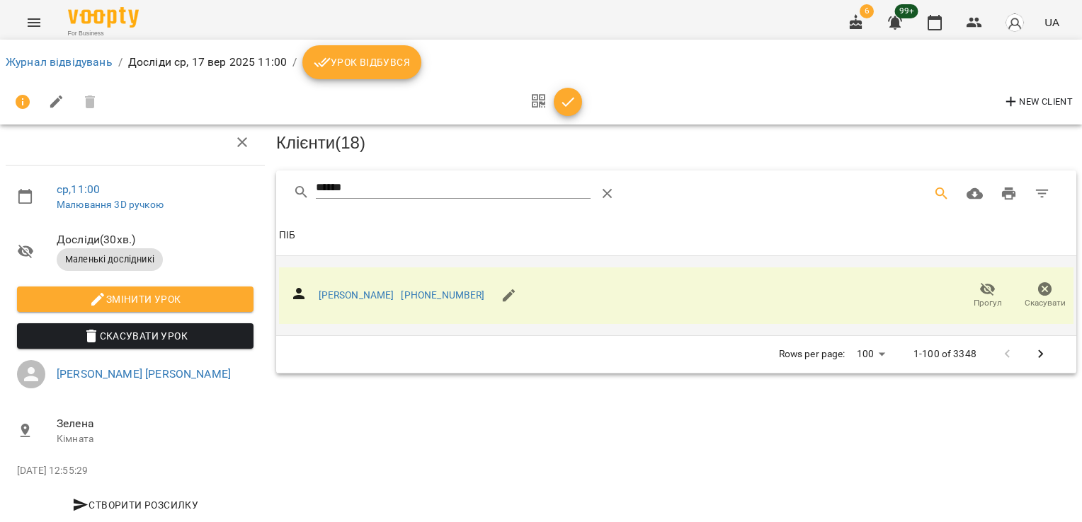
click at [587, 103] on div "New Client" at bounding box center [541, 102] width 1070 height 34
click at [564, 106] on icon "button" at bounding box center [567, 101] width 17 height 17
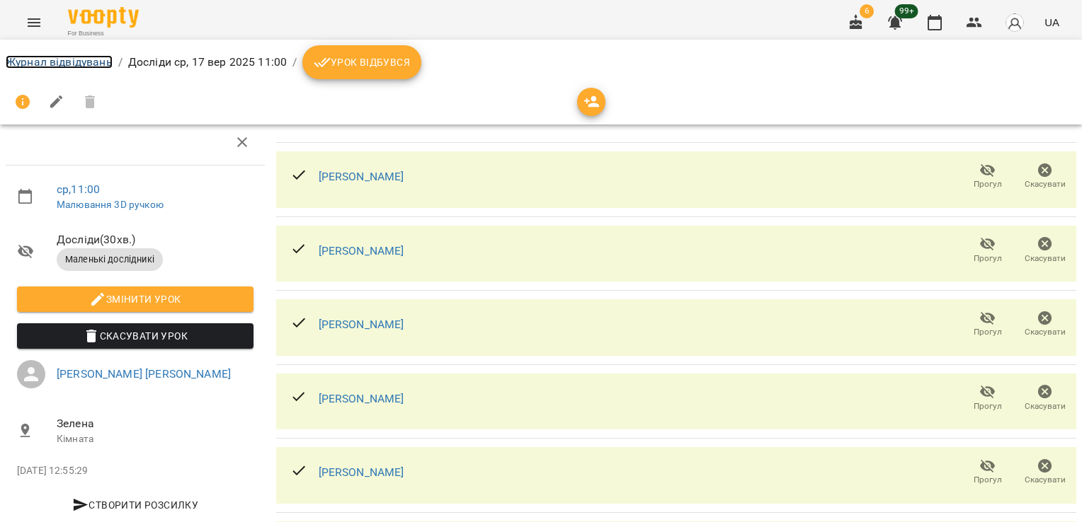
click at [47, 57] on link "Журнал відвідувань" at bounding box center [59, 61] width 107 height 13
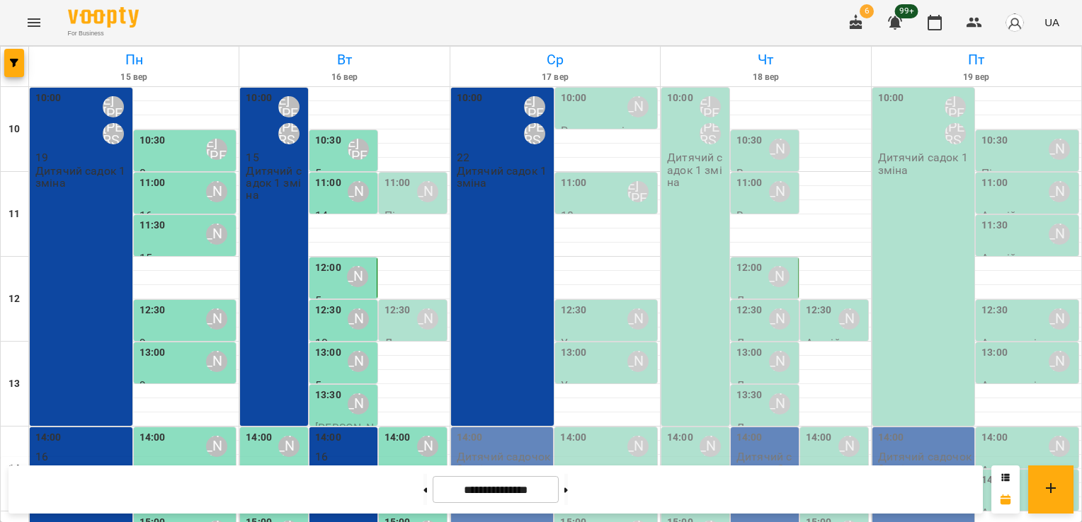
click at [604, 190] on div "11:00 [PERSON_NAME] [PERSON_NAME]" at bounding box center [608, 192] width 94 height 33
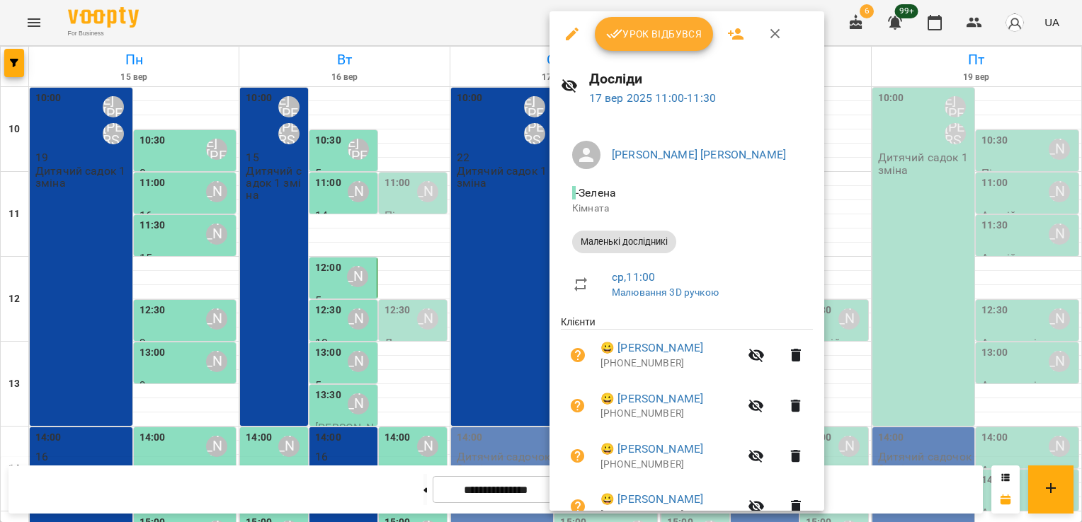
click at [645, 33] on span "Урок відбувся" at bounding box center [654, 33] width 96 height 17
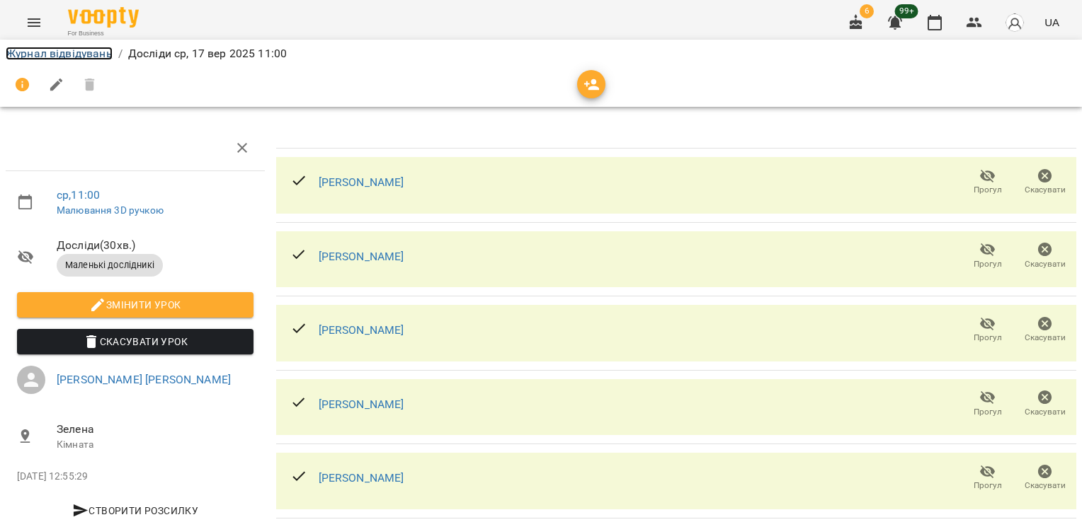
click at [44, 52] on link "Журнал відвідувань" at bounding box center [59, 53] width 107 height 13
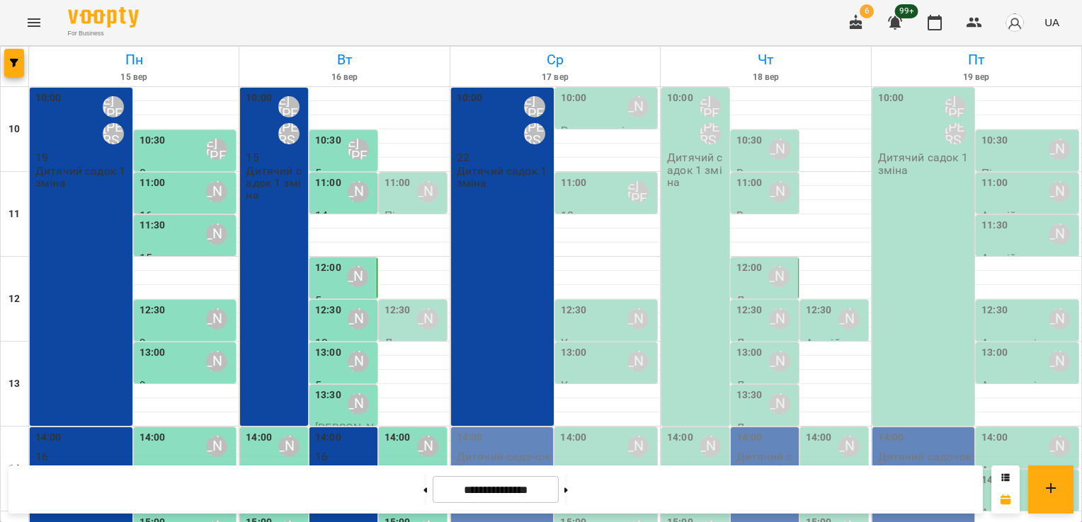
click at [580, 180] on div "11:00 [PERSON_NAME] [PERSON_NAME]" at bounding box center [608, 192] width 94 height 33
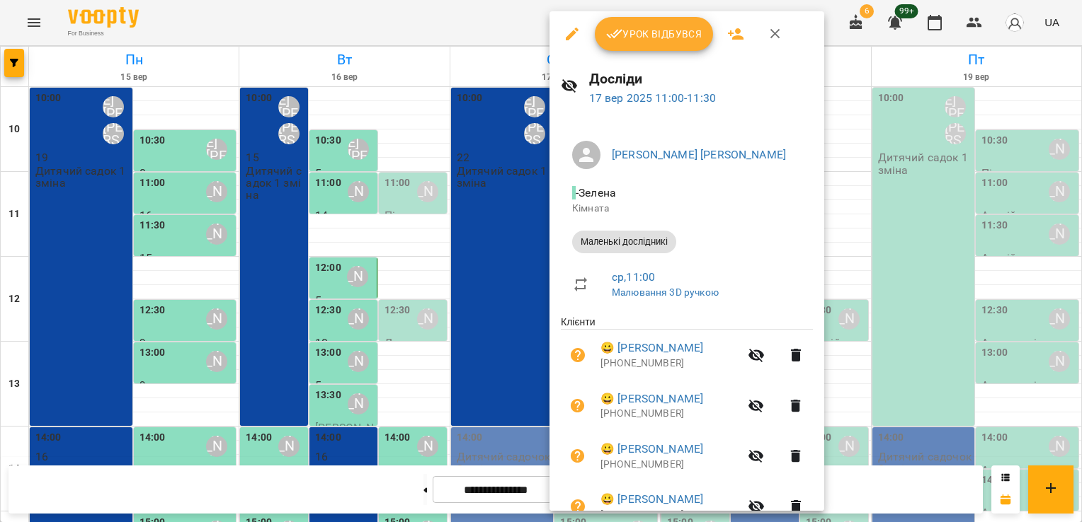
click at [629, 42] on button "Урок відбувся" at bounding box center [654, 34] width 119 height 34
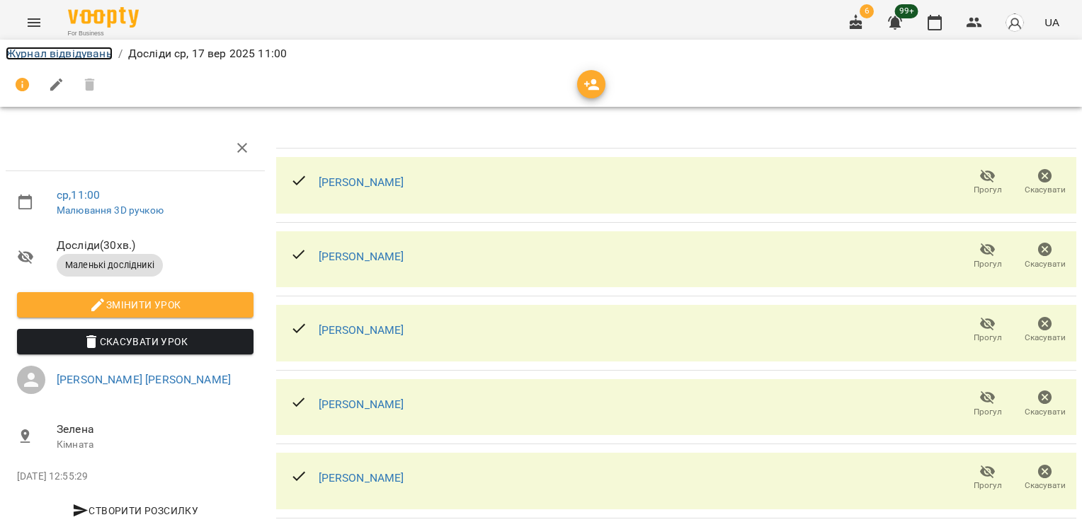
click at [47, 50] on link "Журнал відвідувань" at bounding box center [59, 53] width 107 height 13
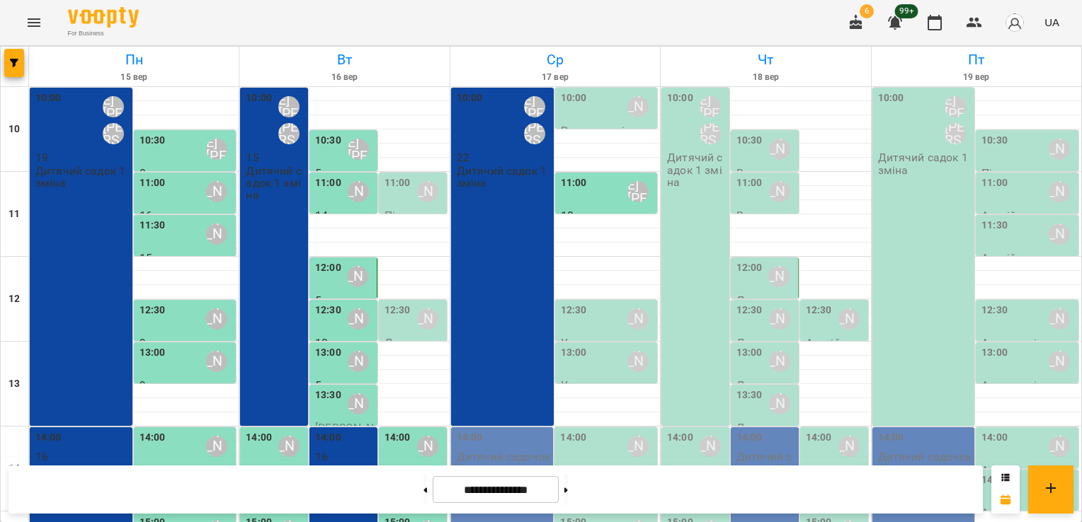
click at [587, 99] on div "10:00 [PERSON_NAME]" at bounding box center [608, 107] width 94 height 33
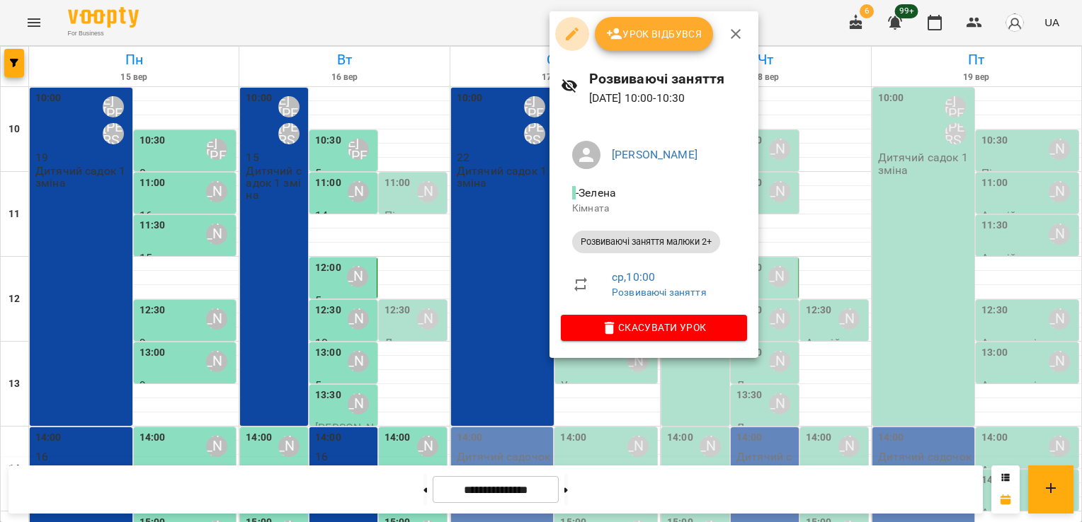
click at [570, 34] on icon "button" at bounding box center [572, 34] width 13 height 13
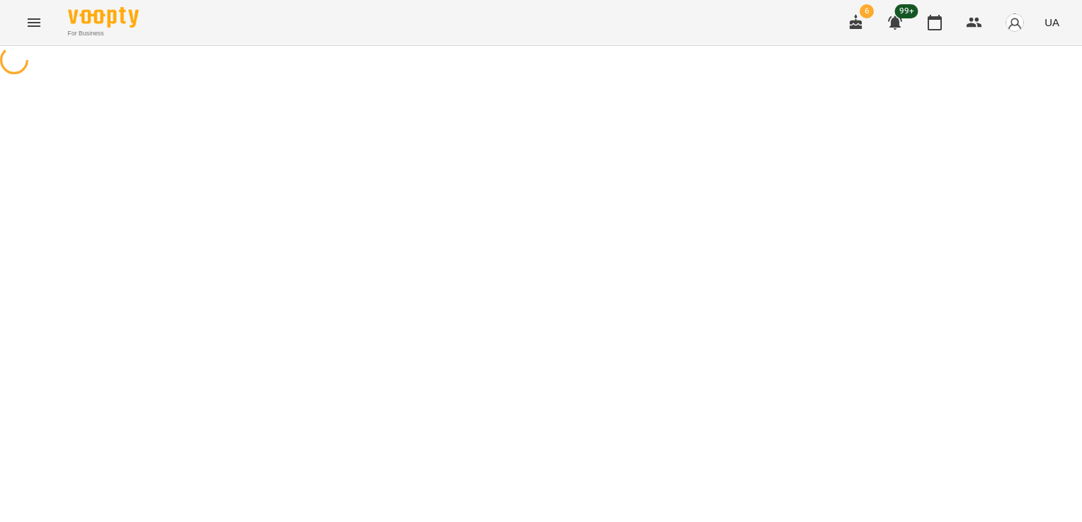
select select "**********"
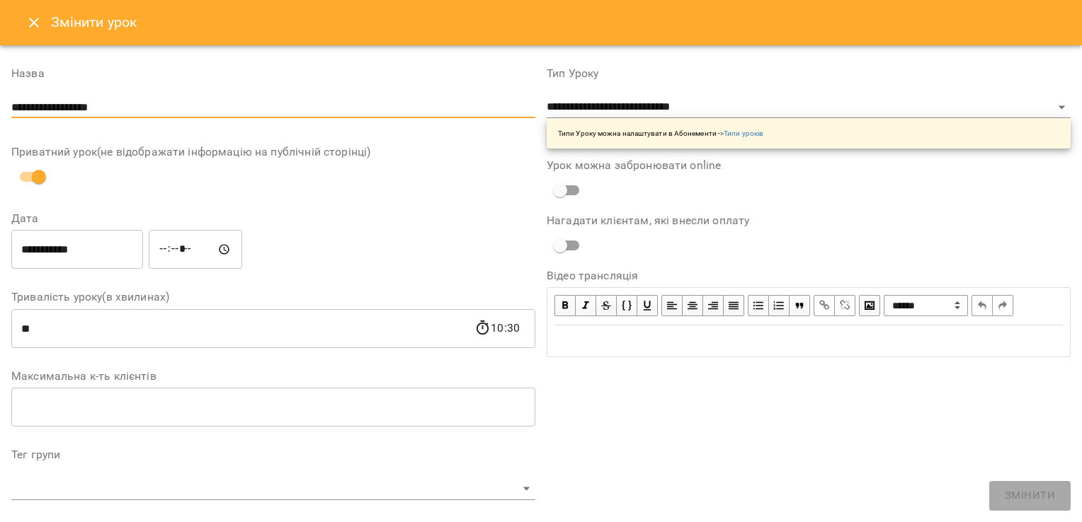
drag, startPoint x: 159, startPoint y: 111, endPoint x: 0, endPoint y: 116, distance: 158.6
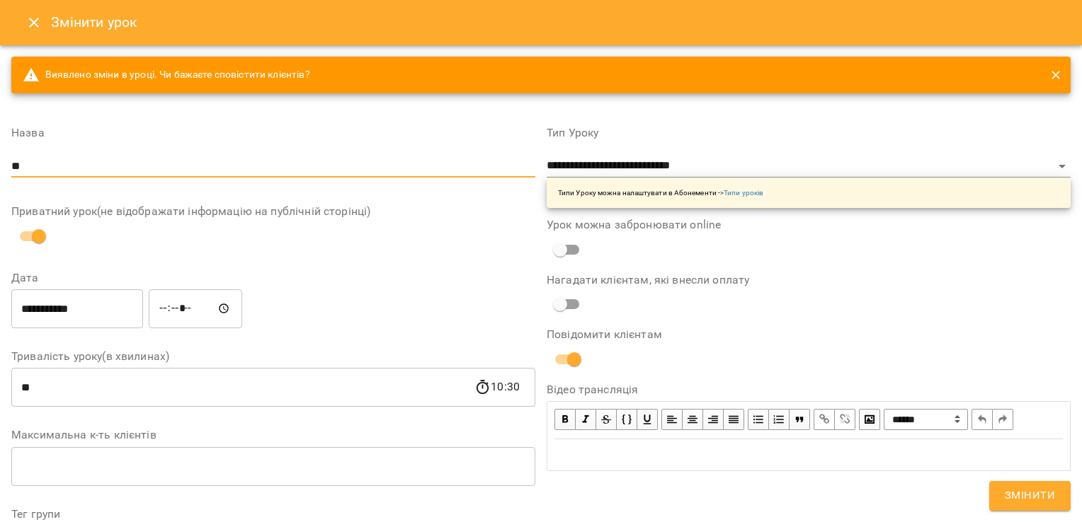
type input "**********"
click at [805, 171] on select "**********" at bounding box center [808, 166] width 524 height 23
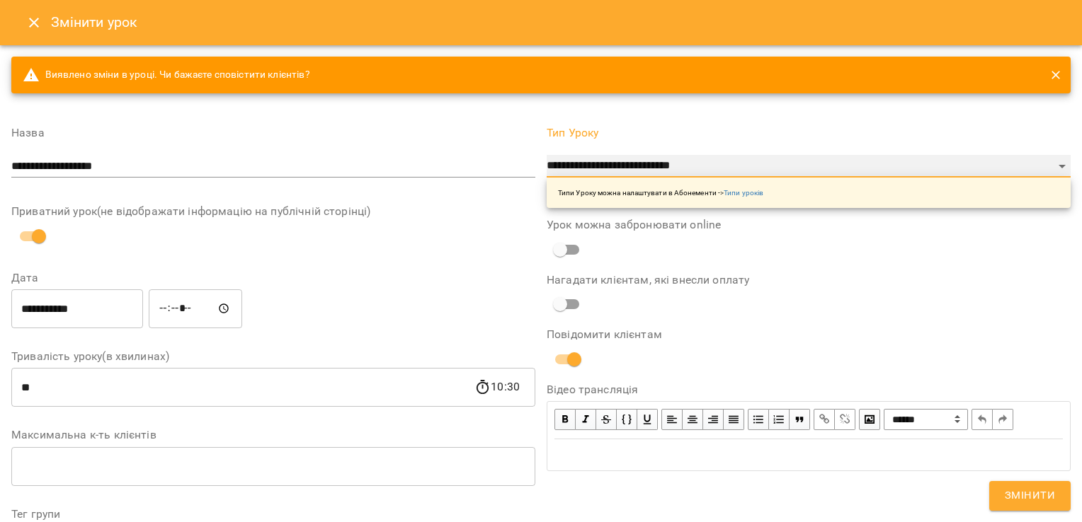
select select "**********"
click at [546, 155] on select "**********" at bounding box center [808, 166] width 524 height 23
type input "**"
click at [176, 311] on input "*****" at bounding box center [195, 309] width 93 height 40
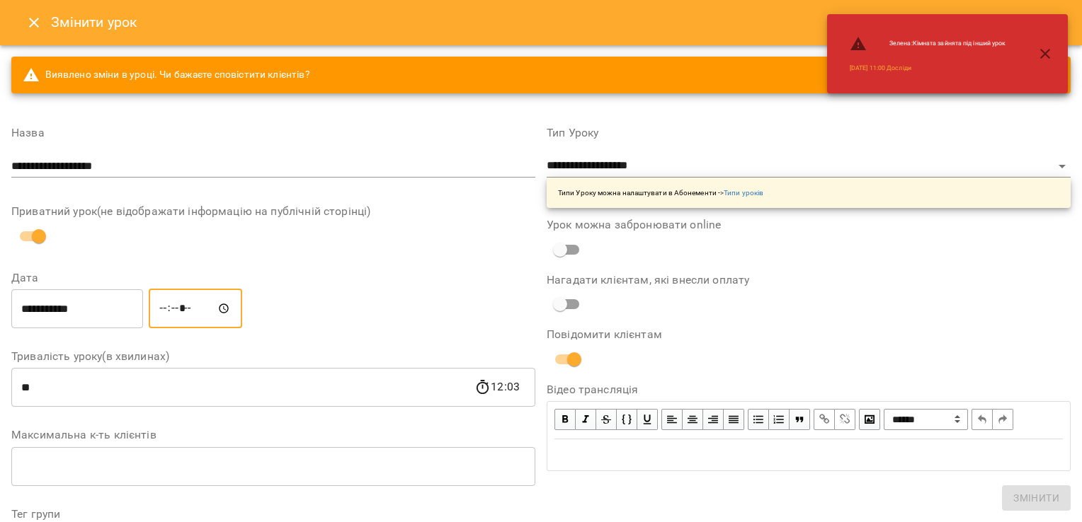
type input "*****"
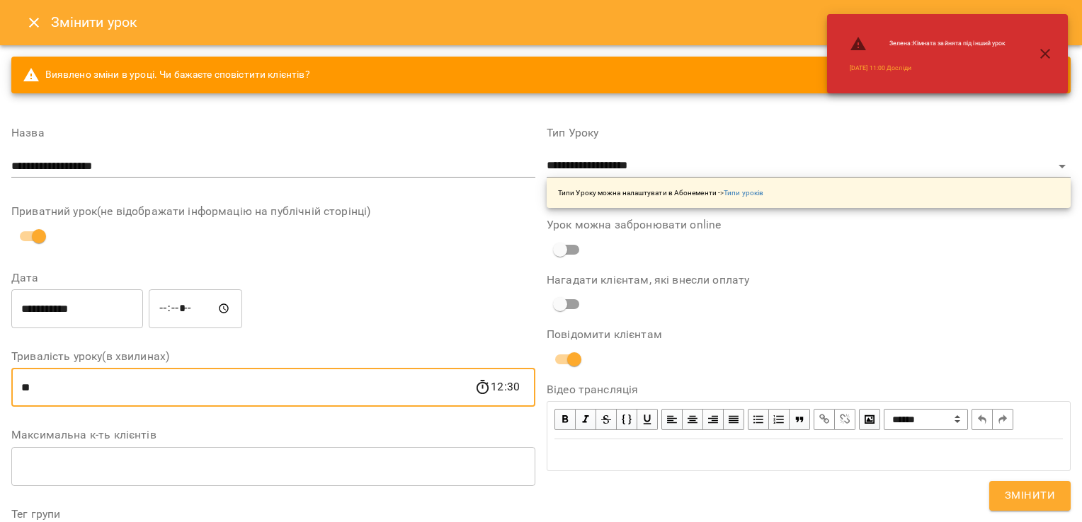
drag, startPoint x: -3, startPoint y: 397, endPoint x: 1, endPoint y: 389, distance: 9.2
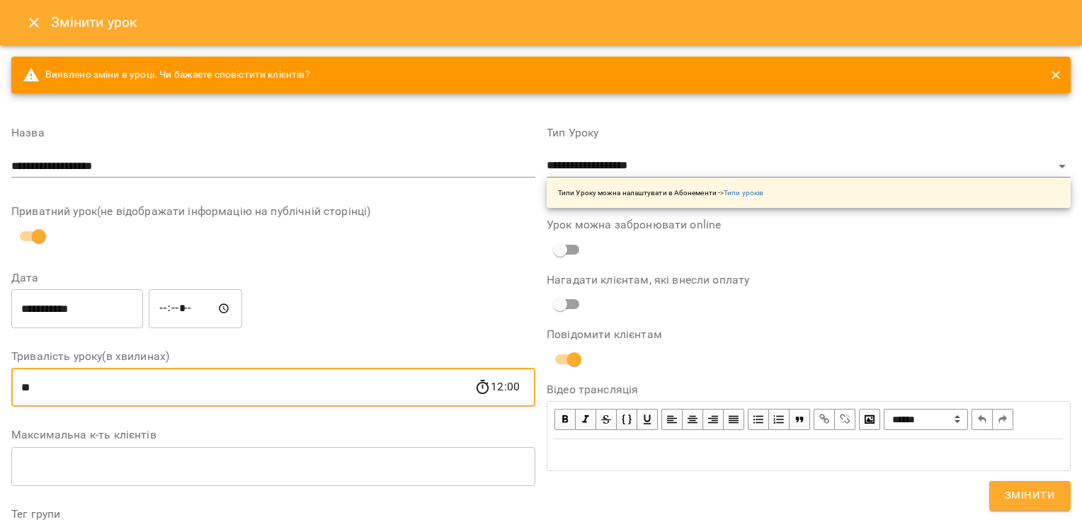
type input "**"
click at [314, 328] on div "**********" at bounding box center [272, 308] width 529 height 45
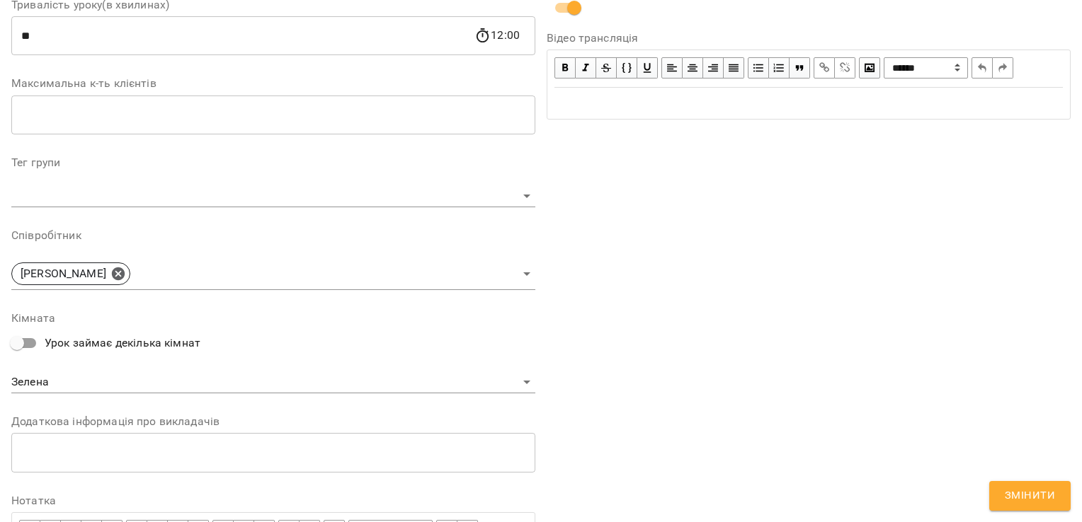
scroll to position [462, 0]
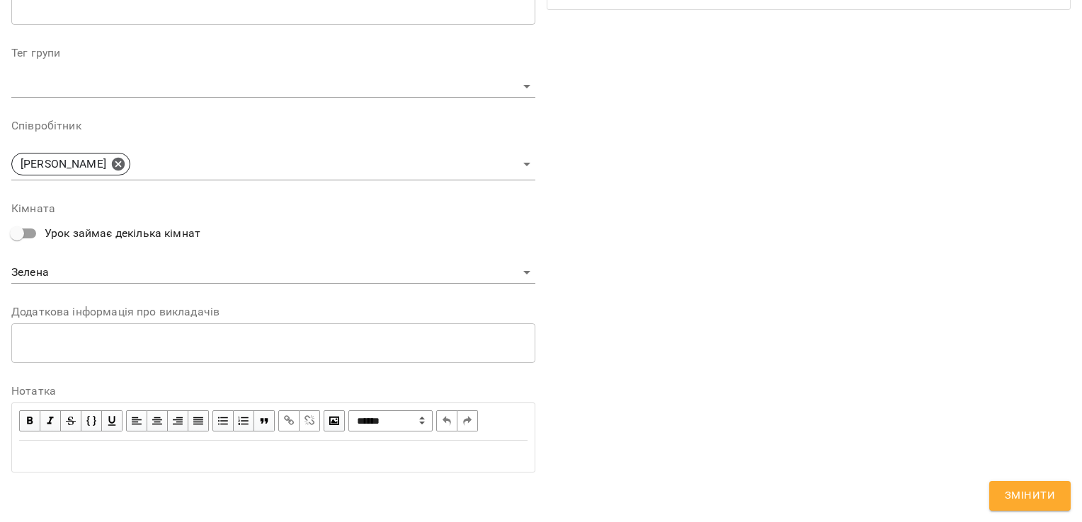
click at [1033, 493] on span "Змінити" at bounding box center [1029, 496] width 50 height 18
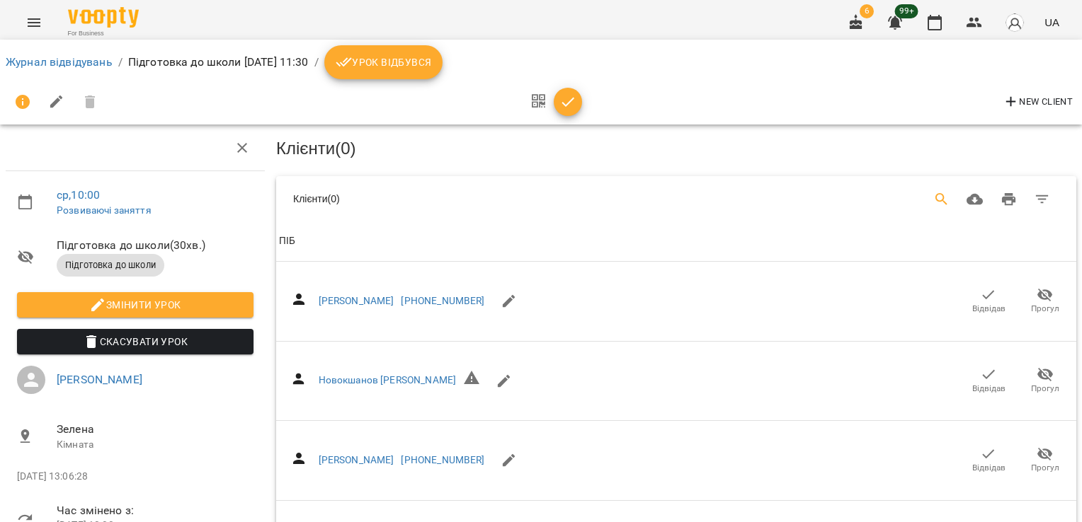
click at [933, 191] on icon "Search" at bounding box center [941, 199] width 17 height 17
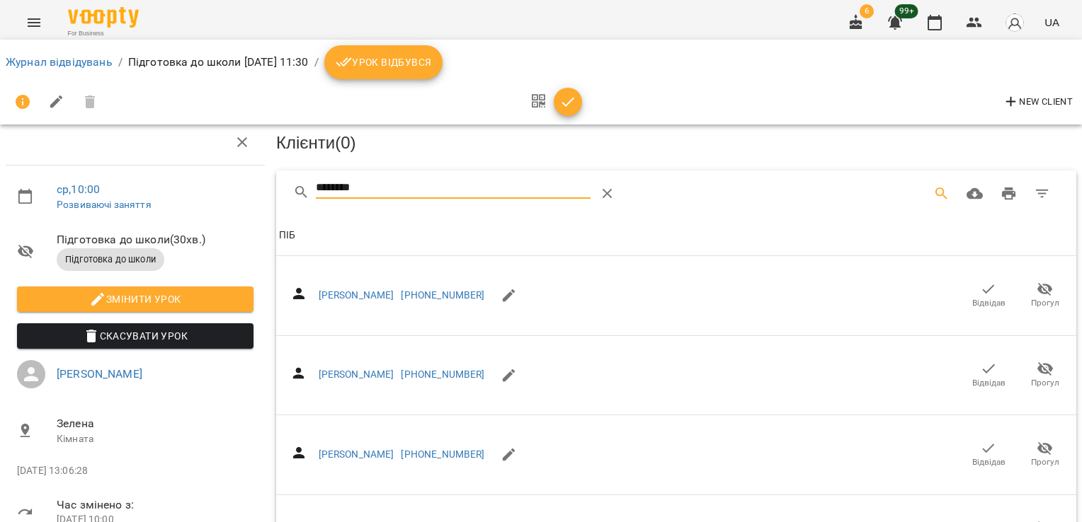
scroll to position [474, 0]
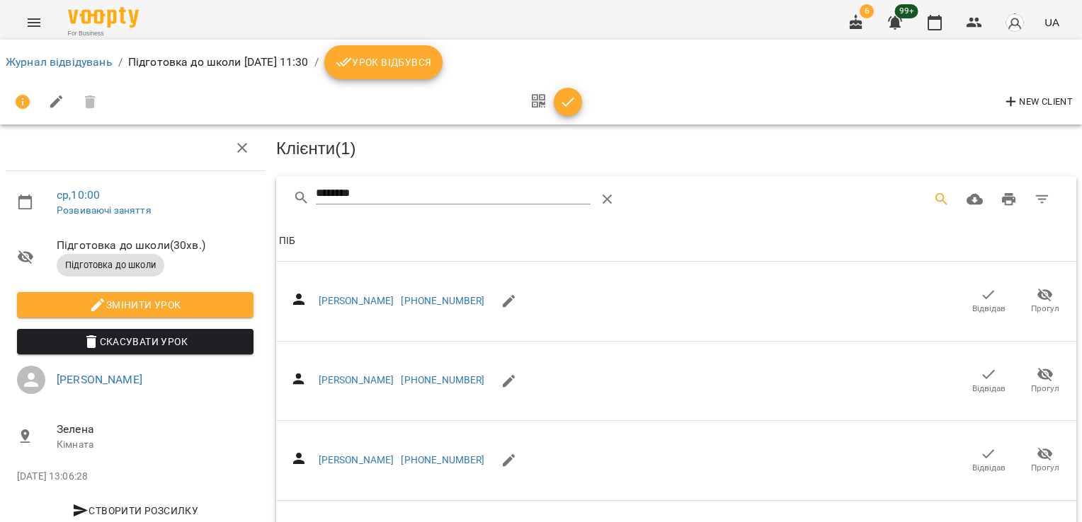
drag, startPoint x: 404, startPoint y: 189, endPoint x: 227, endPoint y: 144, distance: 182.7
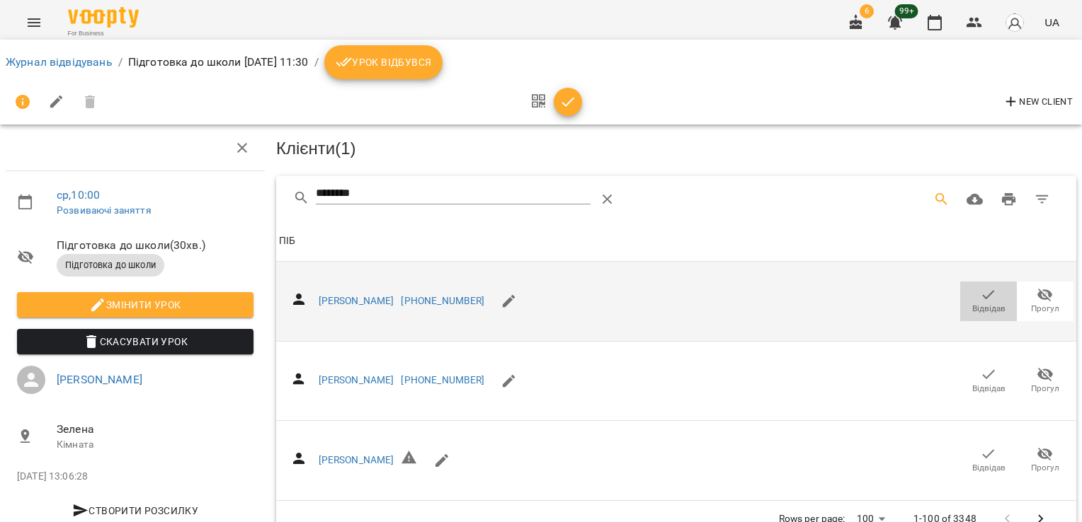
click at [980, 297] on icon "button" at bounding box center [988, 295] width 17 height 17
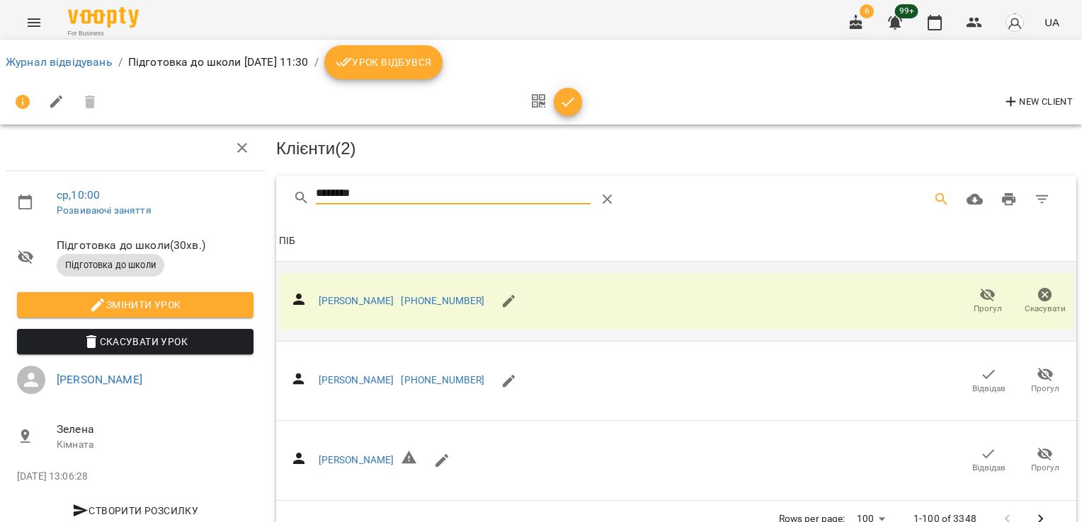
drag, startPoint x: 382, startPoint y: 195, endPoint x: 273, endPoint y: 190, distance: 109.2
click at [276, 190] on div "********" at bounding box center [676, 198] width 800 height 45
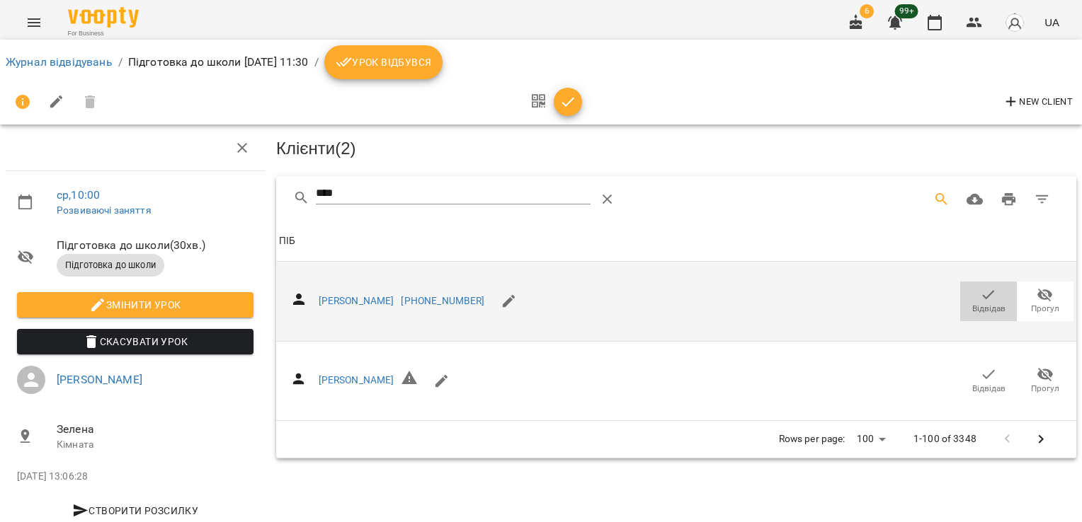
click at [982, 296] on icon "button" at bounding box center [988, 295] width 17 height 17
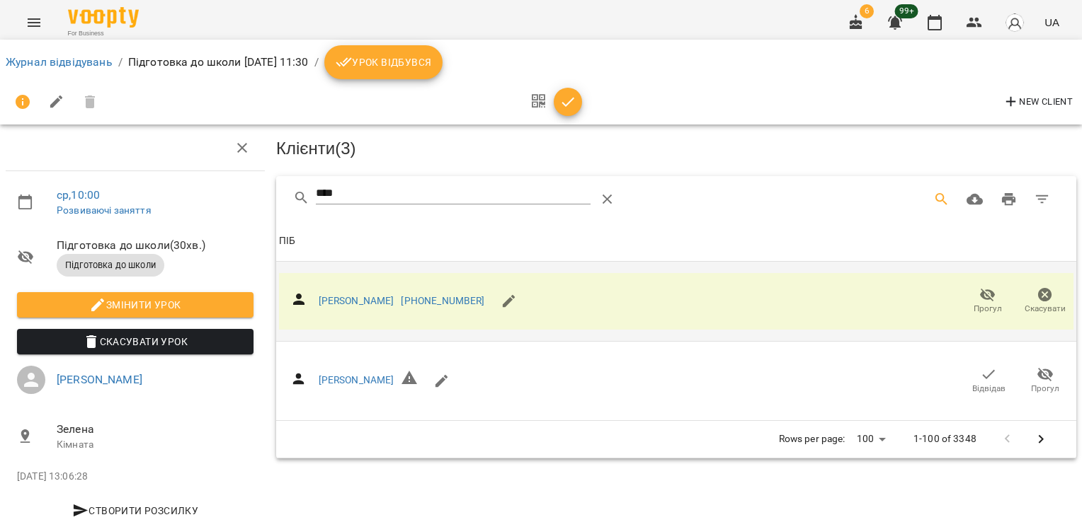
drag, startPoint x: 238, startPoint y: 190, endPoint x: 225, endPoint y: 188, distance: 12.9
click at [229, 190] on div "ср , 10:00 Розвиваючі заняття Підготовка до школи ( 30 хв. ) Підготовка до школ…" at bounding box center [540, 326] width 1093 height 539
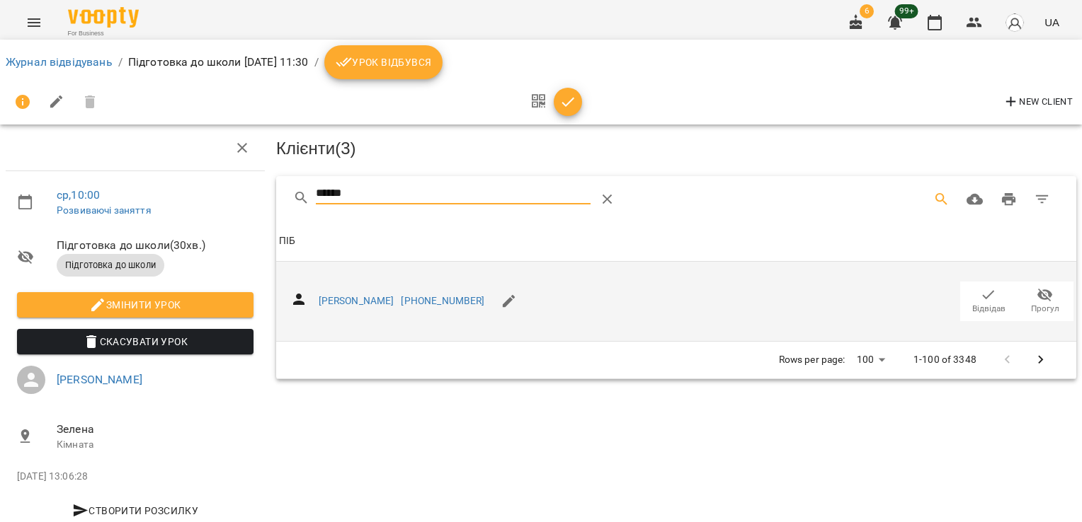
click at [980, 296] on icon "button" at bounding box center [988, 295] width 17 height 17
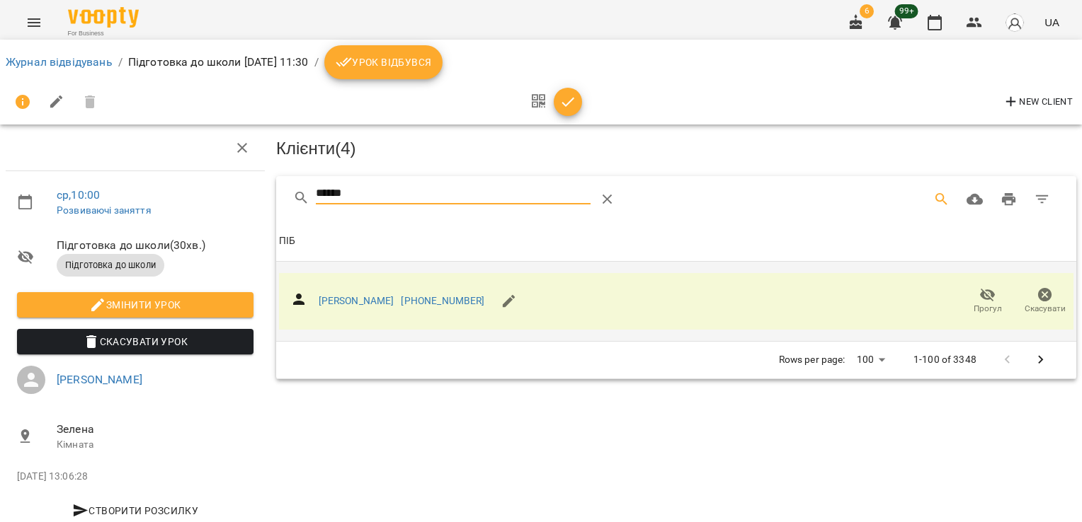
drag, startPoint x: 365, startPoint y: 197, endPoint x: 277, endPoint y: 194, distance: 87.8
click at [277, 194] on div "******" at bounding box center [676, 198] width 800 height 45
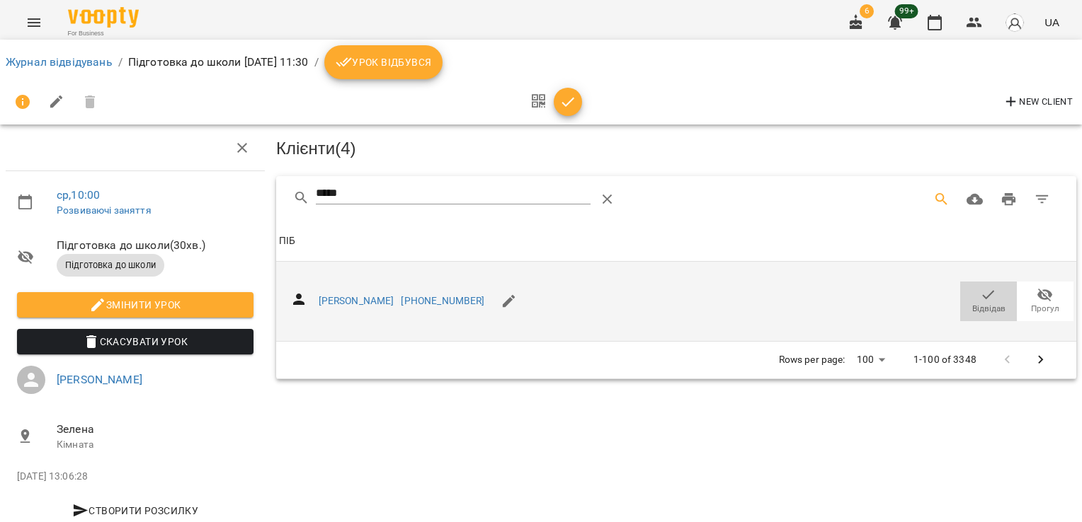
click at [980, 299] on icon "button" at bounding box center [988, 295] width 17 height 17
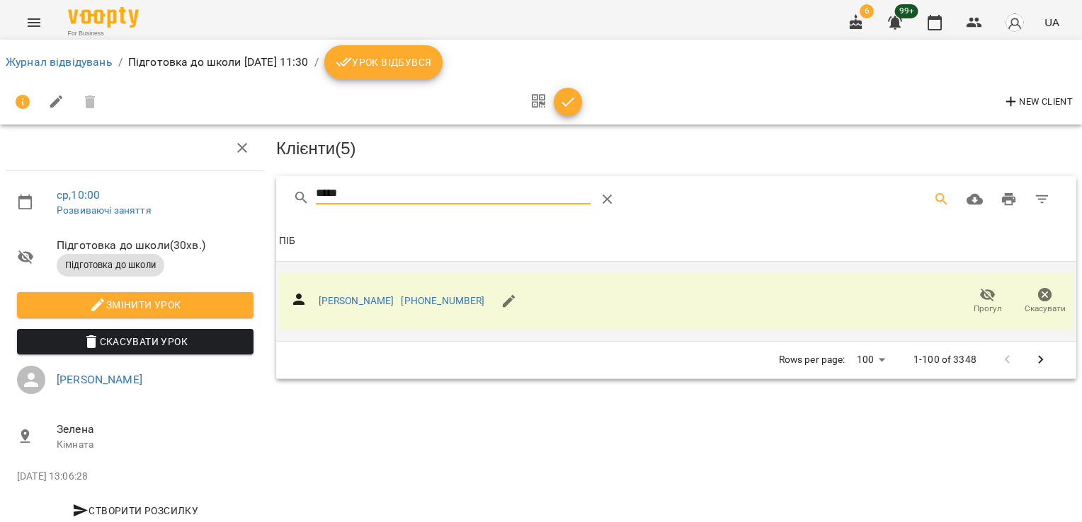
drag, startPoint x: 404, startPoint y: 185, endPoint x: 244, endPoint y: 190, distance: 160.0
click at [244, 190] on div "ср , 10:00 Розвиваючі заняття Підготовка до школи ( 30 хв. ) Підготовка до школ…" at bounding box center [540, 326] width 1093 height 539
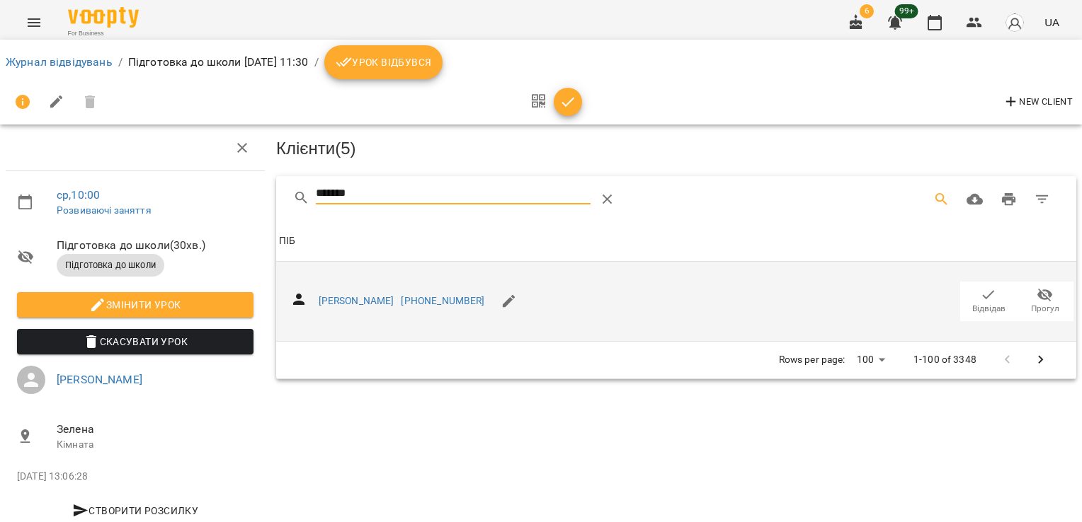
click at [980, 297] on icon "button" at bounding box center [988, 295] width 17 height 17
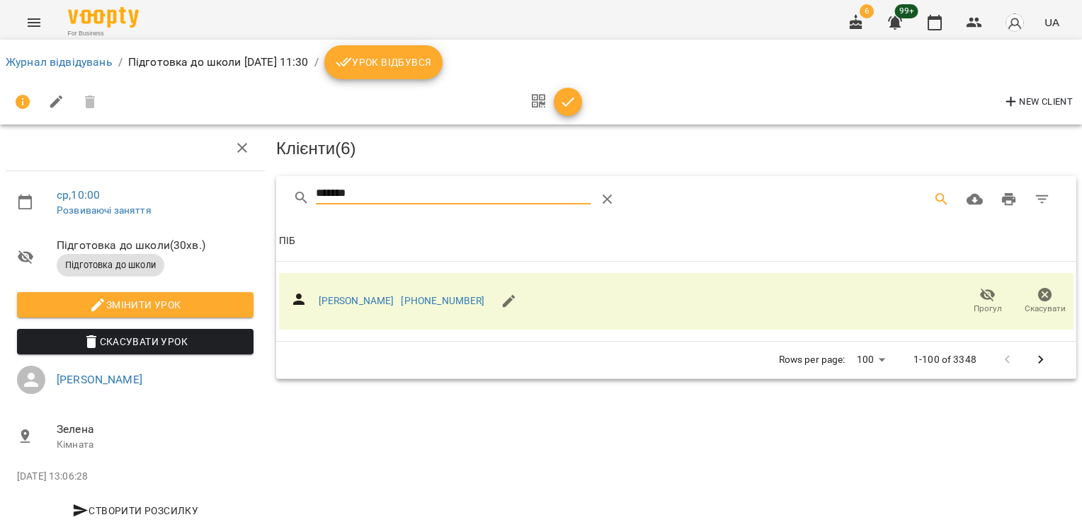
drag, startPoint x: 377, startPoint y: 191, endPoint x: 204, endPoint y: 198, distance: 172.9
click at [203, 198] on div "ср , 10:00 Розвиваючі заняття Підготовка до школи ( 30 хв. ) Підготовка до школ…" at bounding box center [540, 326] width 1093 height 539
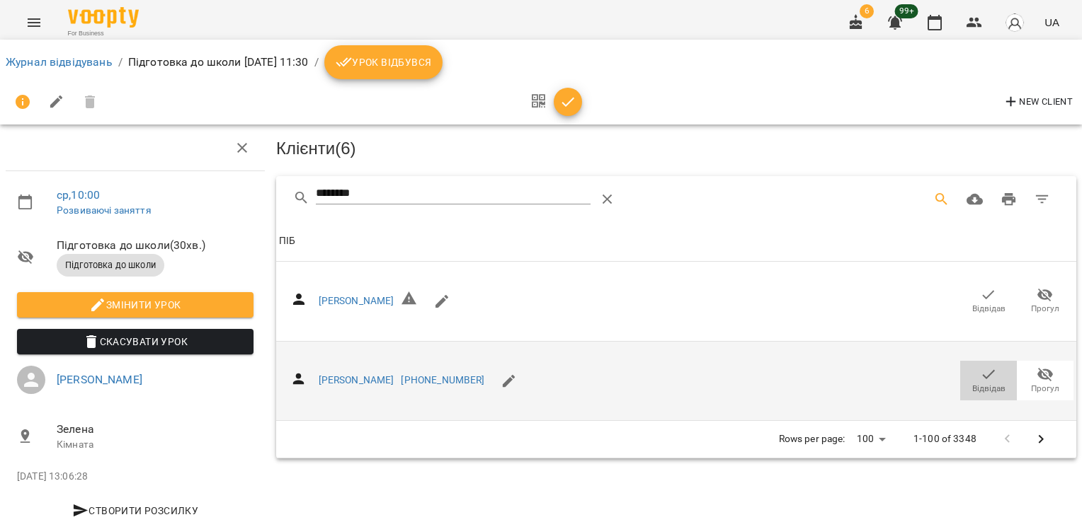
click at [980, 369] on icon "button" at bounding box center [988, 374] width 17 height 17
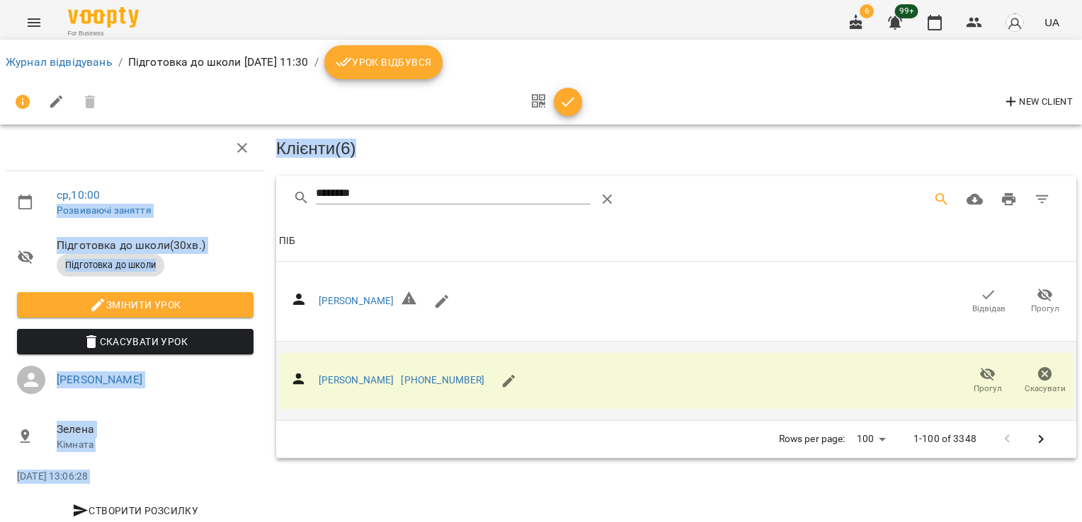
drag, startPoint x: 343, startPoint y: 202, endPoint x: 212, endPoint y: 197, distance: 131.1
click at [212, 197] on div "ср , 10:00 Розвиваючі заняття Підготовка до школи ( 30 хв. ) Підготовка до школ…" at bounding box center [540, 326] width 1093 height 539
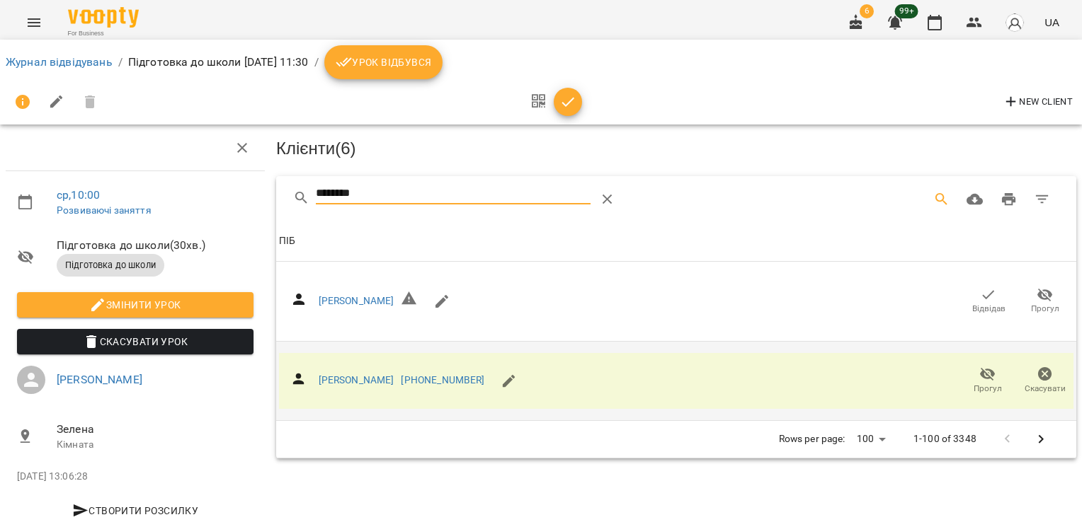
drag, startPoint x: 212, startPoint y: 197, endPoint x: 377, endPoint y: 188, distance: 164.5
click at [377, 188] on input "********" at bounding box center [453, 194] width 275 height 23
drag, startPoint x: 285, startPoint y: 191, endPoint x: 271, endPoint y: 192, distance: 14.2
click at [270, 194] on div "Клієнти ( 6 ) ******** Клієнти ( 6 ) ПІБ ПІБ [PERSON_NAME] Прогул ПІБ [PERSON_N…" at bounding box center [675, 355] width 811 height 471
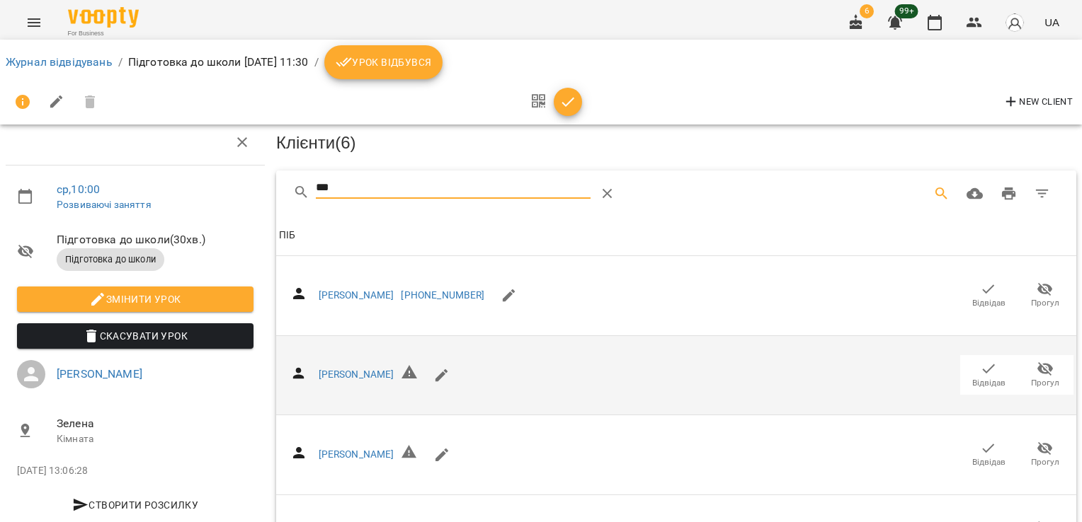
scroll to position [71, 0]
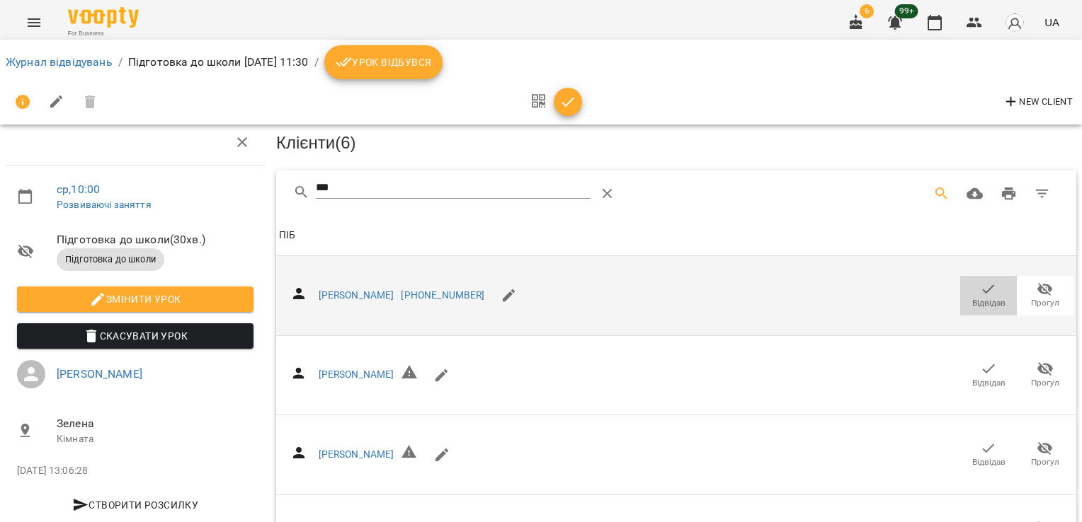
click at [982, 285] on icon "button" at bounding box center [988, 289] width 12 height 9
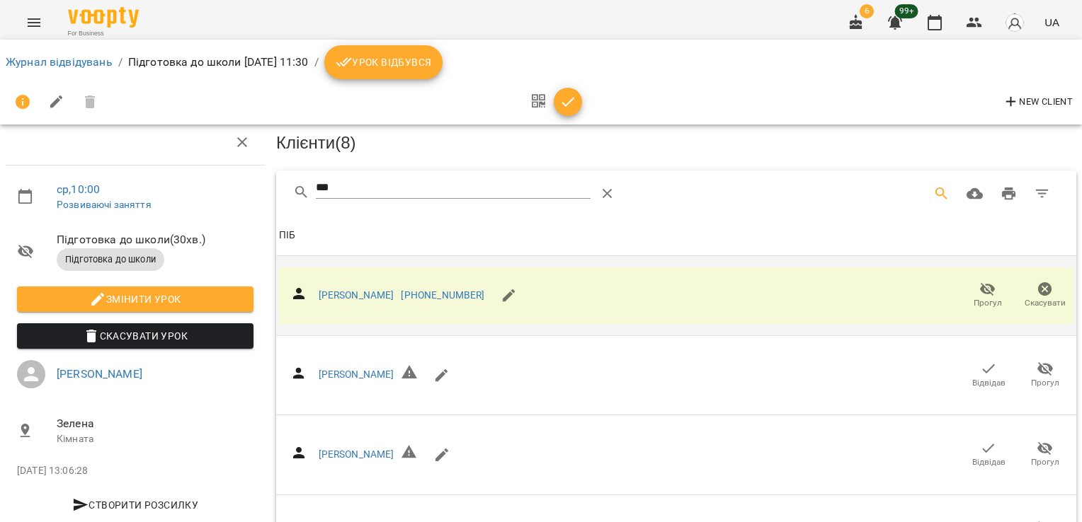
scroll to position [0, 0]
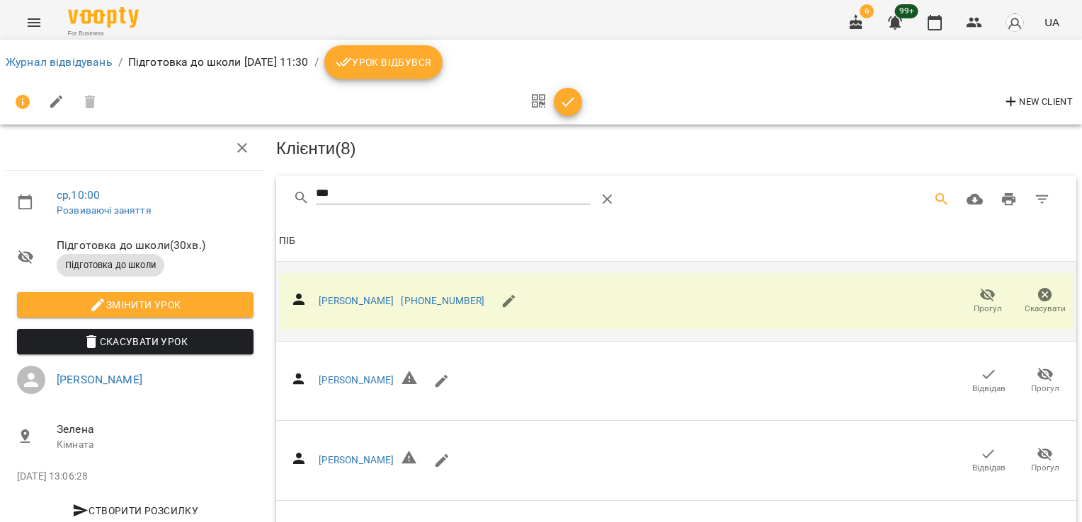
click at [276, 193] on div "***" at bounding box center [676, 198] width 800 height 45
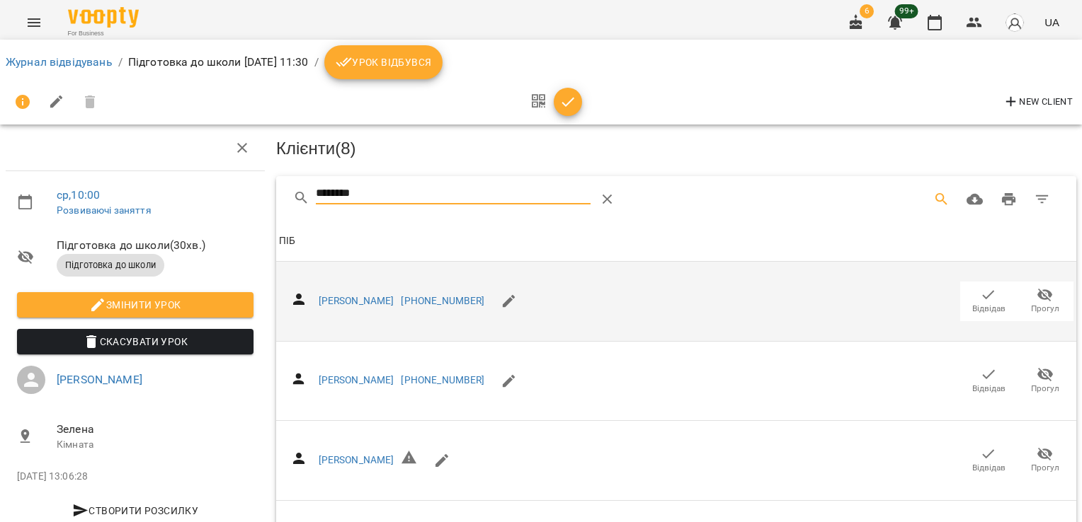
type input "********"
click at [982, 375] on icon "button" at bounding box center [988, 374] width 12 height 9
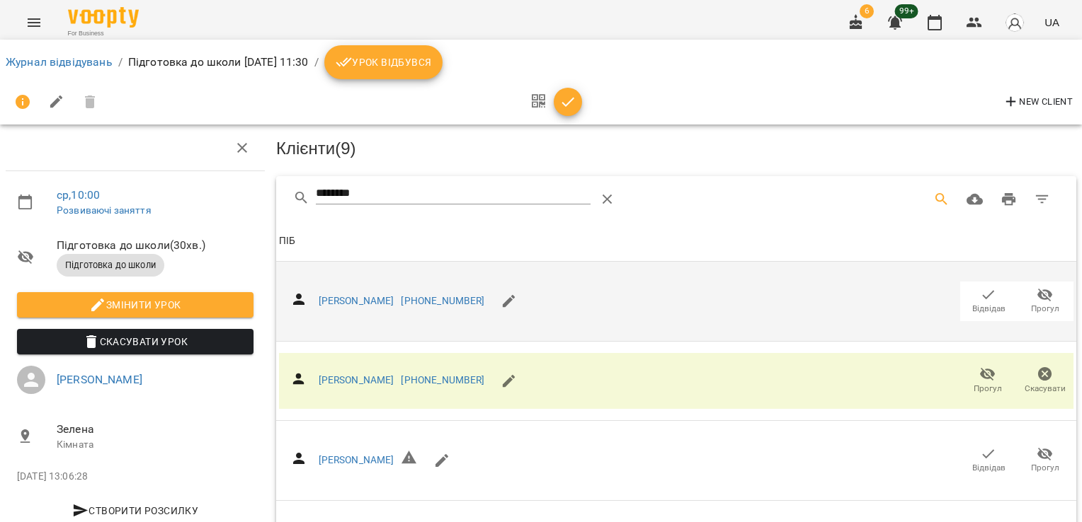
click at [569, 100] on icon "button" at bounding box center [567, 101] width 17 height 17
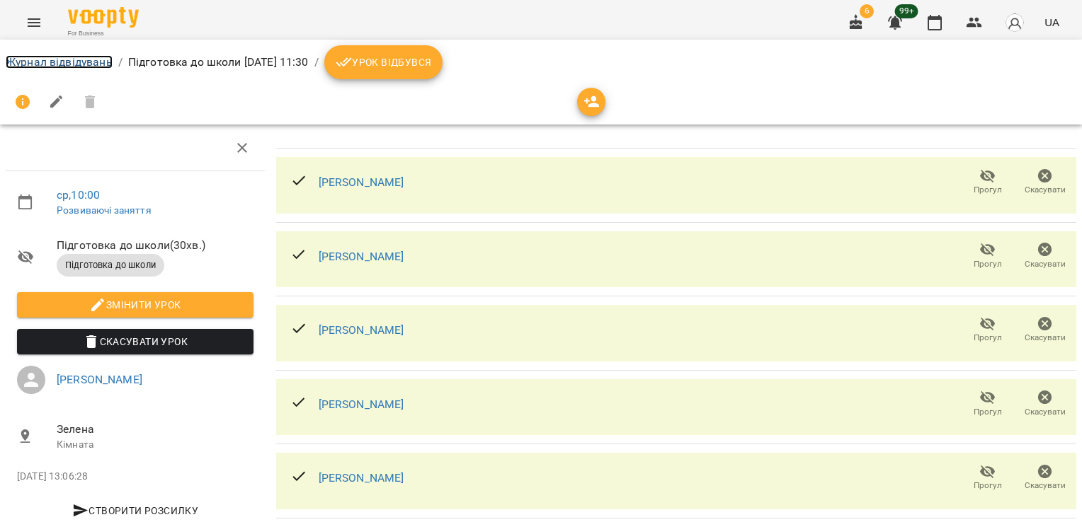
click at [50, 55] on link "Журнал відвідувань" at bounding box center [59, 61] width 107 height 13
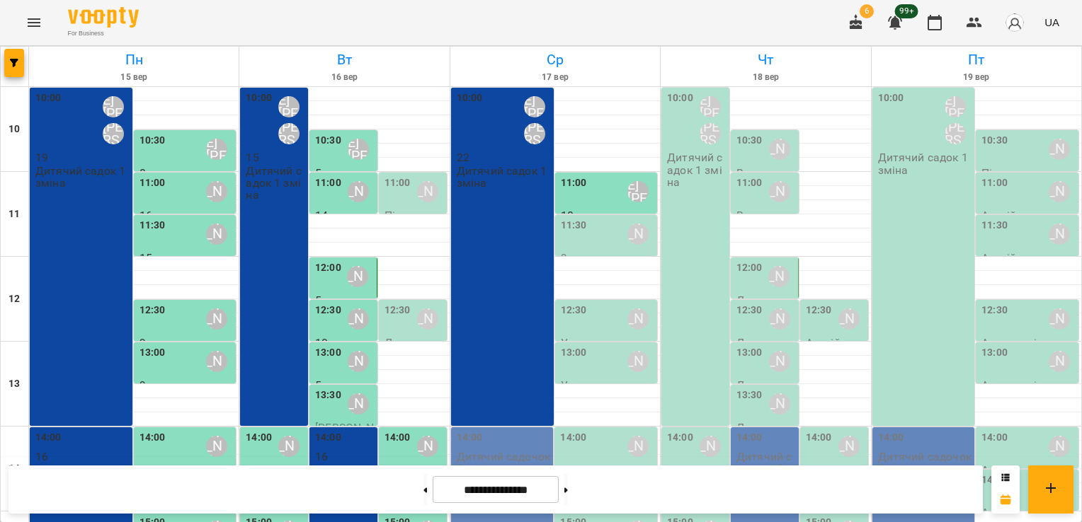
click at [580, 234] on div "11:30 [PERSON_NAME]" at bounding box center [608, 234] width 94 height 33
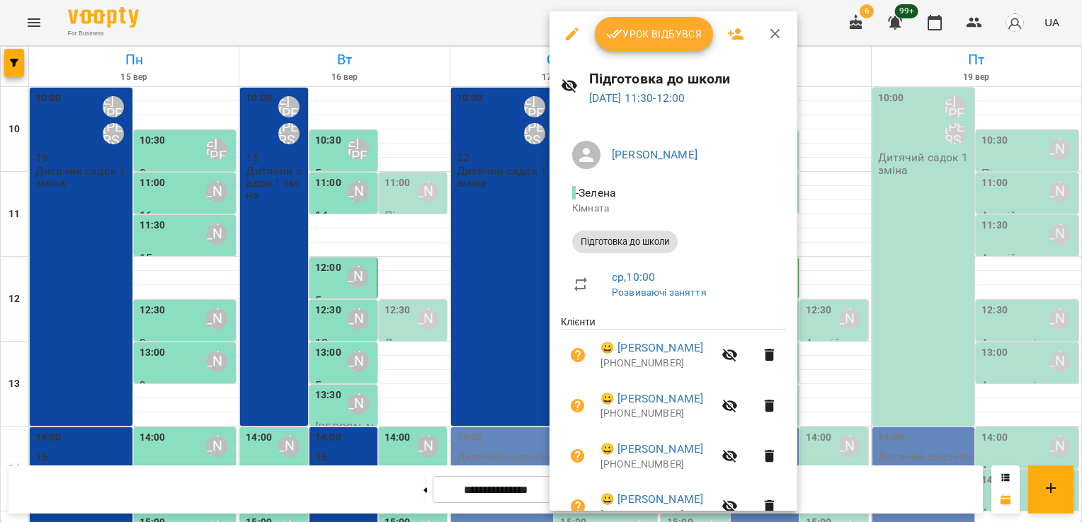
click at [651, 38] on span "Урок відбувся" at bounding box center [654, 33] width 96 height 17
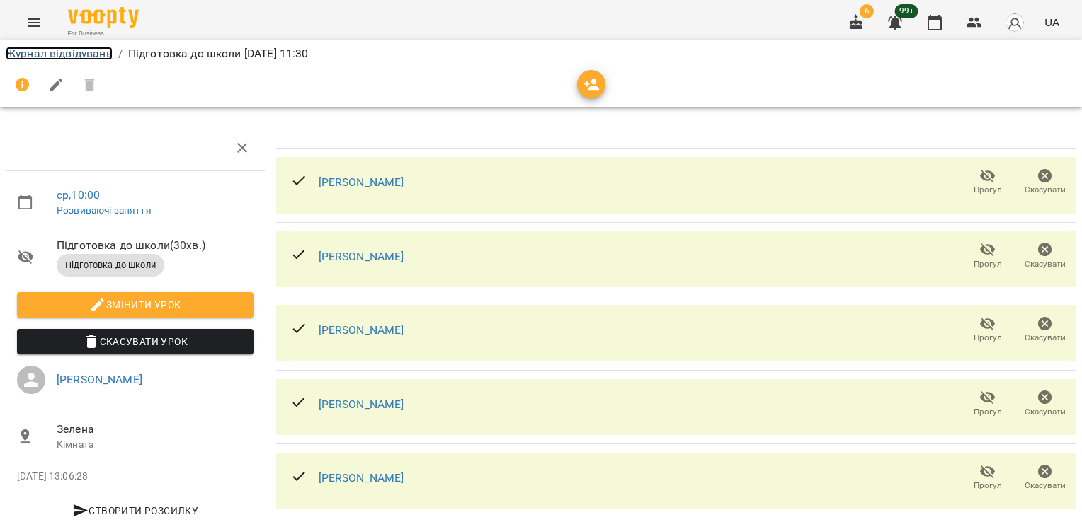
click at [77, 50] on link "Журнал відвідувань" at bounding box center [59, 53] width 107 height 13
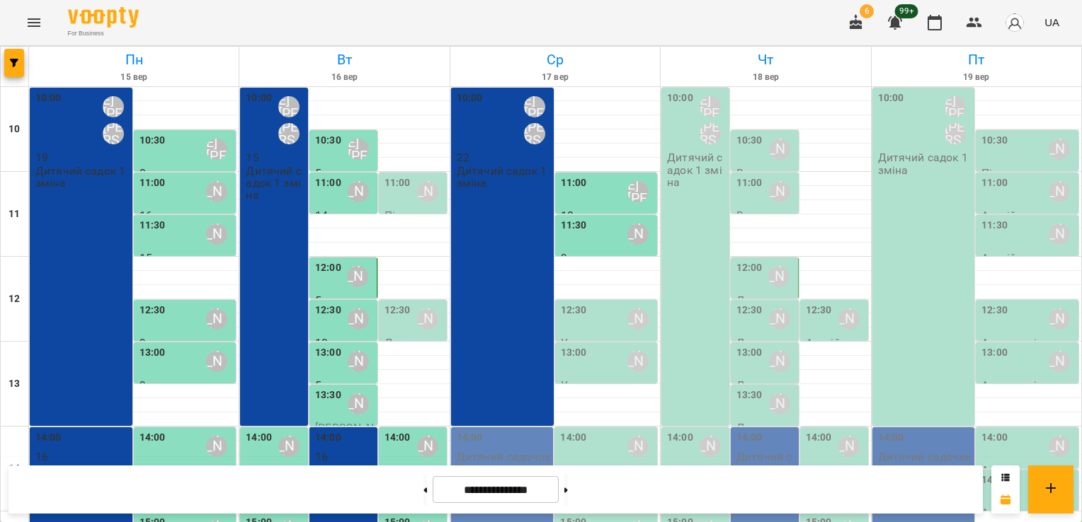
click at [586, 326] on div "12:30 [PERSON_NAME]" at bounding box center [608, 319] width 94 height 33
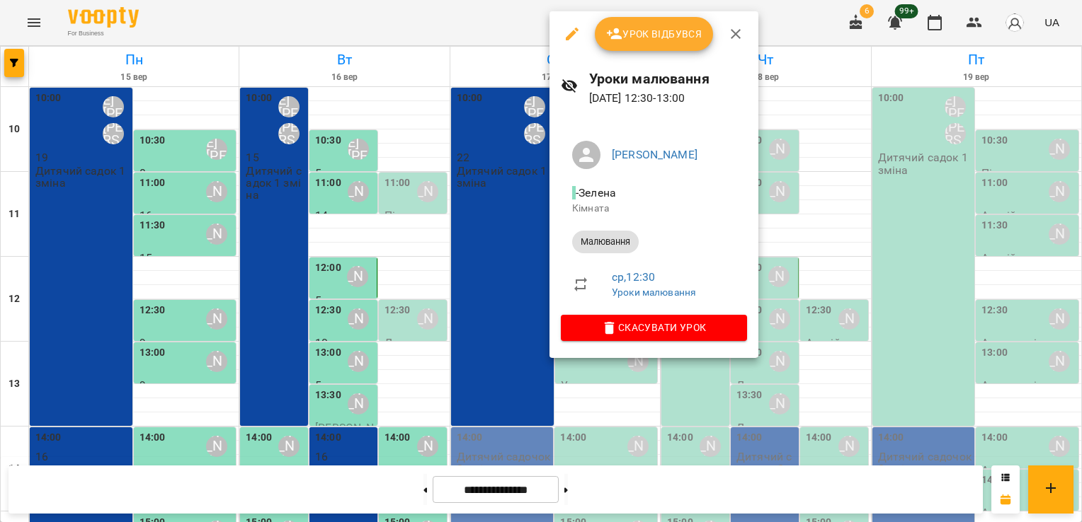
click at [654, 36] on span "Урок відбувся" at bounding box center [654, 33] width 96 height 17
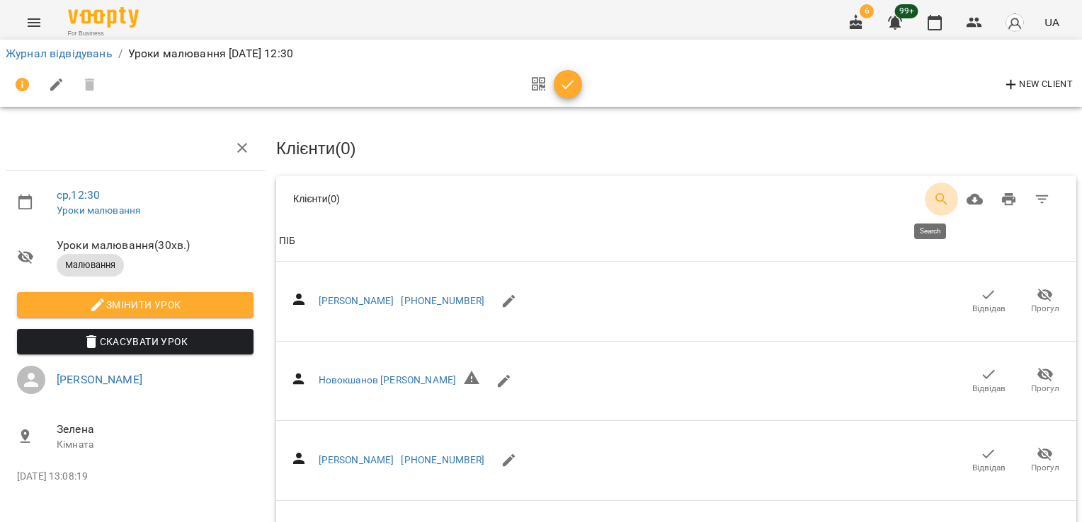
click at [925, 188] on button "Search" at bounding box center [941, 200] width 34 height 34
type input "*"
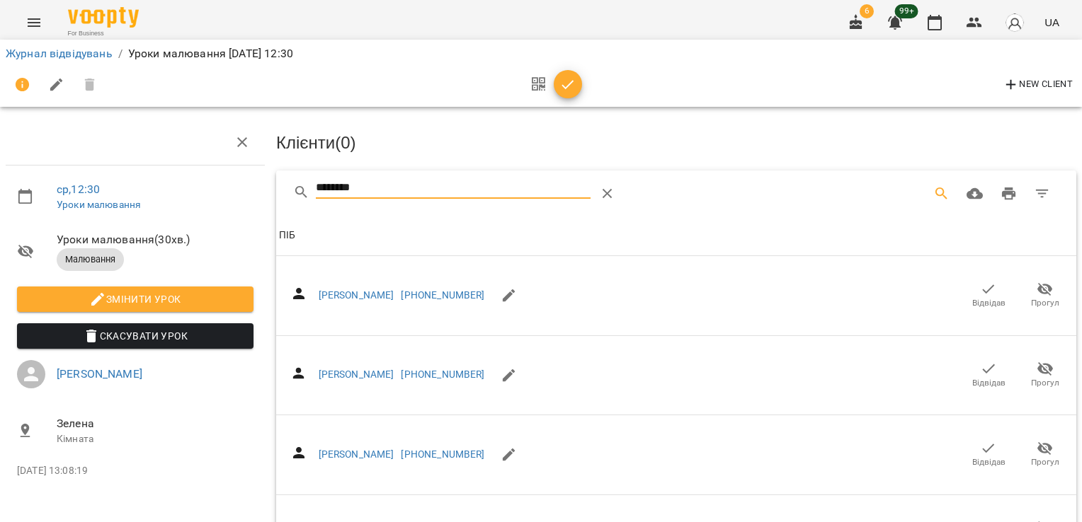
scroll to position [491, 0]
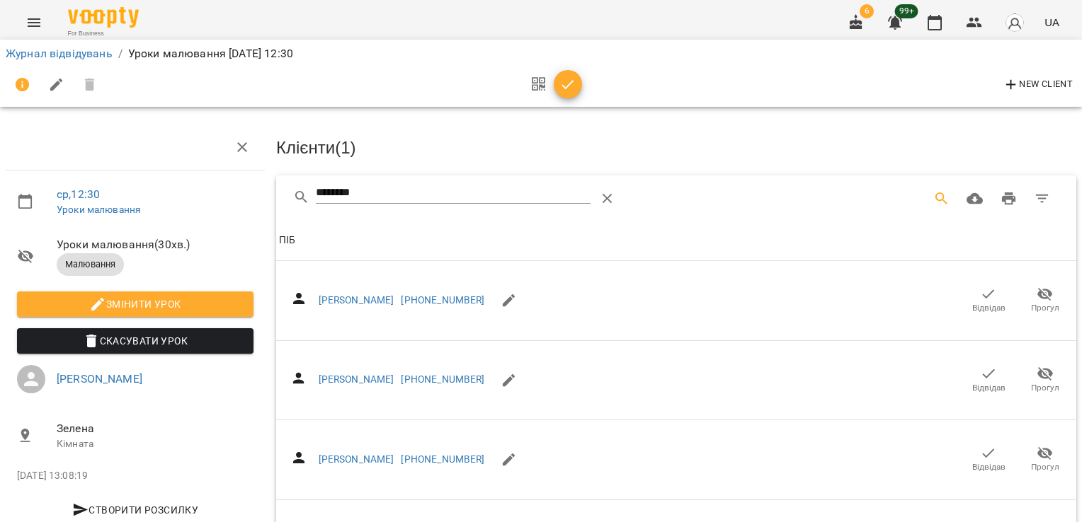
scroll to position [0, 0]
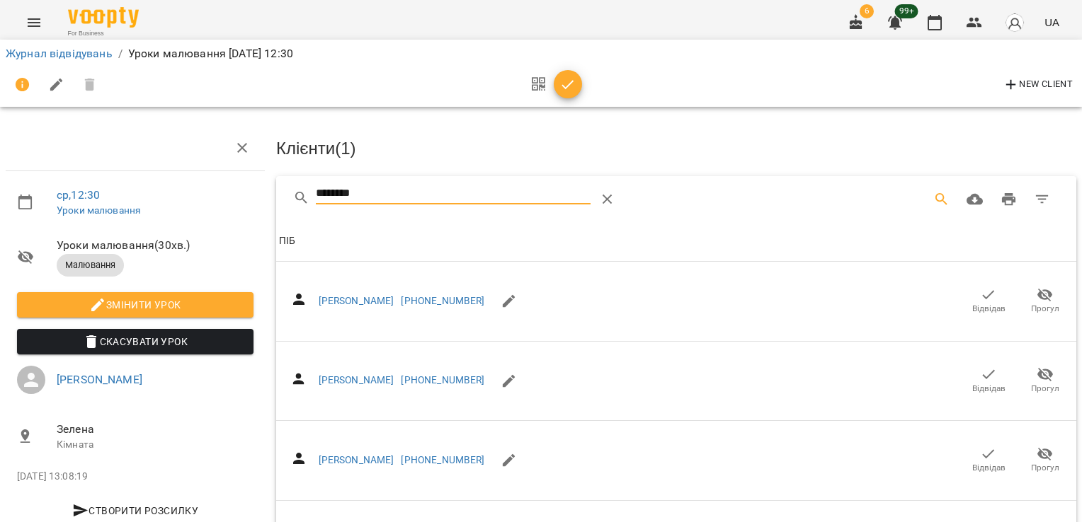
drag, startPoint x: 309, startPoint y: 183, endPoint x: 227, endPoint y: 187, distance: 82.2
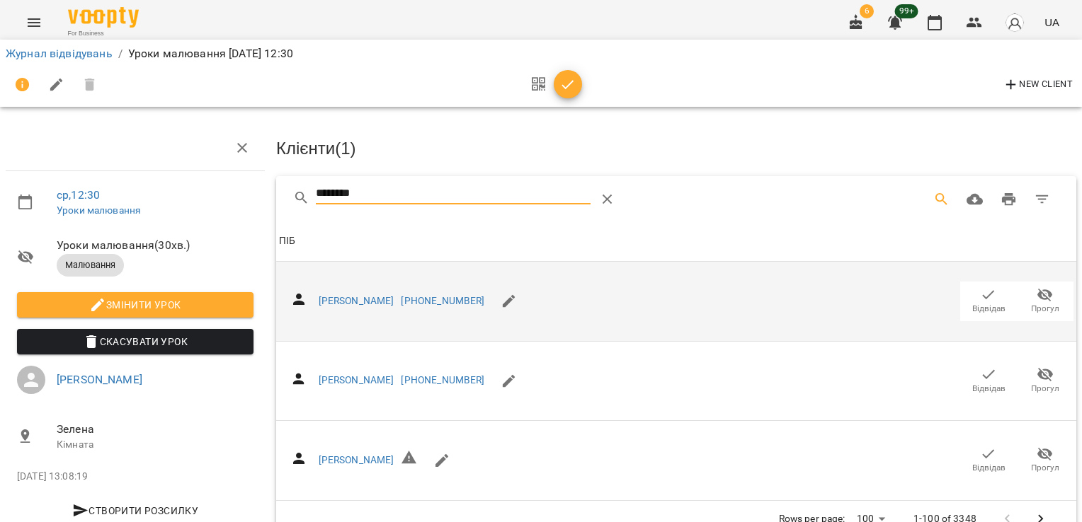
click at [985, 290] on icon "button" at bounding box center [988, 295] width 17 height 17
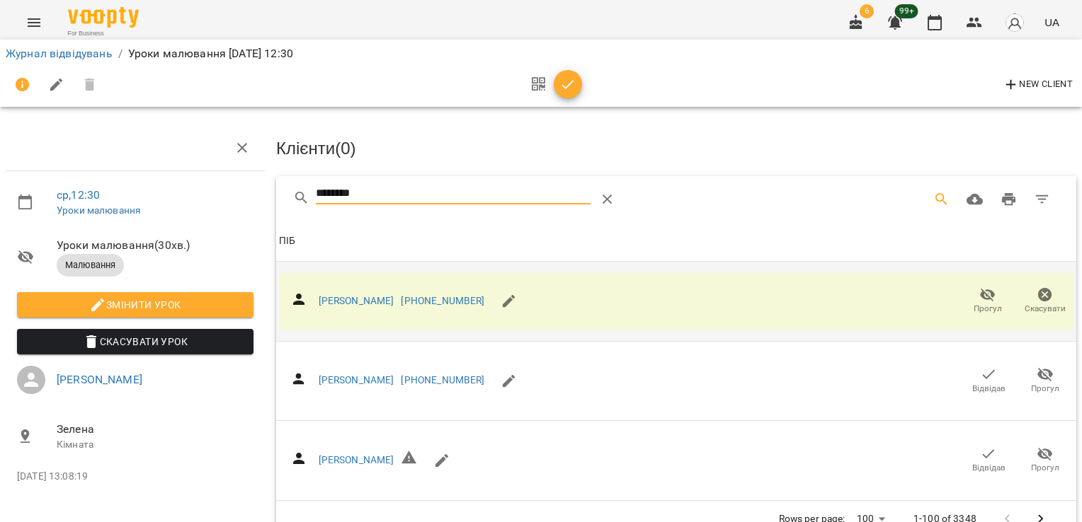
drag, startPoint x: 388, startPoint y: 185, endPoint x: 207, endPoint y: 205, distance: 182.4
click at [231, 205] on div "ср , 12:30 Уроки малювання Уроки малювання ( 30 хв. ) Малювання Змінити урок Ск…" at bounding box center [540, 303] width 1093 height 493
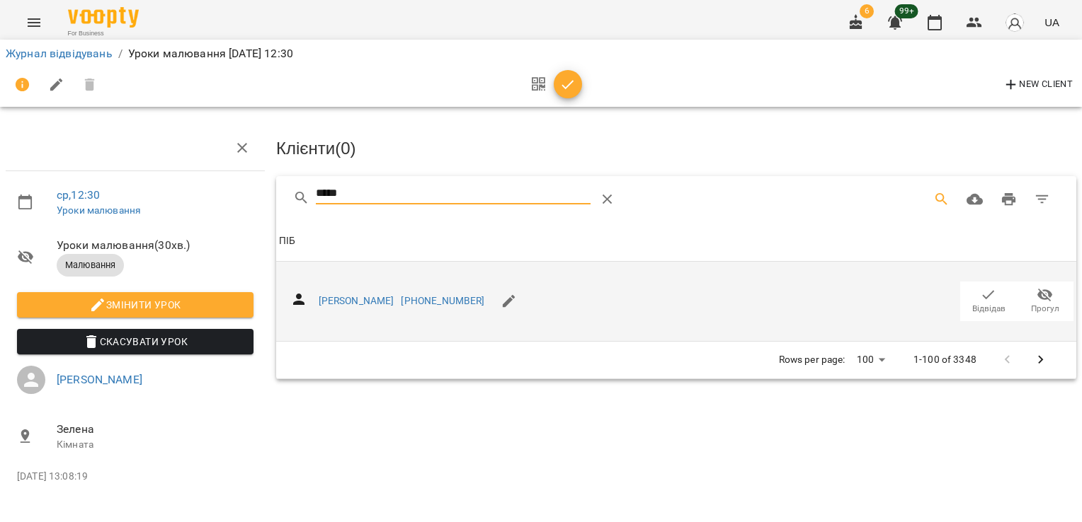
click at [991, 290] on icon "button" at bounding box center [988, 294] width 12 height 9
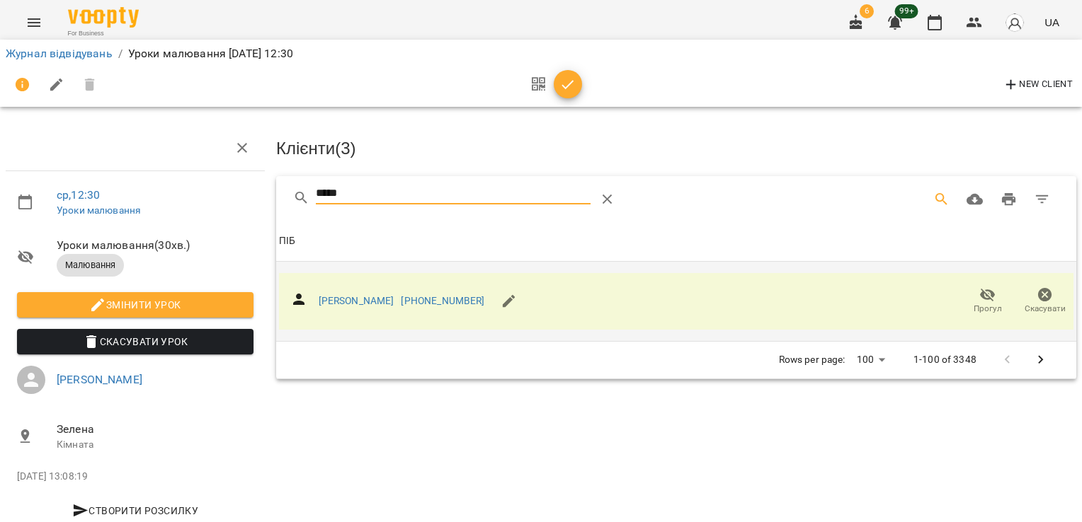
drag, startPoint x: 373, startPoint y: 195, endPoint x: 217, endPoint y: 195, distance: 156.4
click at [231, 195] on div "ср , 12:30 Уроки малювання Уроки малювання ( 30 хв. ) Малювання Змінити урок Ск…" at bounding box center [540, 301] width 1093 height 489
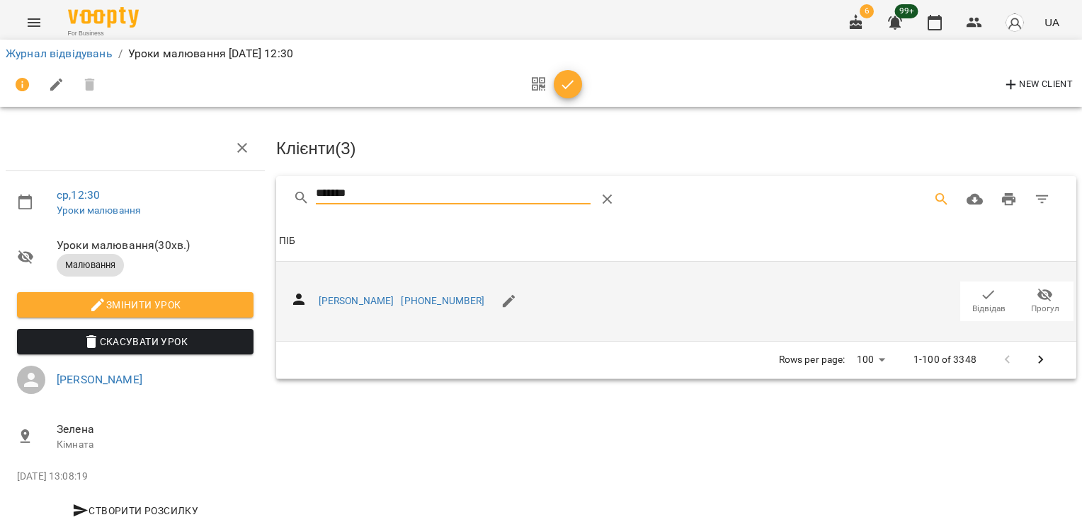
click at [976, 303] on span "Відвідав" at bounding box center [988, 309] width 33 height 12
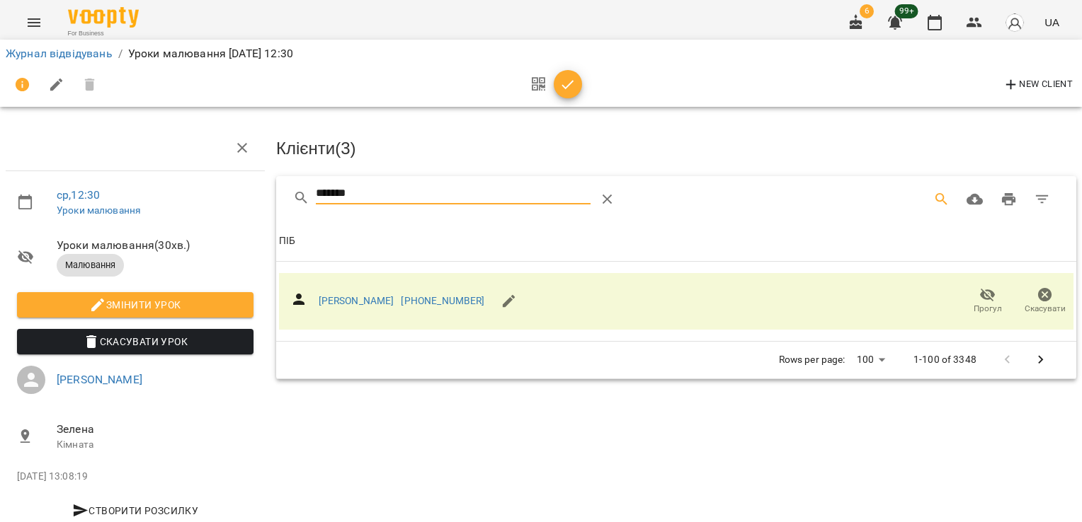
drag, startPoint x: 391, startPoint y: 180, endPoint x: 184, endPoint y: 170, distance: 207.7
click at [197, 179] on div "ср , 12:30 Уроки малювання Уроки малювання ( 30 хв. ) Малювання Змінити урок Ск…" at bounding box center [540, 301] width 1093 height 489
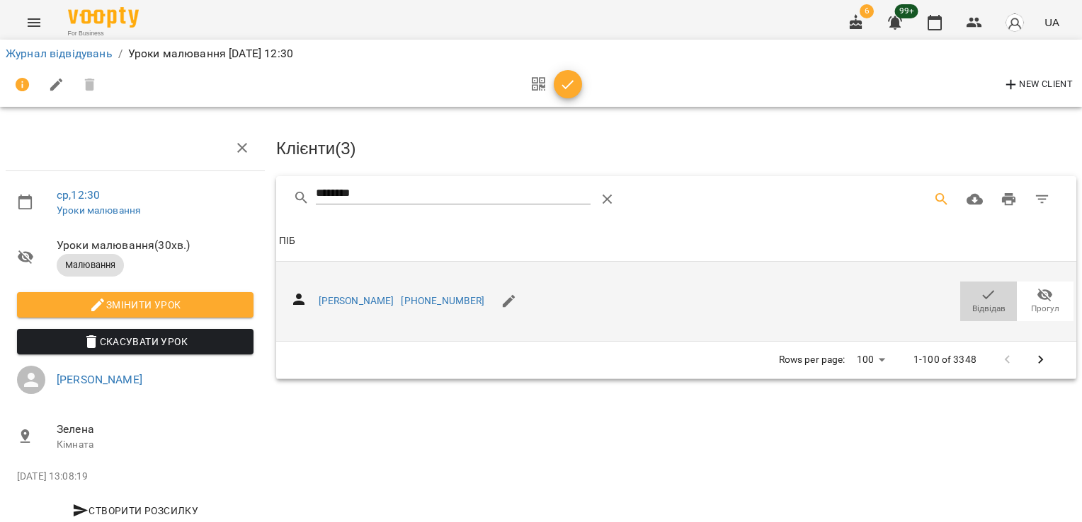
click at [987, 306] on span "Відвідав" at bounding box center [988, 309] width 33 height 12
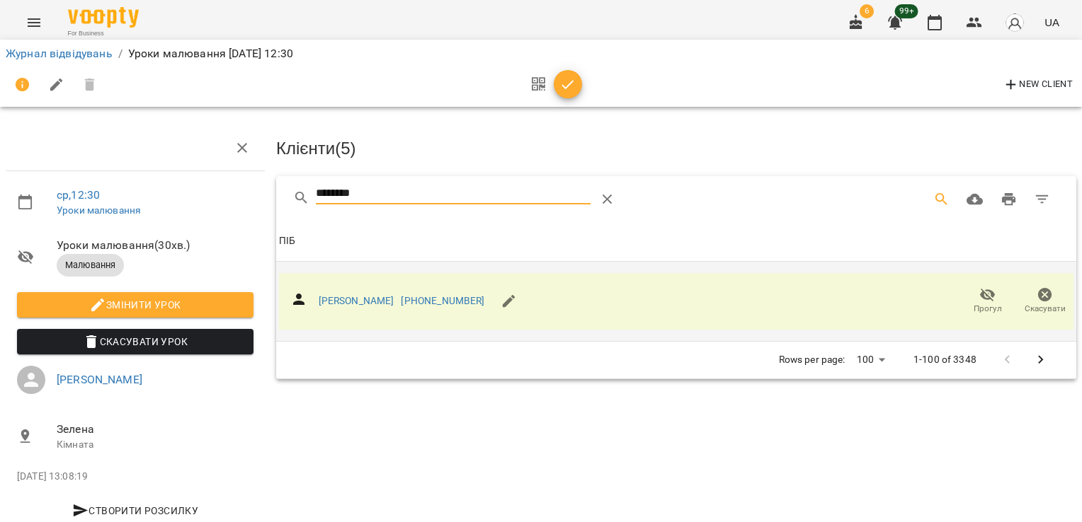
drag, startPoint x: 394, startPoint y: 193, endPoint x: 210, endPoint y: 197, distance: 184.1
click at [211, 197] on div "ср , 12:30 Уроки малювання Уроки малювання ( 30 хв. ) Малювання Змінити урок Ск…" at bounding box center [540, 301] width 1093 height 489
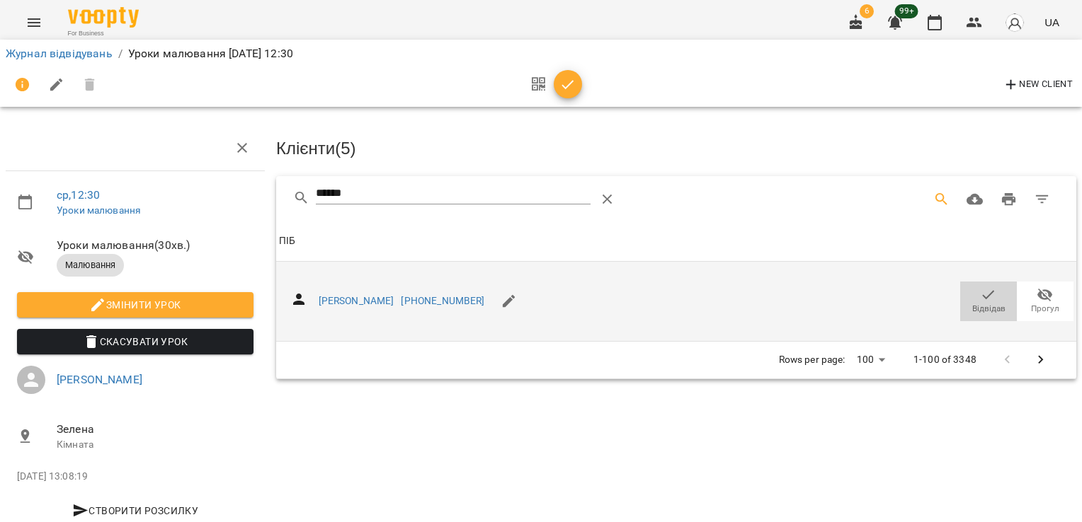
click at [987, 293] on span "Відвідав" at bounding box center [988, 301] width 40 height 28
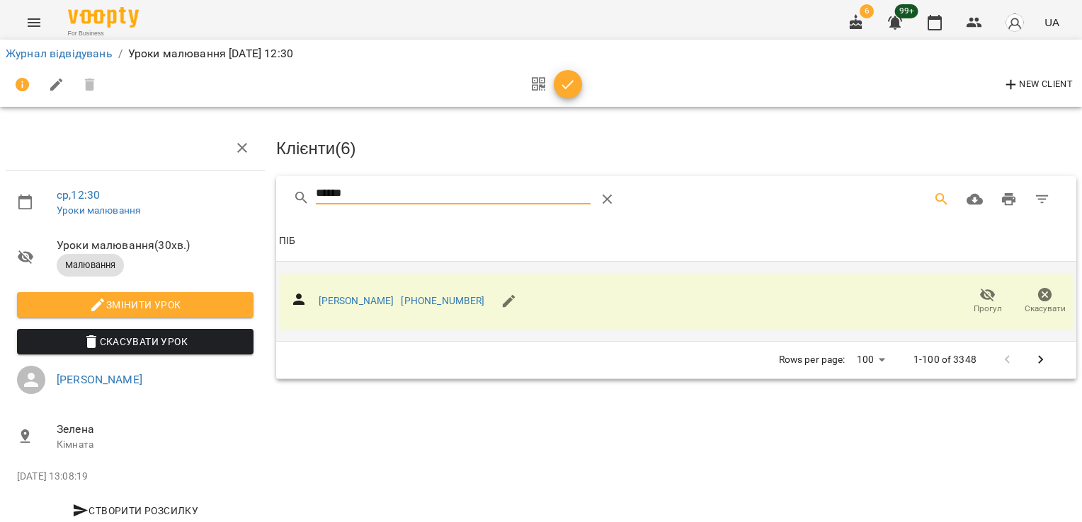
drag, startPoint x: 374, startPoint y: 185, endPoint x: 271, endPoint y: 186, distance: 103.3
click at [273, 186] on div "****** Клієнти ( 6 ) ПІБ ПІБ [PERSON_NAME] [PHONE_NUMBER] Прогул Скасувати Rows…" at bounding box center [676, 277] width 806 height 208
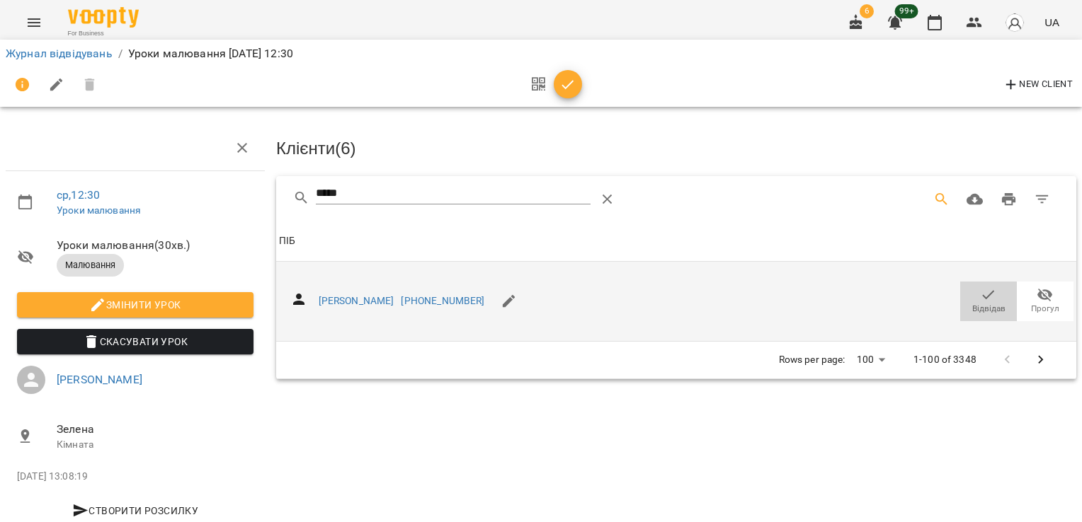
click at [980, 303] on span "Відвідав" at bounding box center [988, 309] width 33 height 12
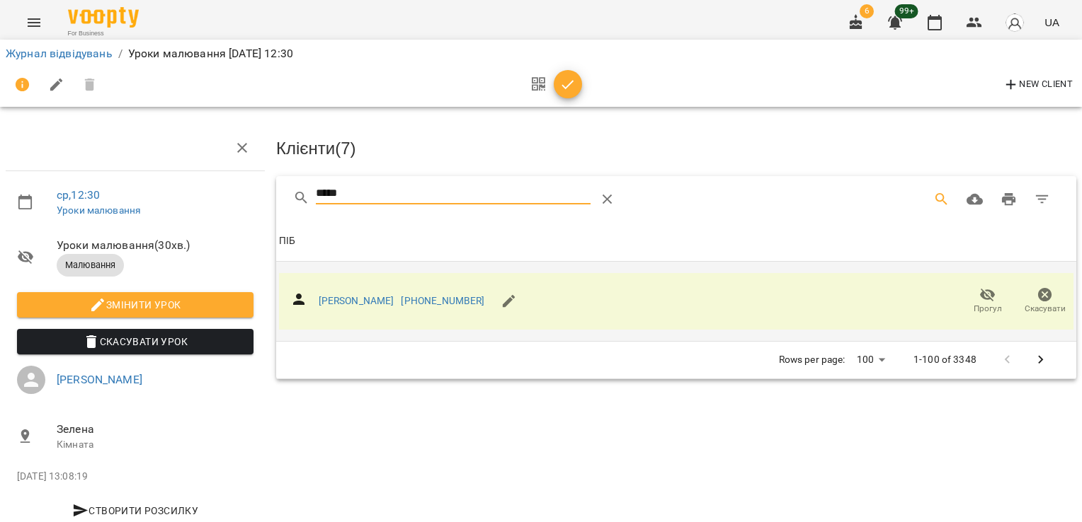
drag, startPoint x: 391, startPoint y: 199, endPoint x: 247, endPoint y: 205, distance: 144.5
click at [248, 205] on div "ср , 12:30 Уроки малювання Уроки малювання ( 30 хв. ) Малювання Змінити урок Ск…" at bounding box center [540, 301] width 1093 height 489
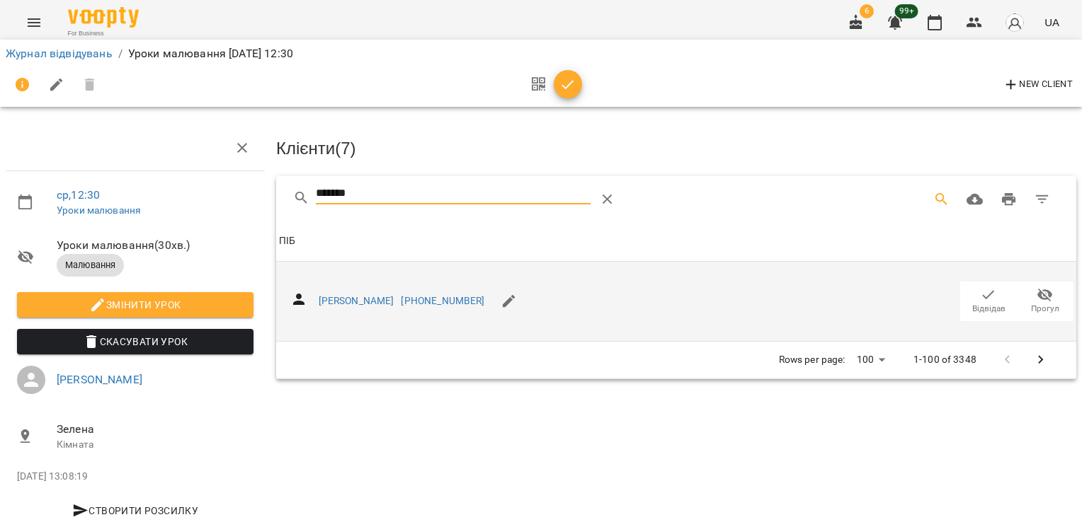
type input "*******"
click at [972, 304] on span "Відвідав" at bounding box center [988, 309] width 33 height 12
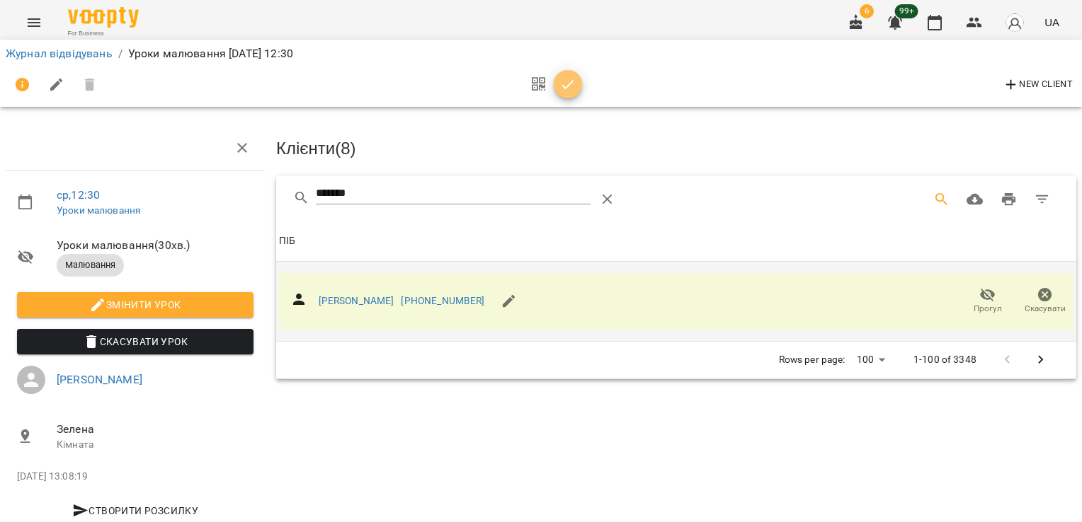
click at [571, 81] on icon "button" at bounding box center [568, 84] width 12 height 9
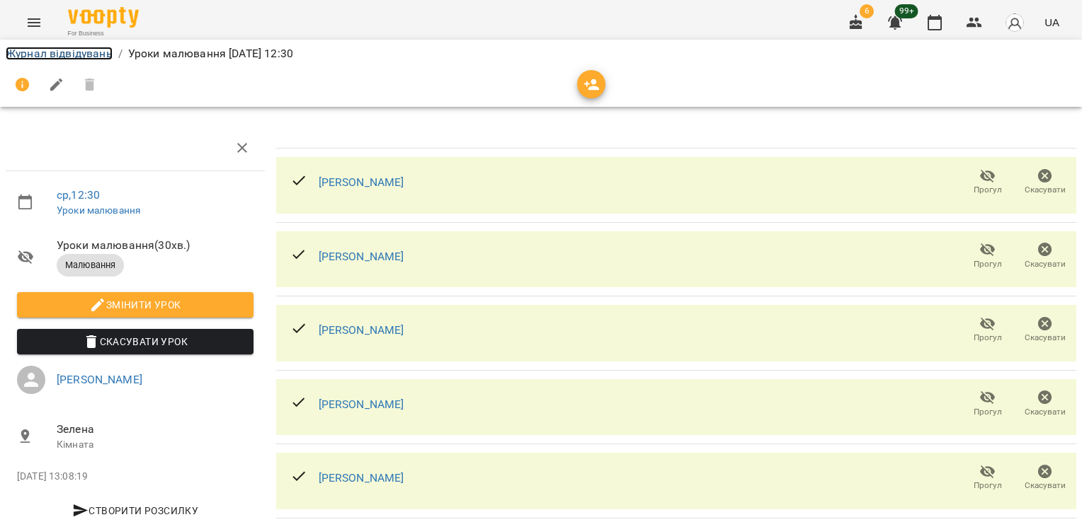
click at [58, 52] on link "Журнал відвідувань" at bounding box center [59, 53] width 107 height 13
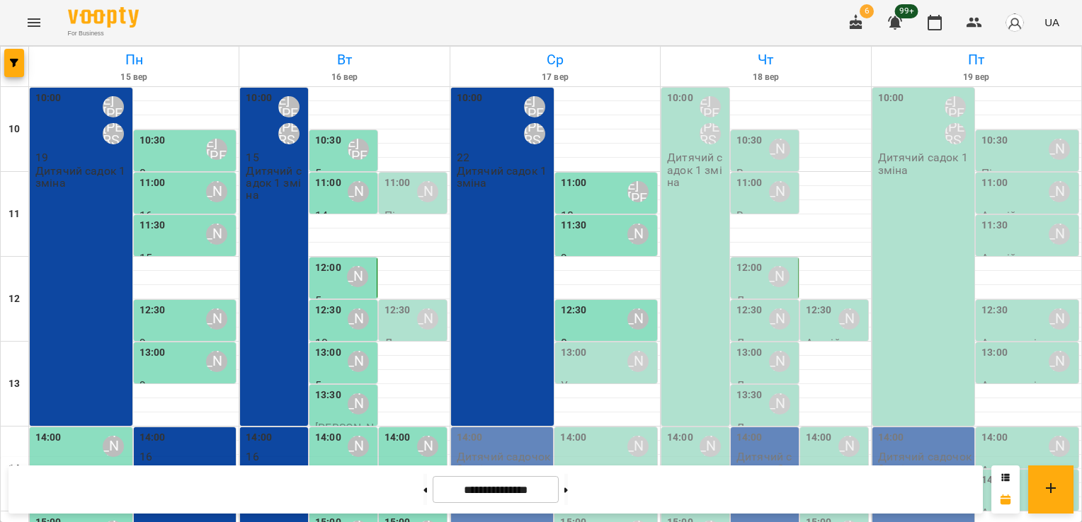
click at [584, 355] on div "13:00 [PERSON_NAME]" at bounding box center [608, 361] width 94 height 33
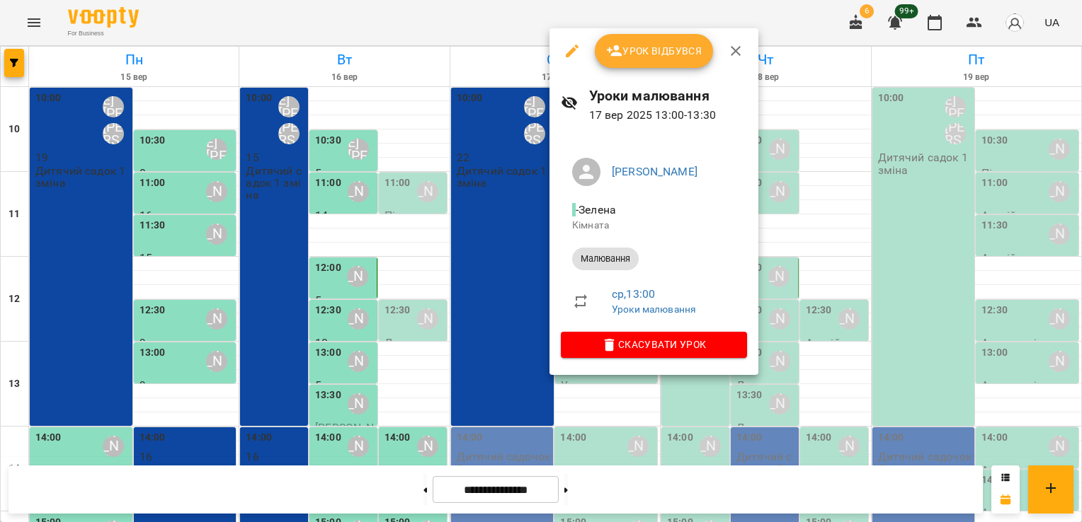
click at [680, 62] on button "Урок відбувся" at bounding box center [654, 51] width 119 height 34
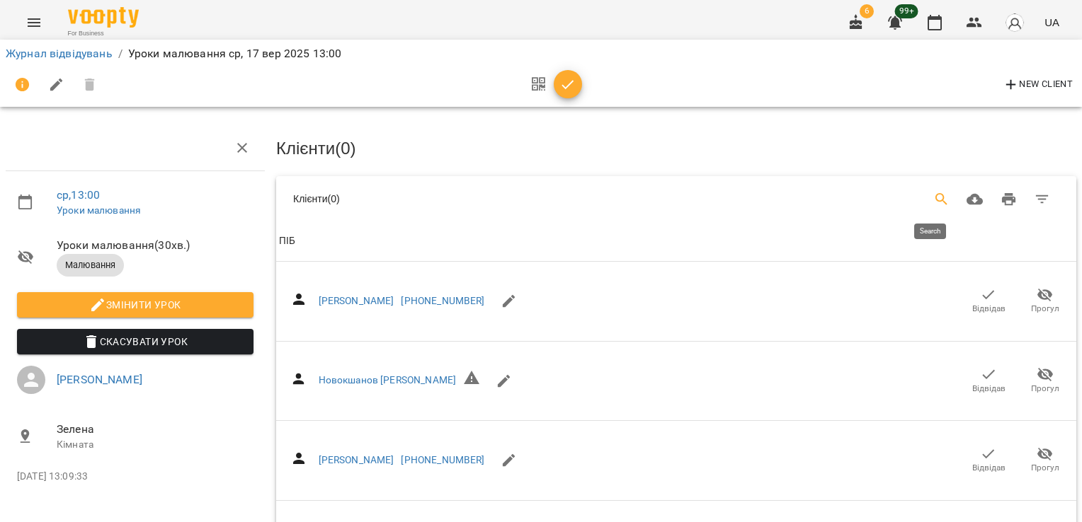
click at [935, 198] on icon "Search" at bounding box center [941, 199] width 12 height 12
type input "*"
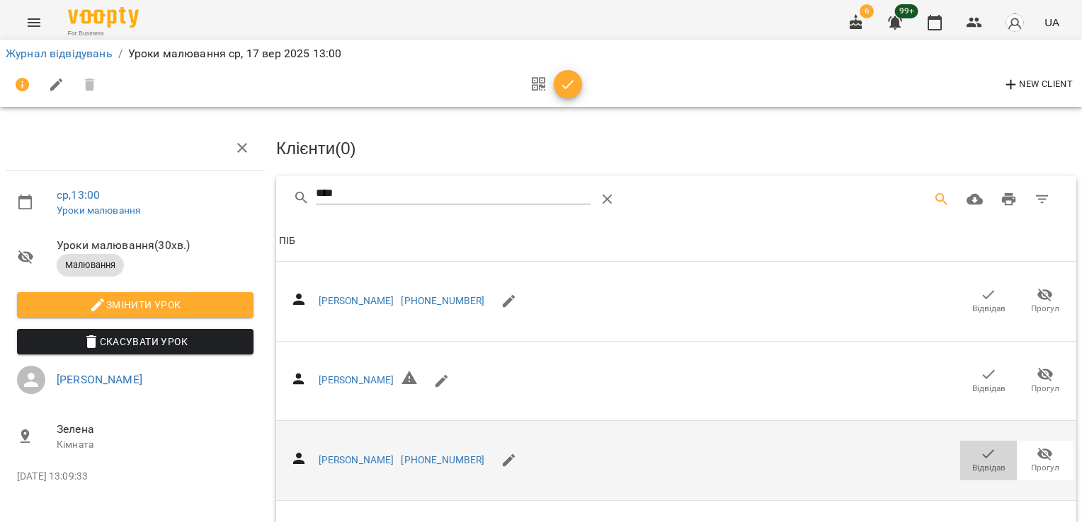
click at [984, 459] on icon "button" at bounding box center [988, 454] width 17 height 17
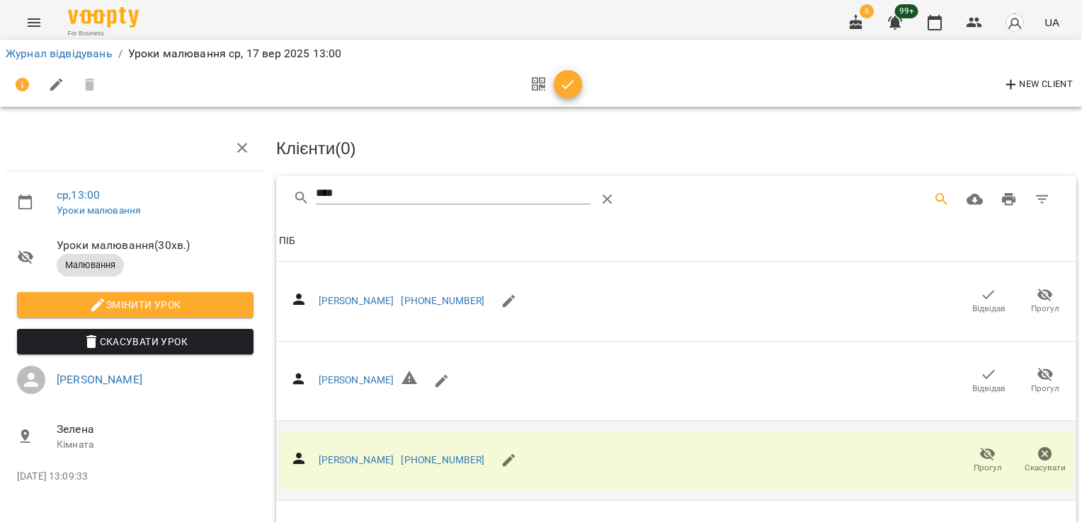
drag, startPoint x: 297, startPoint y: 197, endPoint x: 233, endPoint y: 197, distance: 63.7
click at [233, 197] on div "ср , 13:00 Уроки малювання Уроки малювання ( 30 хв. ) Малювання Змінити урок Ск…" at bounding box center [540, 462] width 1093 height 811
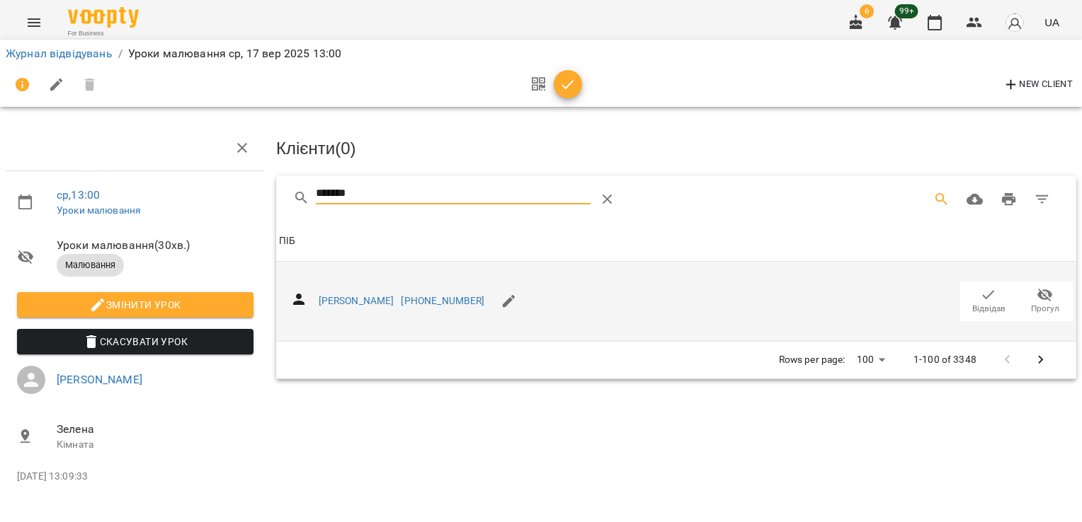
click at [992, 290] on icon "button" at bounding box center [988, 294] width 12 height 9
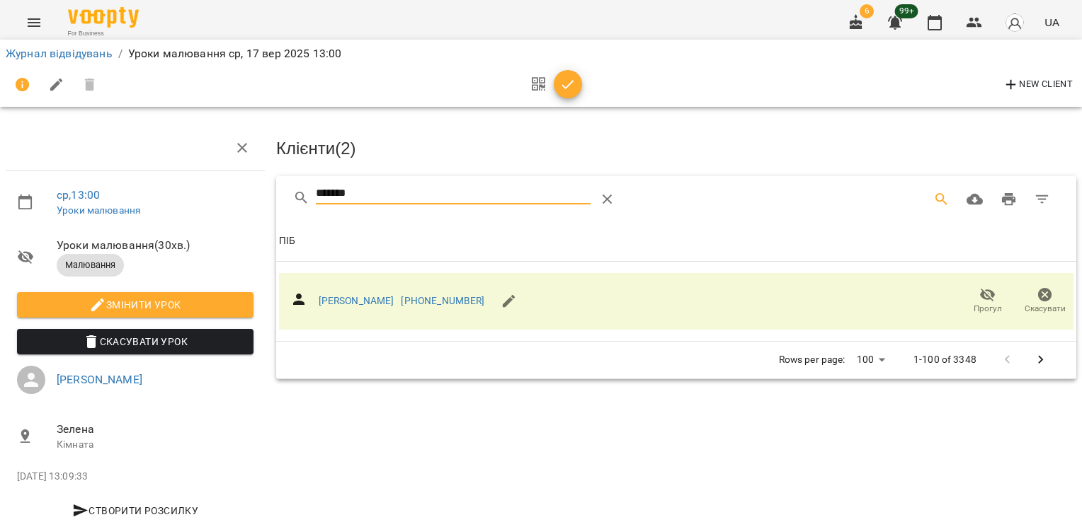
drag, startPoint x: 367, startPoint y: 193, endPoint x: 266, endPoint y: 197, distance: 100.6
click at [270, 197] on div "Клієнти ( 2 ) ******* Клієнти ( 2 ) ПІБ ПІБ [PERSON_NAME] [PHONE_NUMBER] Прогул…" at bounding box center [675, 330] width 811 height 421
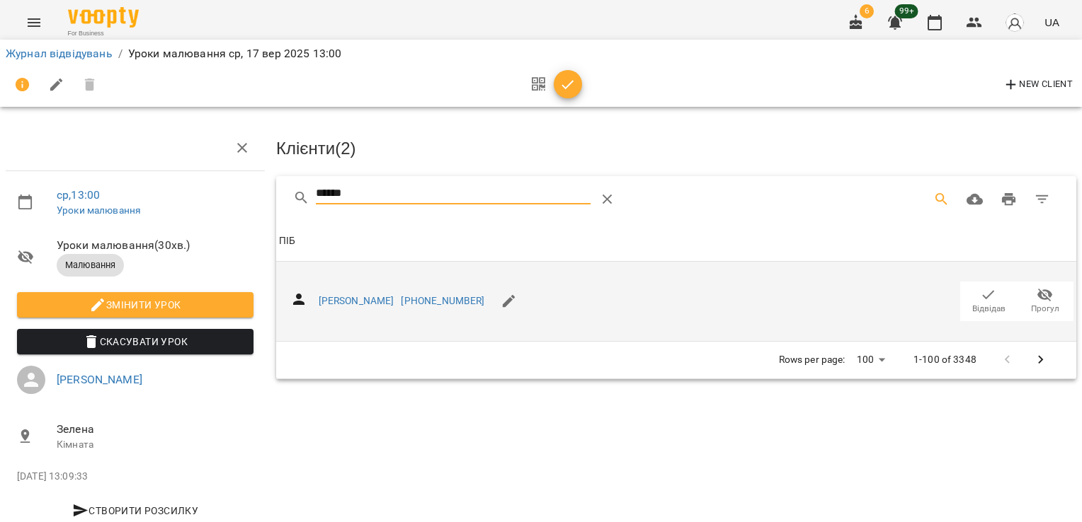
click at [980, 296] on icon "button" at bounding box center [988, 295] width 17 height 17
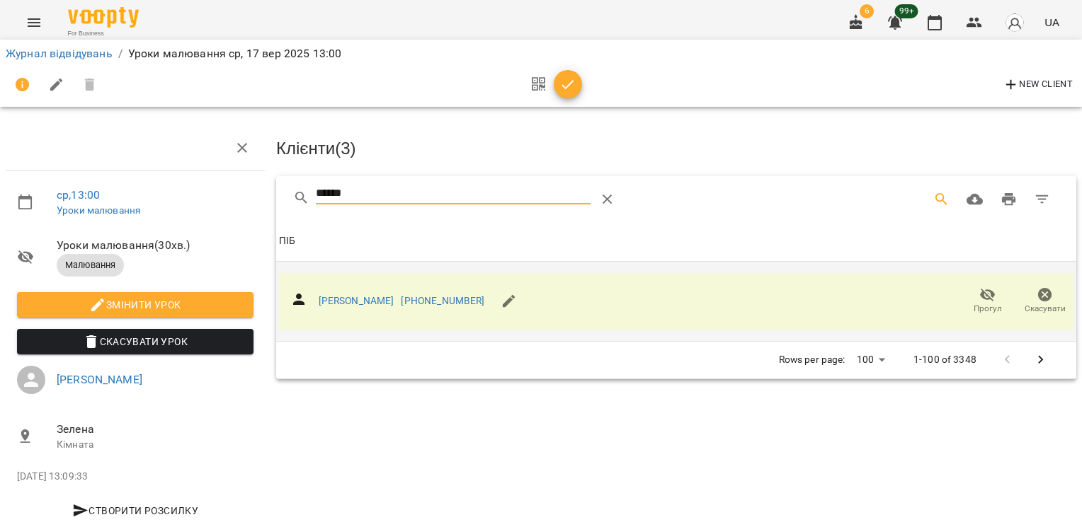
drag, startPoint x: 376, startPoint y: 193, endPoint x: 279, endPoint y: 209, distance: 98.3
click at [279, 209] on div "******" at bounding box center [676, 198] width 800 height 45
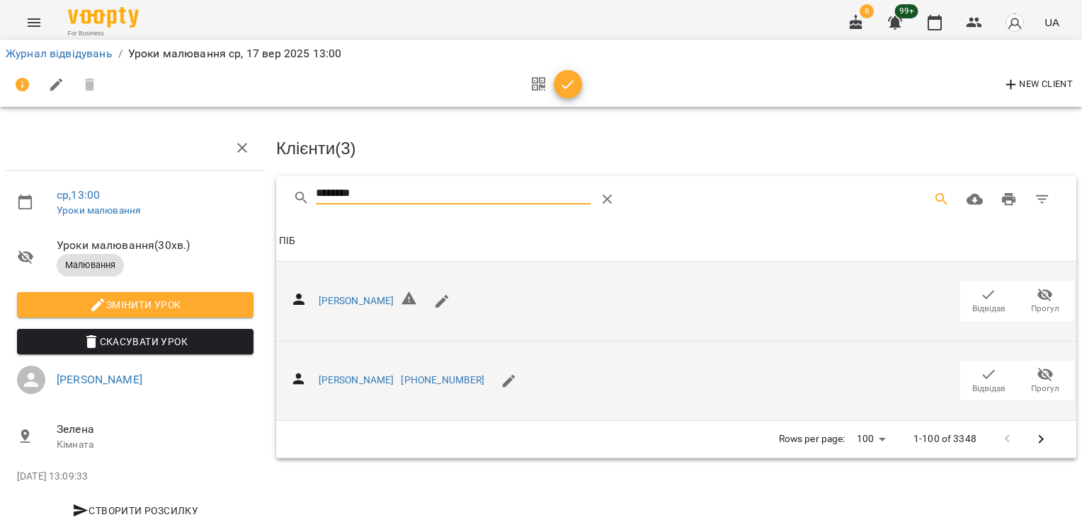
click at [980, 369] on icon "button" at bounding box center [988, 374] width 17 height 17
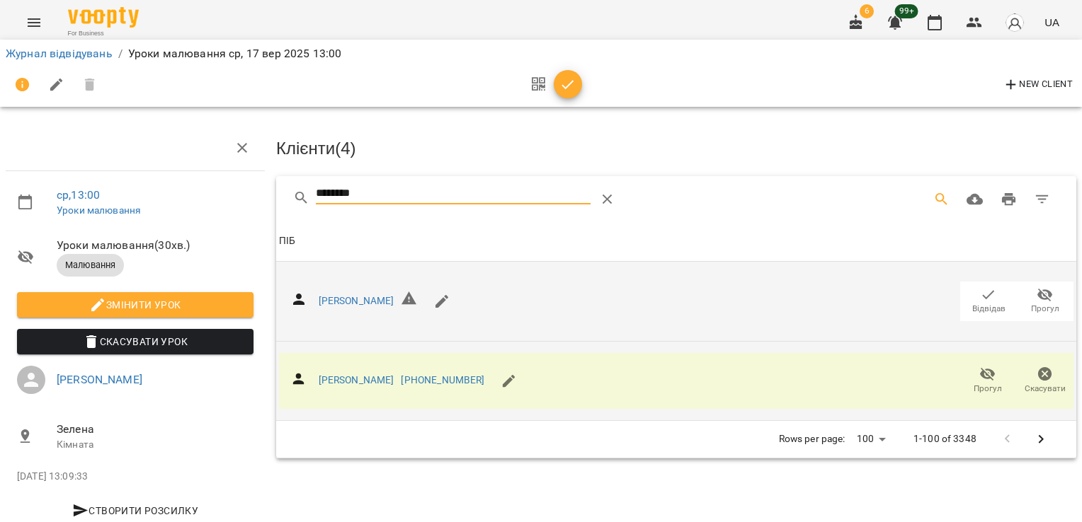
drag, startPoint x: 425, startPoint y: 183, endPoint x: 249, endPoint y: 170, distance: 176.7
click at [263, 173] on div "ср , 13:00 Уроки малювання Уроки малювання ( 30 хв. ) Малювання Змінити урок Ск…" at bounding box center [540, 301] width 1093 height 489
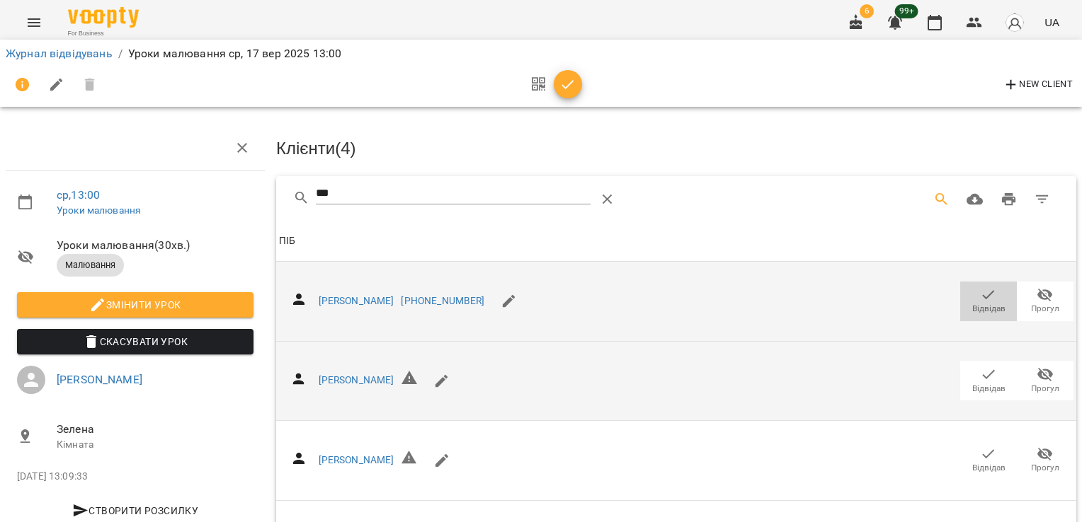
click at [980, 299] on icon "button" at bounding box center [988, 295] width 17 height 17
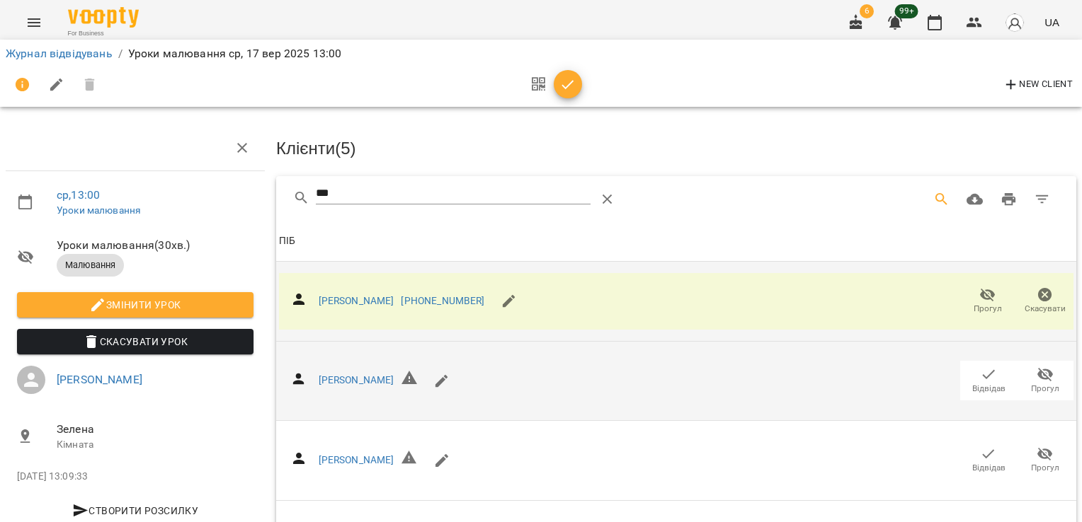
click at [982, 375] on icon "button" at bounding box center [988, 374] width 12 height 9
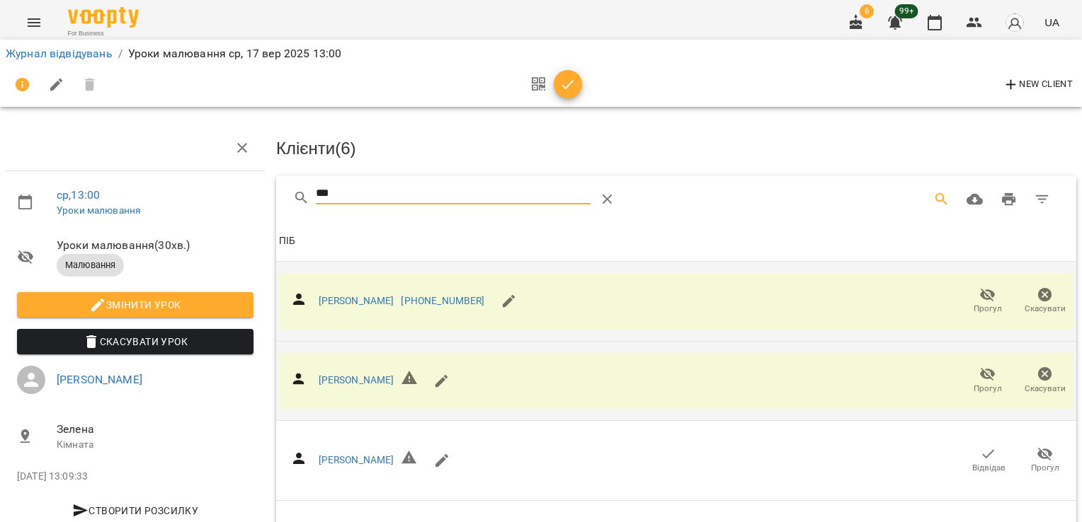
drag, startPoint x: 332, startPoint y: 192, endPoint x: 226, endPoint y: 193, distance: 106.2
click at [231, 194] on div "ср , 13:00 Уроки малювання Уроки малювання ( 30 хв. ) Малювання Змінити урок Ск…" at bounding box center [540, 383] width 1093 height 652
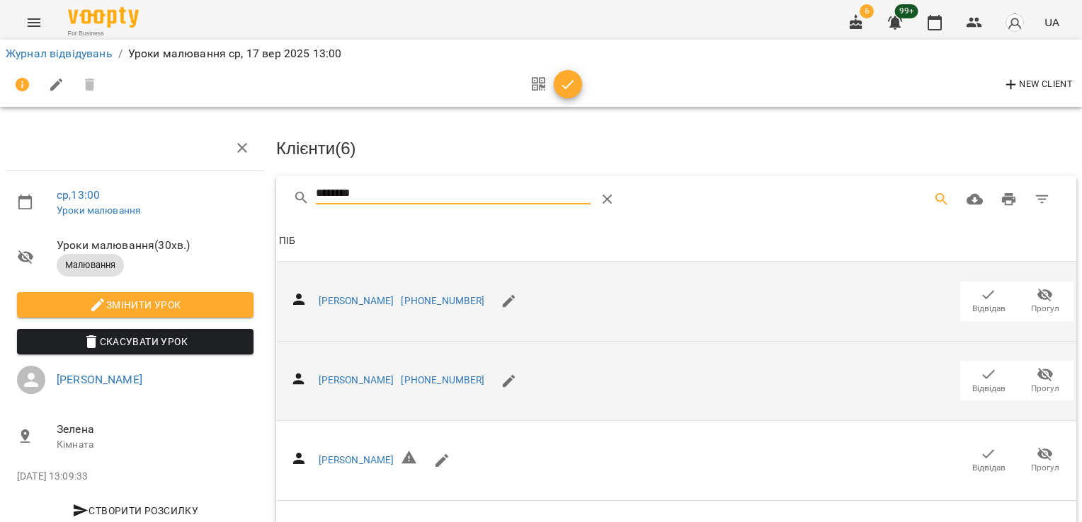
type input "********"
click at [974, 383] on span "Відвідав" at bounding box center [988, 389] width 33 height 12
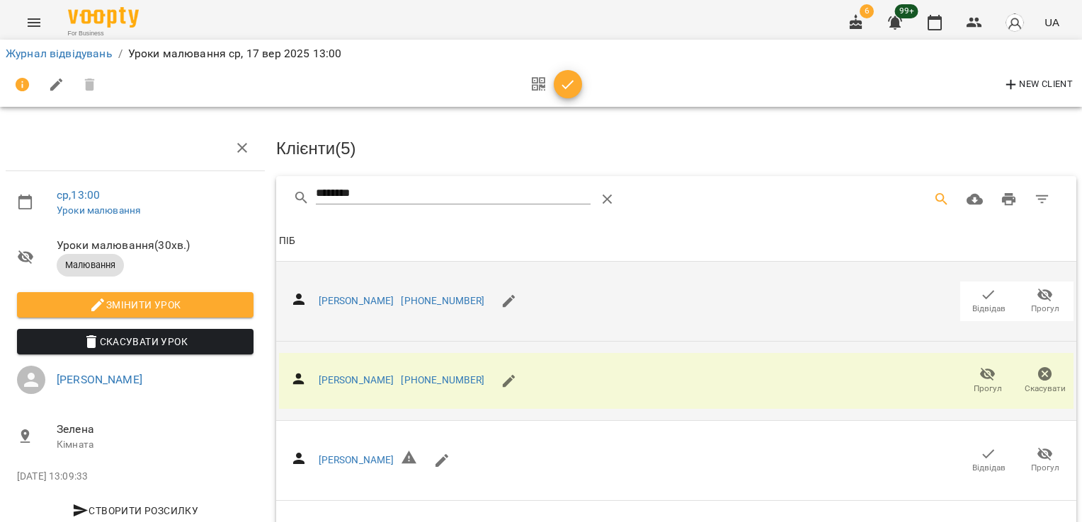
click at [561, 81] on icon "button" at bounding box center [567, 84] width 17 height 17
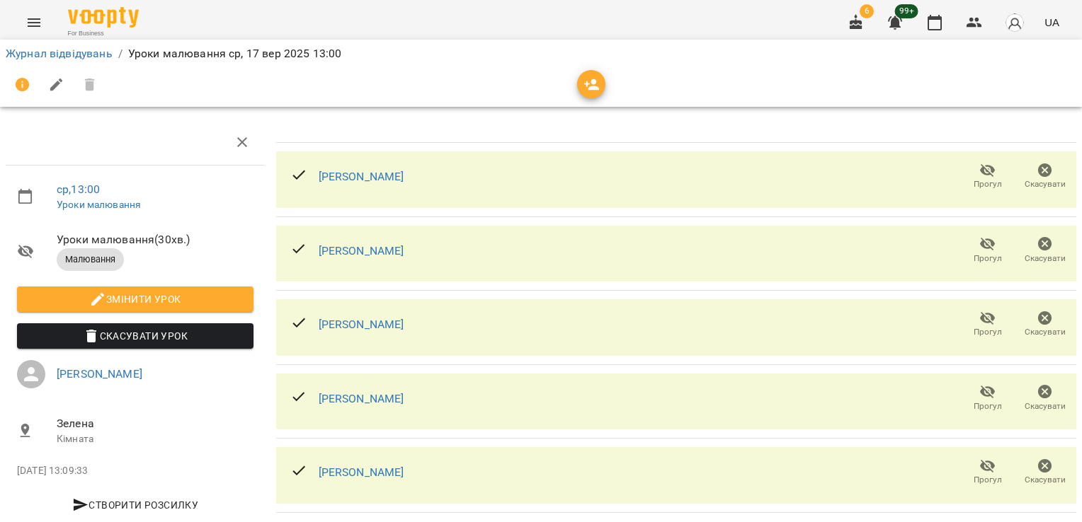
scroll to position [34, 0]
click at [67, 48] on link "Журнал відвідувань" at bounding box center [59, 53] width 107 height 13
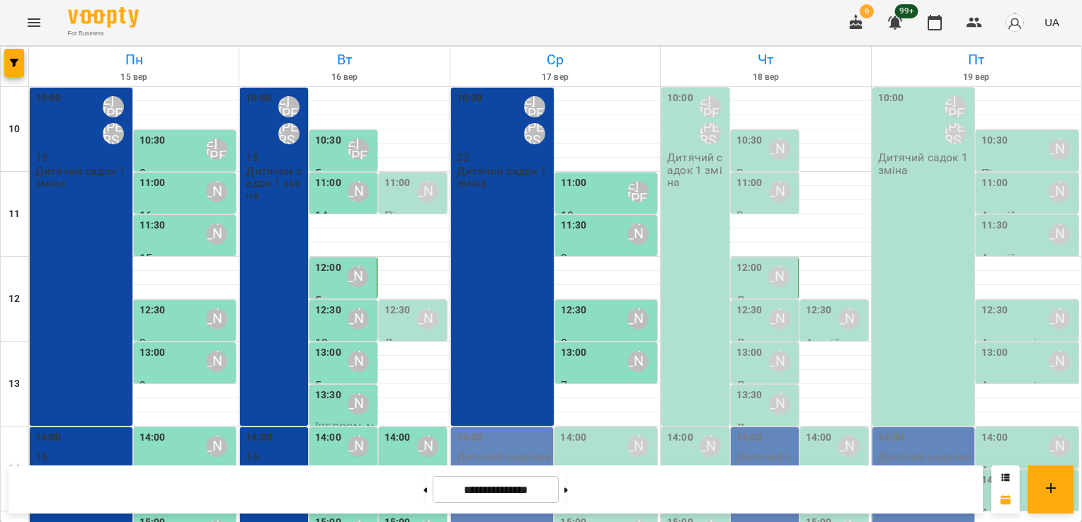
scroll to position [71, 0]
